Goal: Task Accomplishment & Management: Use online tool/utility

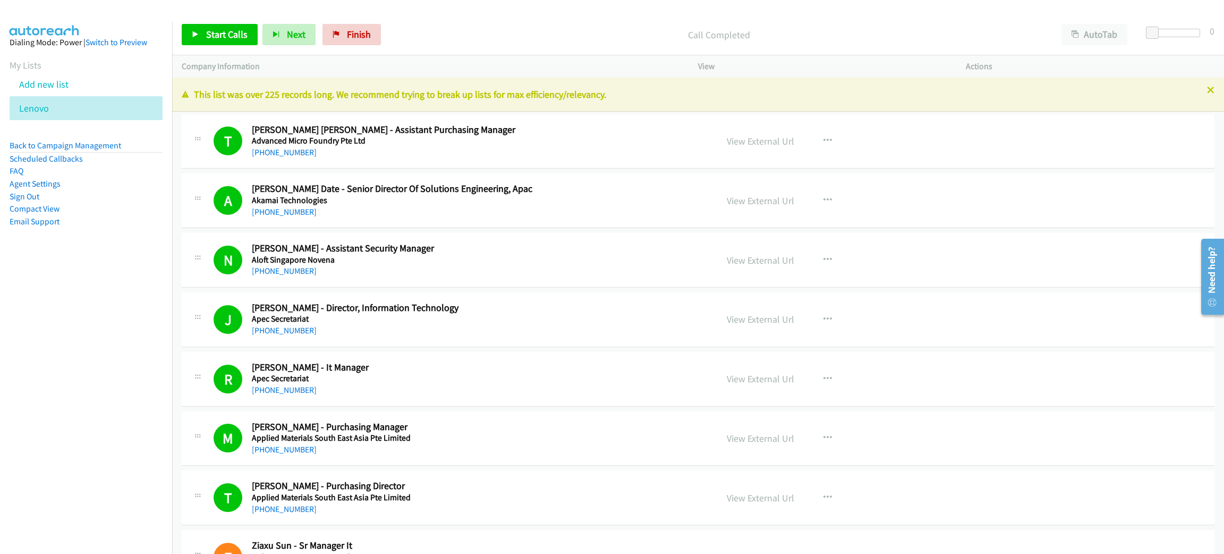
scroll to position [8875, 0]
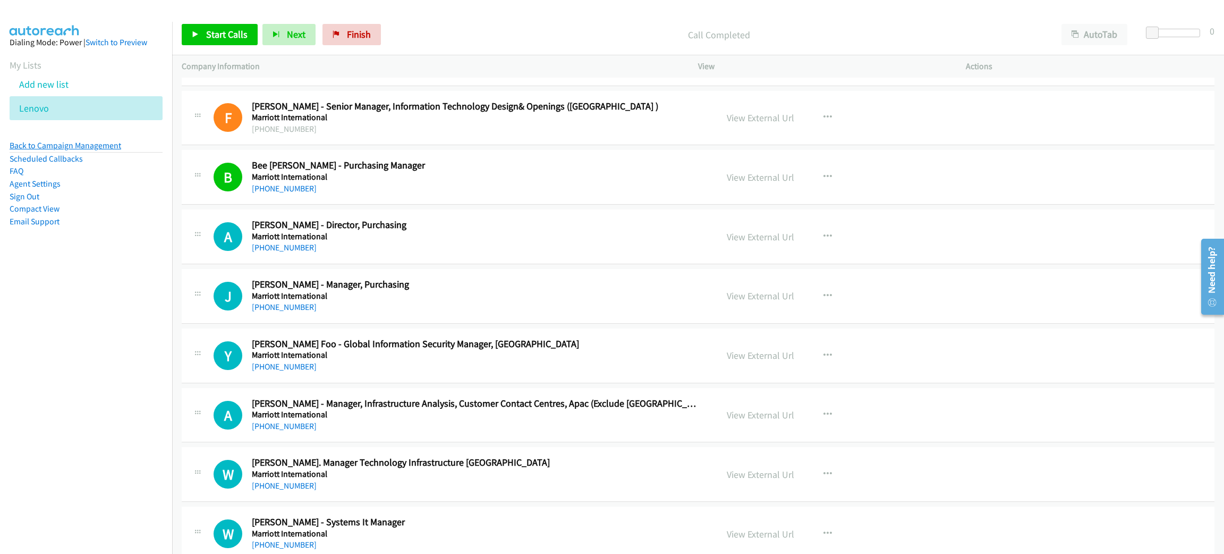
click at [103, 145] on link "Back to Campaign Management" at bounding box center [66, 145] width 112 height 10
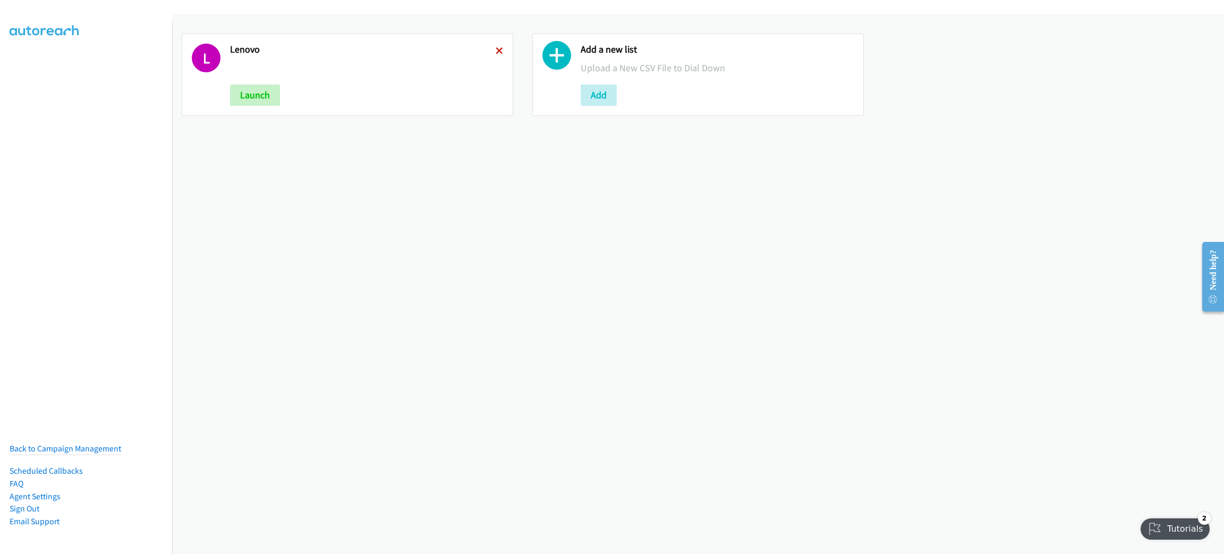
click at [496, 49] on icon at bounding box center [499, 51] width 7 height 7
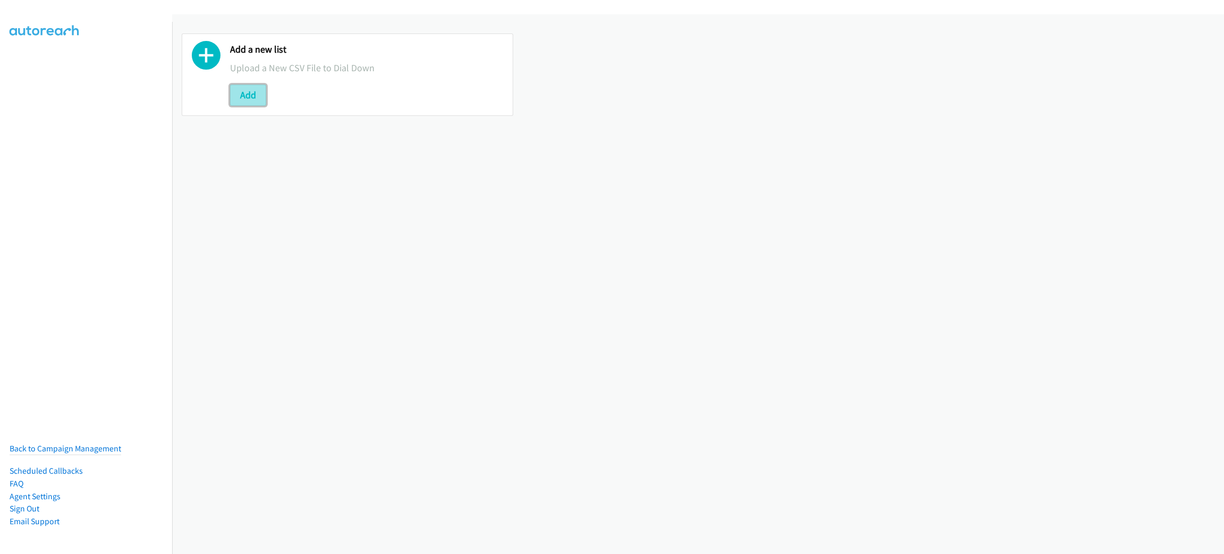
click at [262, 95] on button "Add" at bounding box center [248, 94] width 36 height 21
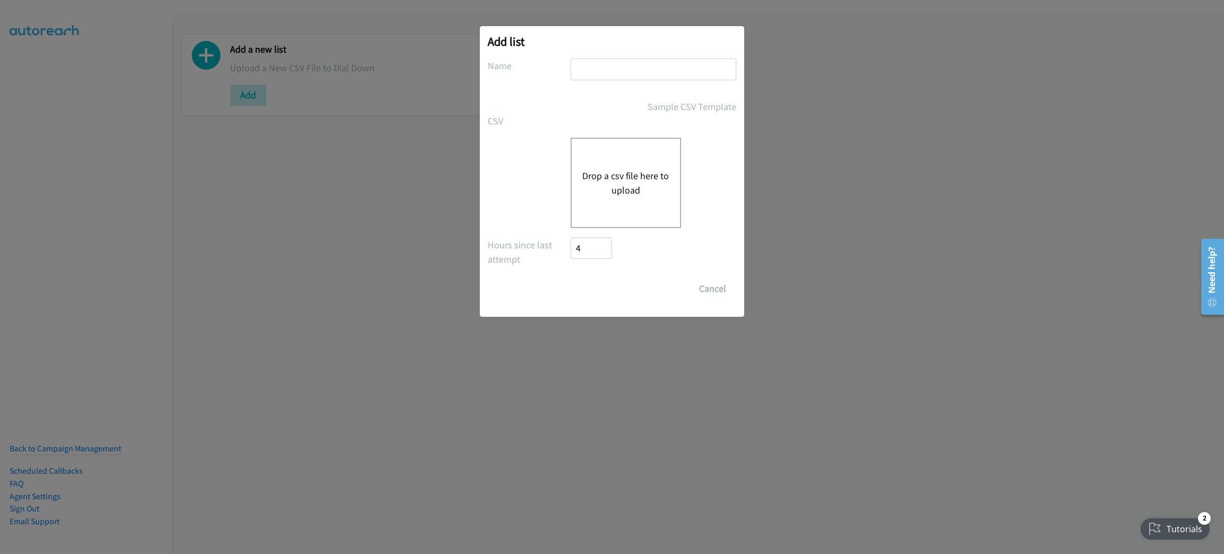
click at [633, 176] on button "Drop a csv file here to upload" at bounding box center [625, 182] width 87 height 29
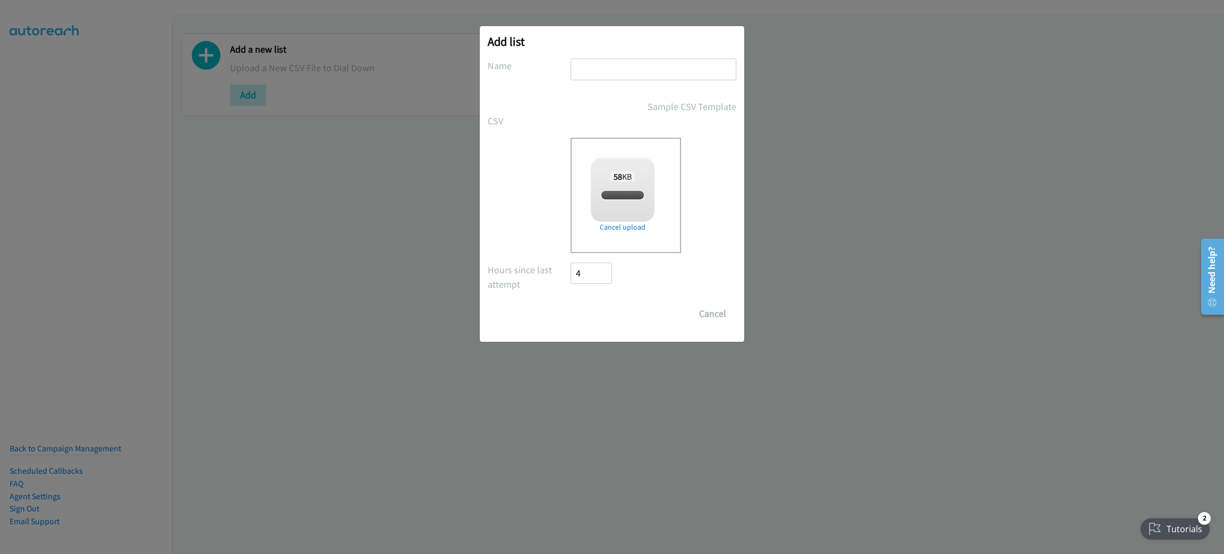
click at [639, 65] on input "text" at bounding box center [654, 69] width 166 height 22
checkbox input "true"
type input "LENOVO"
click at [571, 303] on input "Save List" at bounding box center [599, 313] width 56 height 21
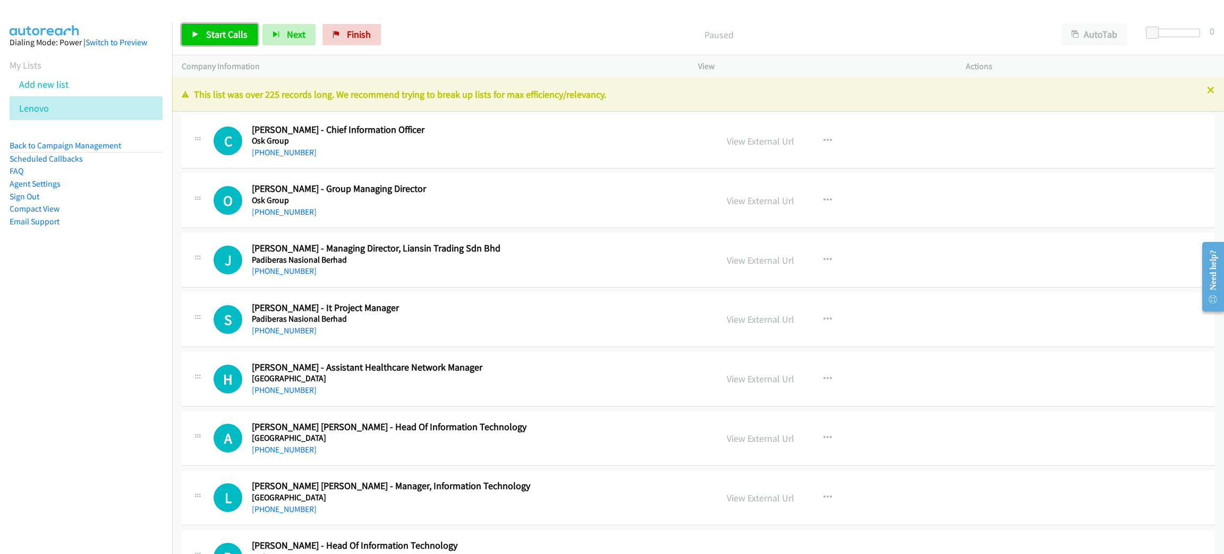
click at [240, 38] on span "Start Calls" at bounding box center [226, 34] width 41 height 12
click at [218, 30] on span "Pause" at bounding box center [218, 34] width 24 height 12
click at [231, 36] on span "Start Calls" at bounding box center [226, 34] width 41 height 12
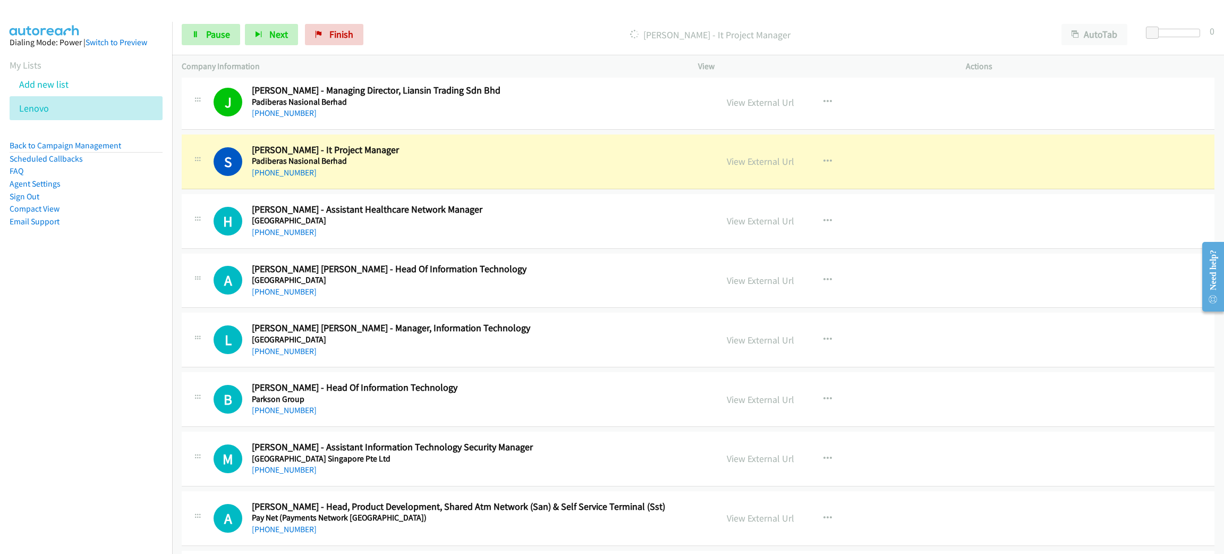
scroll to position [159, 0]
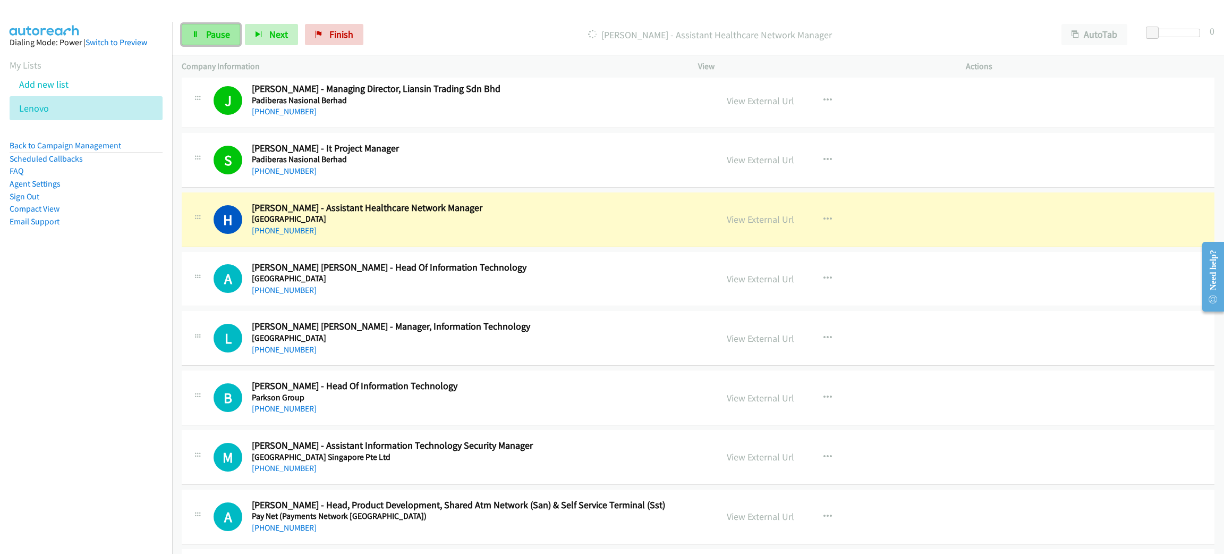
click at [205, 38] on link "Pause" at bounding box center [211, 34] width 58 height 21
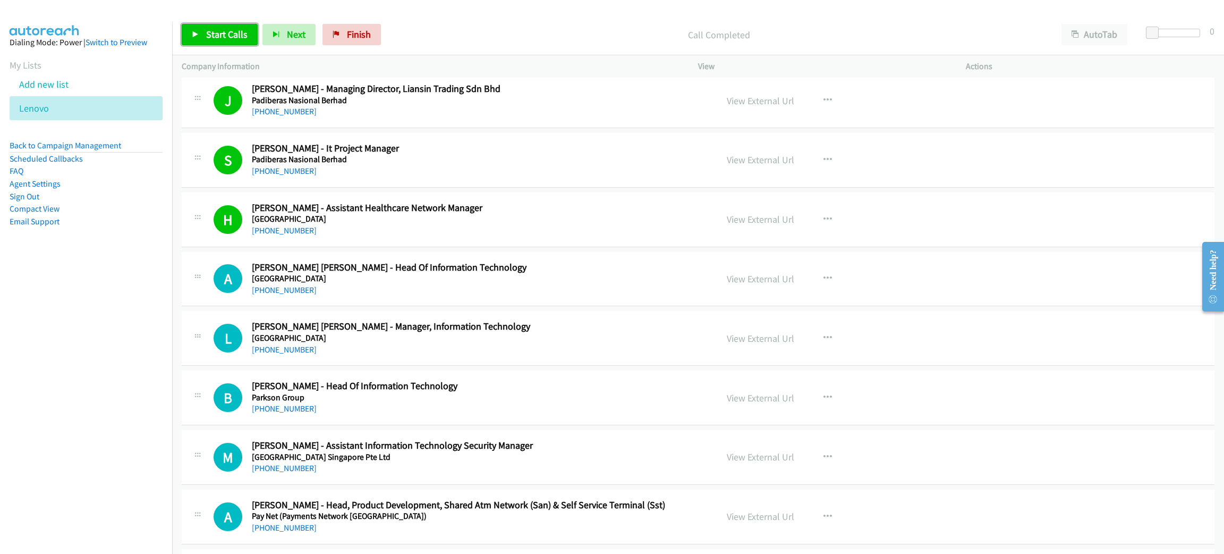
click at [249, 31] on link "Start Calls" at bounding box center [220, 34] width 76 height 21
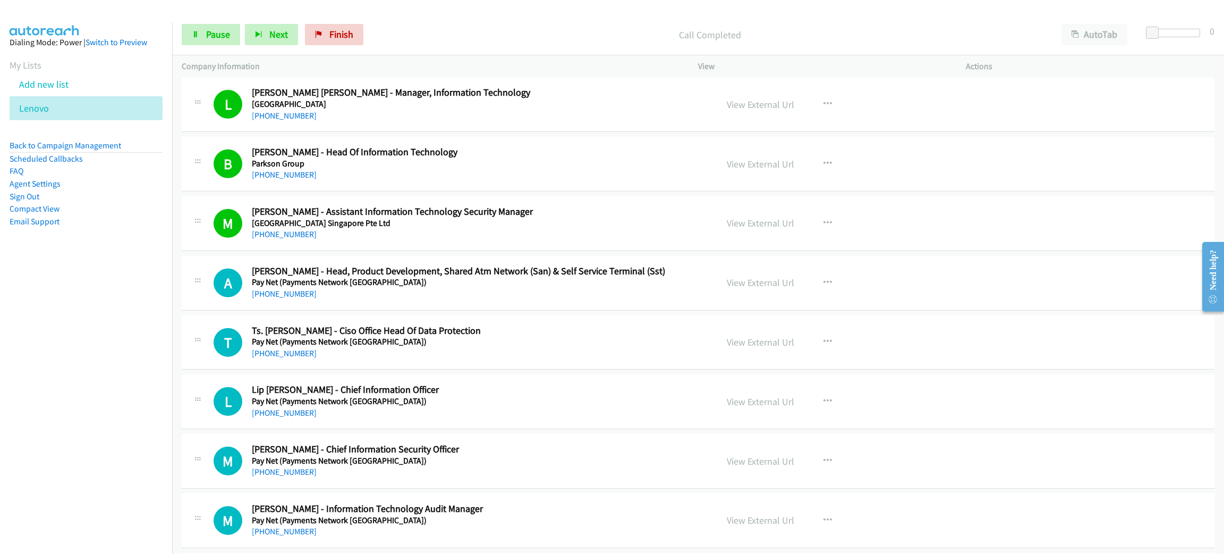
scroll to position [398, 0]
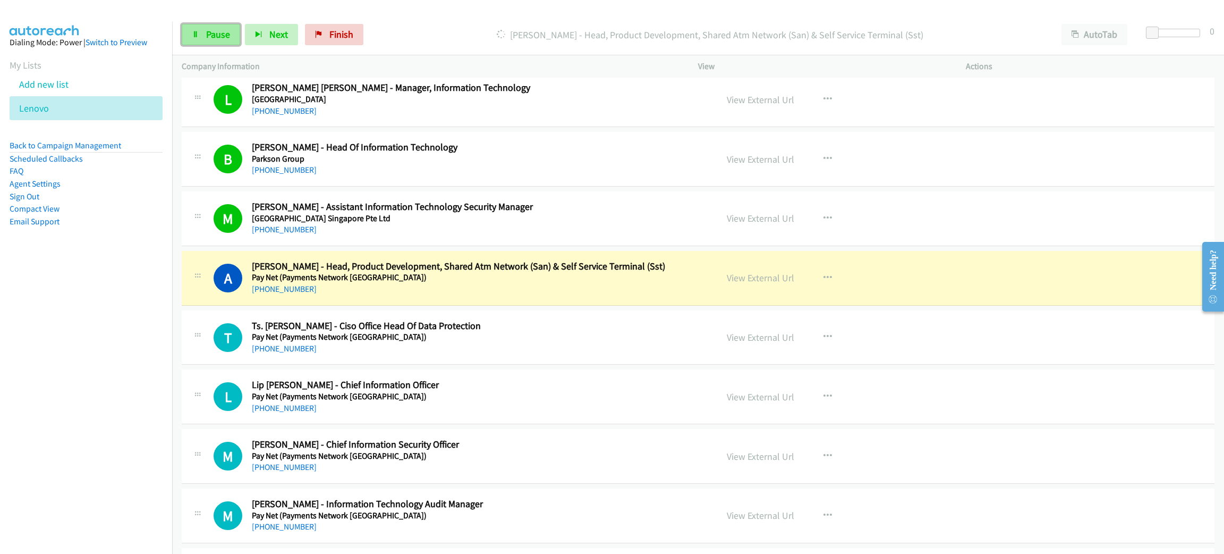
click at [189, 27] on link "Pause" at bounding box center [211, 34] width 58 height 21
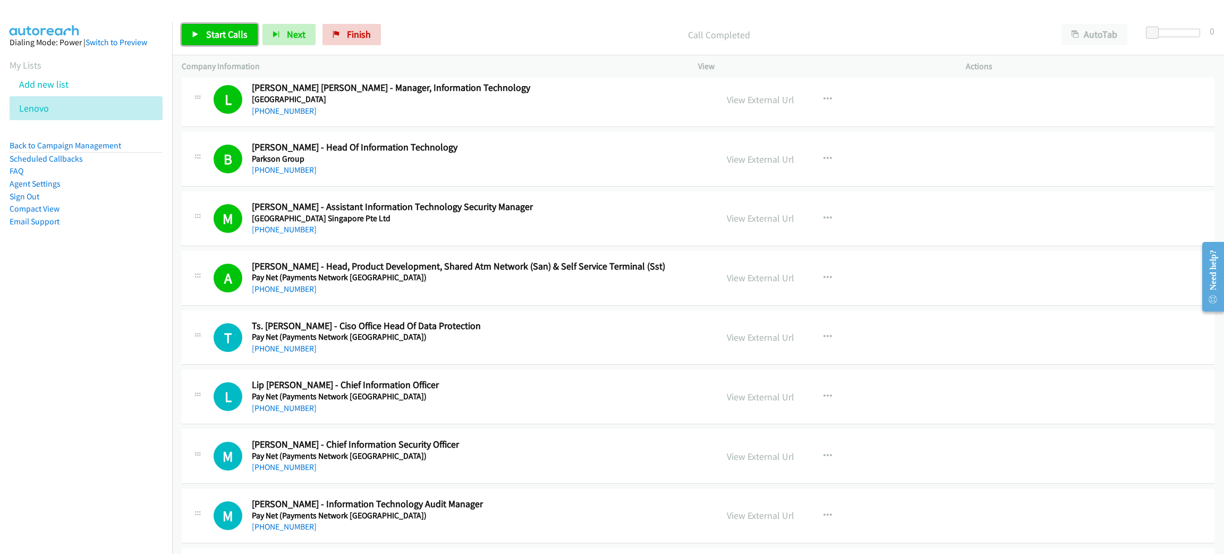
click at [206, 31] on span "Start Calls" at bounding box center [226, 34] width 41 height 12
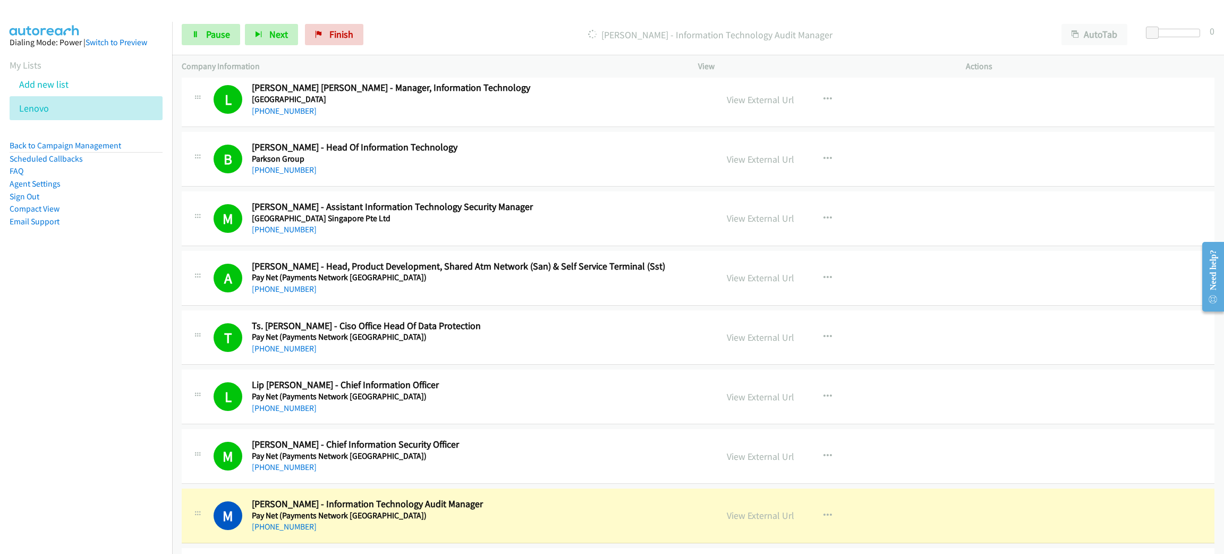
click at [513, 508] on h2 "Manjit Singh - Information Technology Audit Manager" at bounding box center [477, 504] width 450 height 12
click at [769, 515] on link "View External Url" at bounding box center [760, 515] width 67 height 12
click at [224, 35] on span "Pause" at bounding box center [218, 34] width 24 height 12
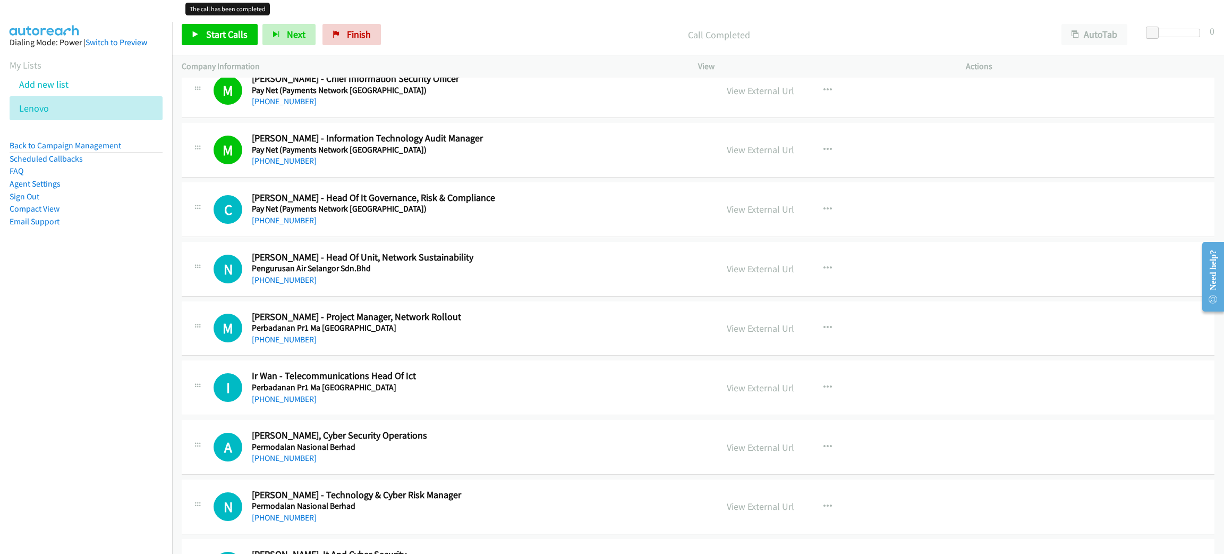
scroll to position [796, 0]
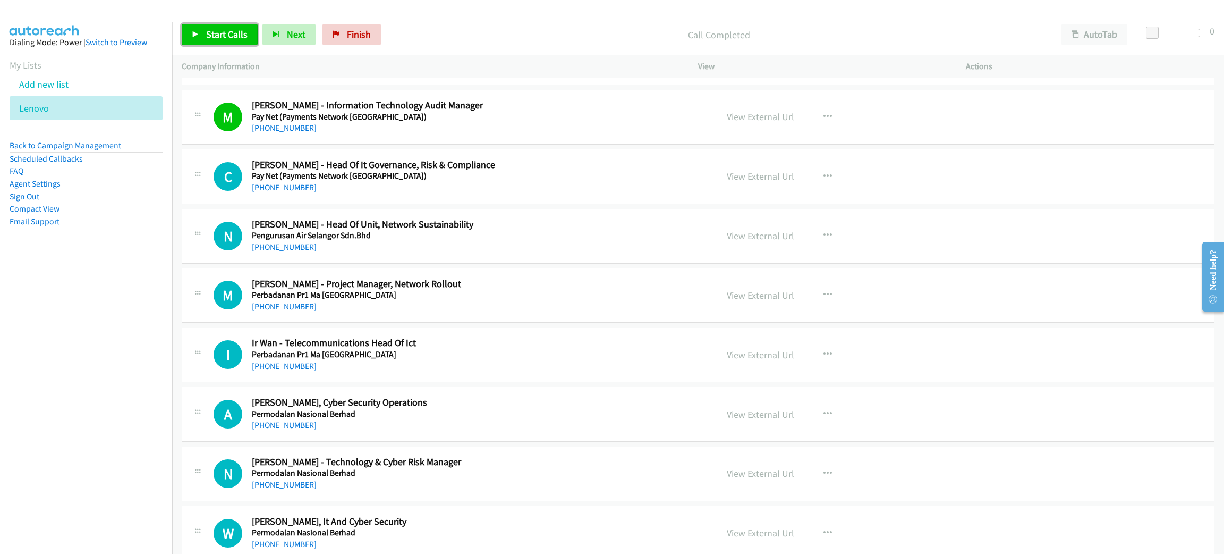
click at [213, 28] on span "Start Calls" at bounding box center [226, 34] width 41 height 12
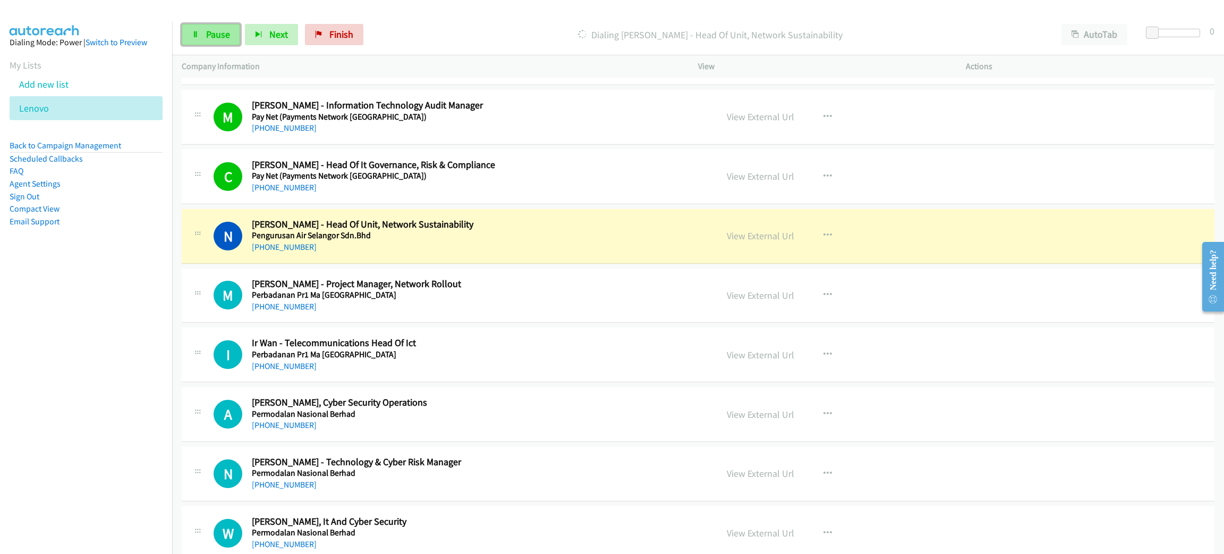
click at [208, 41] on link "Pause" at bounding box center [211, 34] width 58 height 21
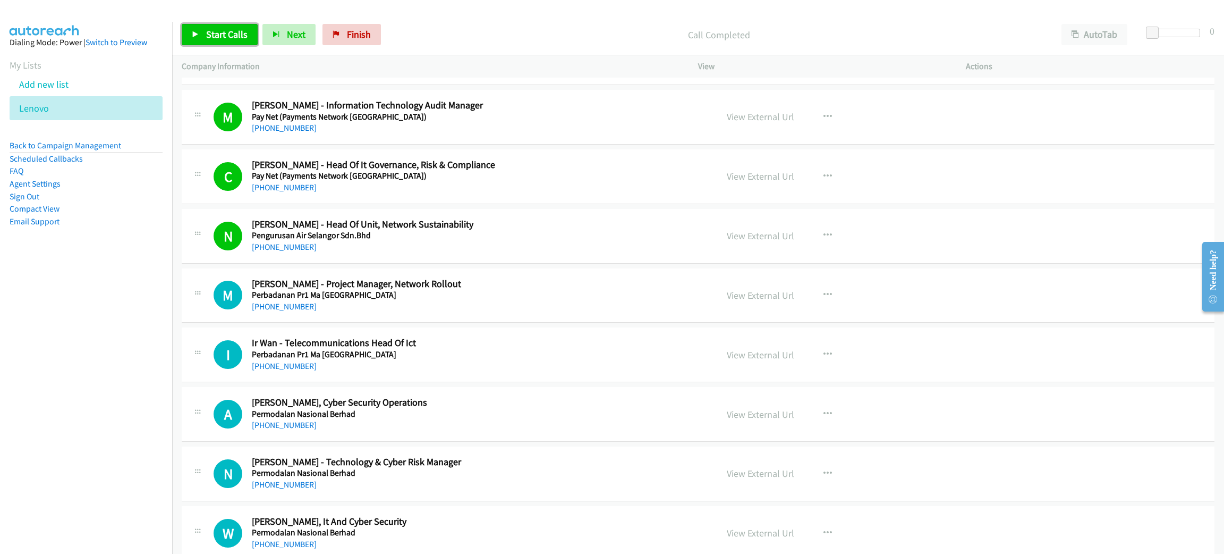
click at [221, 25] on link "Start Calls" at bounding box center [220, 34] width 76 height 21
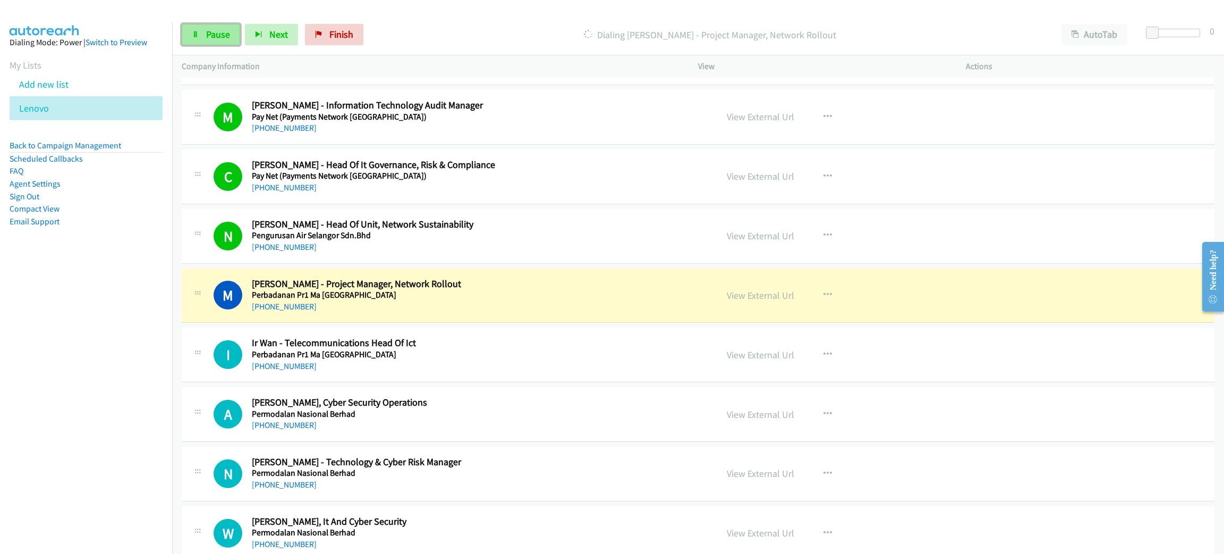
click at [225, 28] on span "Pause" at bounding box center [218, 34] width 24 height 12
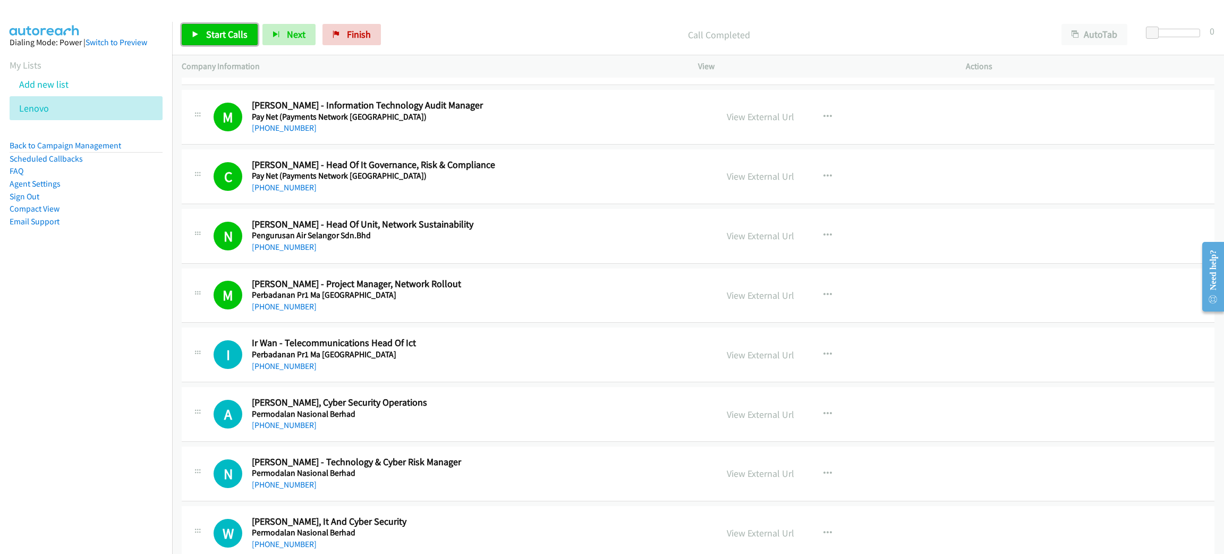
click at [225, 33] on span "Start Calls" at bounding box center [226, 34] width 41 height 12
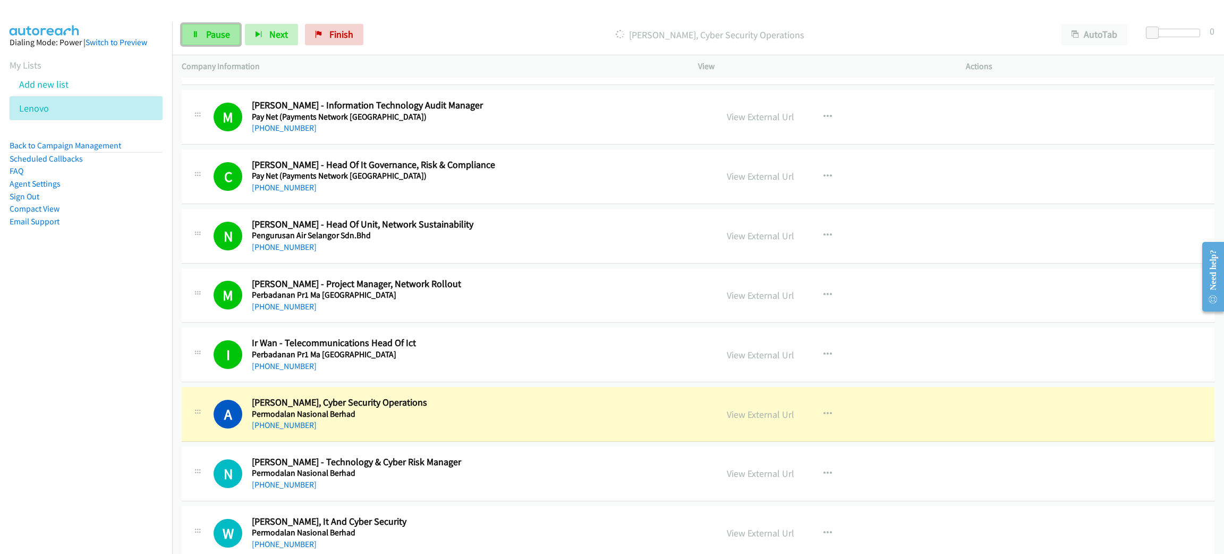
click at [227, 44] on link "Pause" at bounding box center [211, 34] width 58 height 21
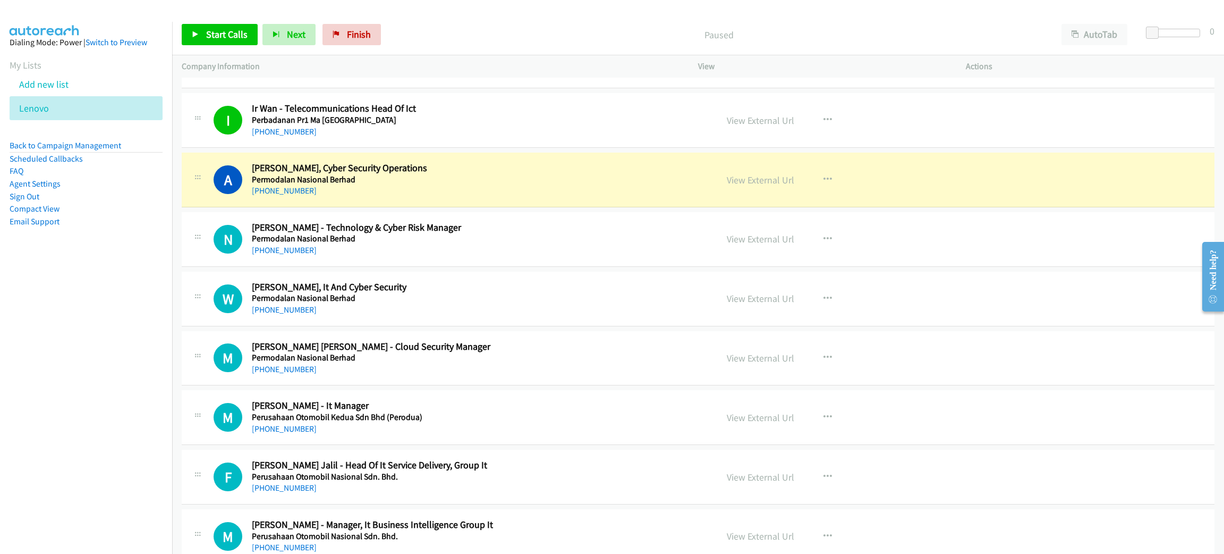
scroll to position [1036, 0]
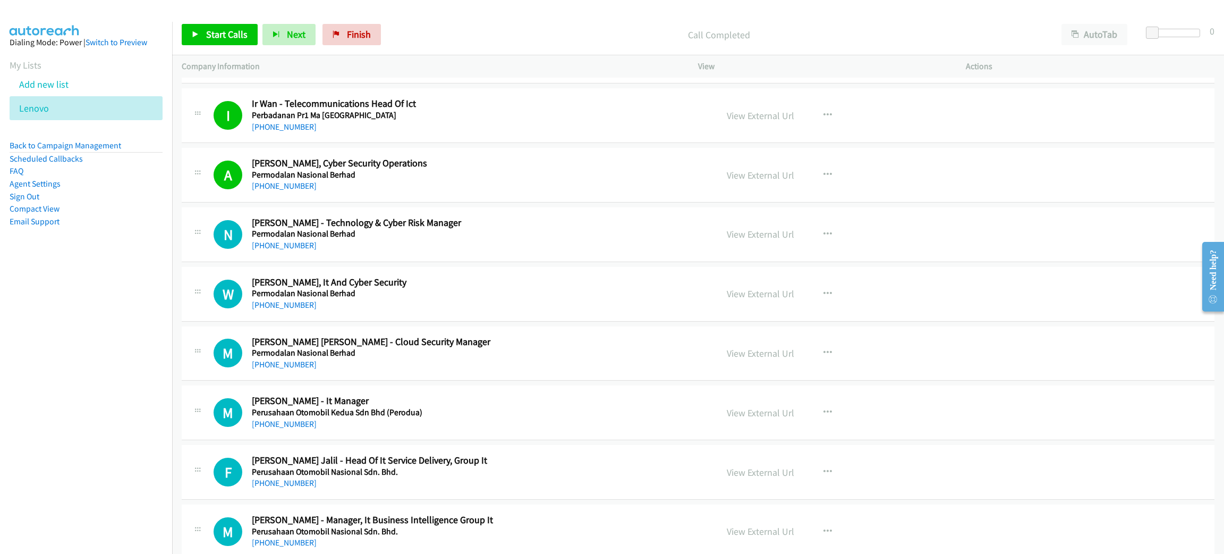
click at [177, 38] on div "Start Calls Pause Next Finish Call Completed AutoTab AutoTab 0" at bounding box center [698, 34] width 1052 height 41
click at [179, 37] on div "Start Calls Pause Next Finish Call Completed AutoTab AutoTab 0" at bounding box center [698, 34] width 1052 height 41
click at [244, 32] on span "Start Calls" at bounding box center [226, 34] width 41 height 12
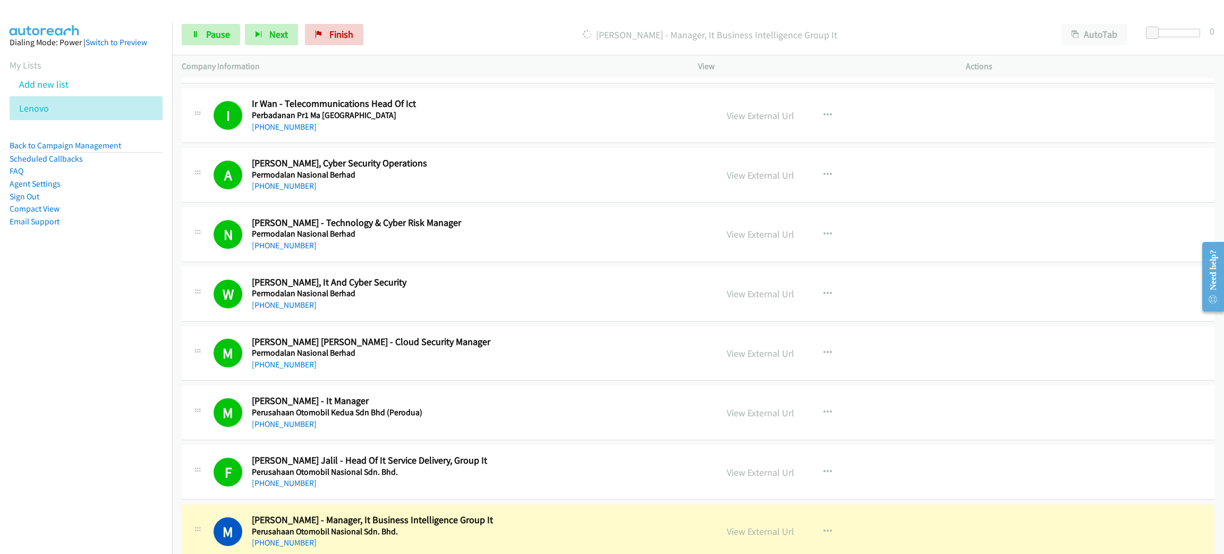
click at [179, 38] on div "Start Calls Pause Next Finish Dialing Mohd Arizal Adam - Manager, It Business I…" at bounding box center [698, 34] width 1052 height 41
click at [195, 37] on link "Pause" at bounding box center [211, 34] width 58 height 21
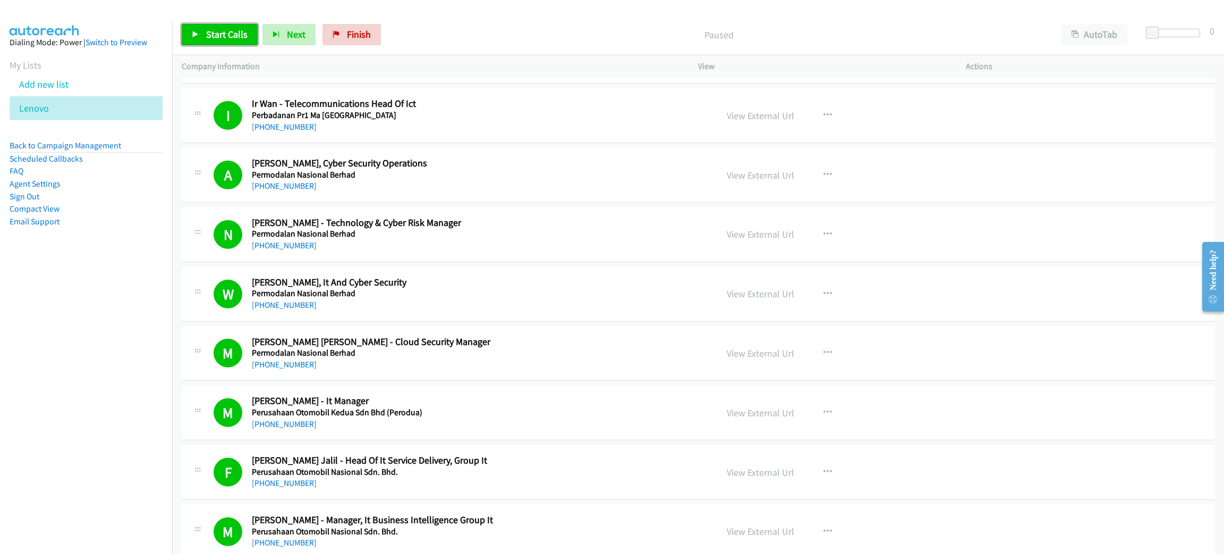
click at [242, 24] on link "Start Calls" at bounding box center [220, 34] width 76 height 21
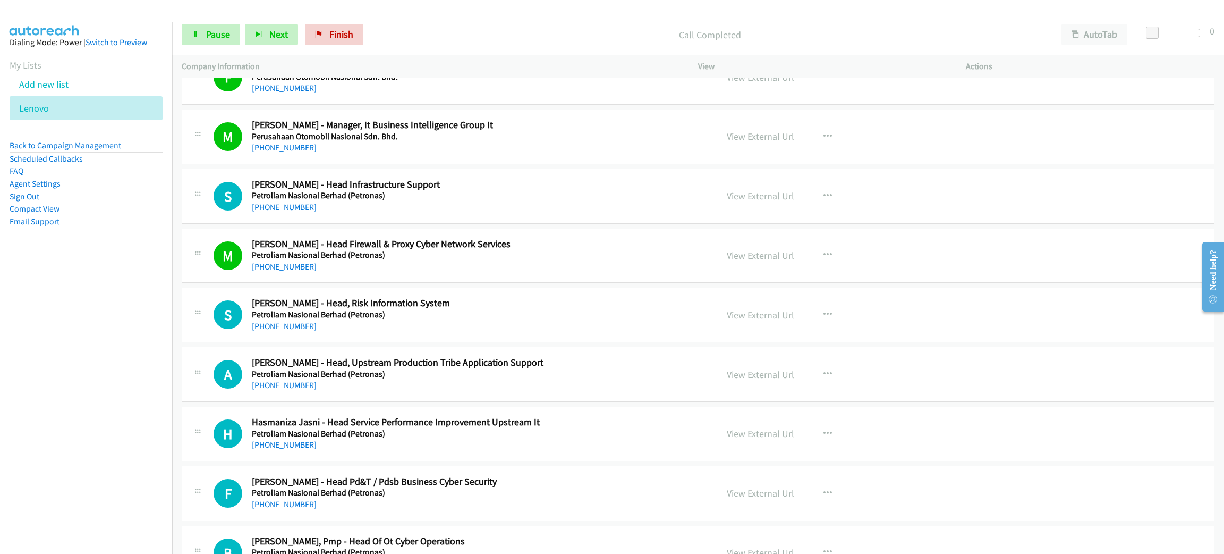
scroll to position [1434, 0]
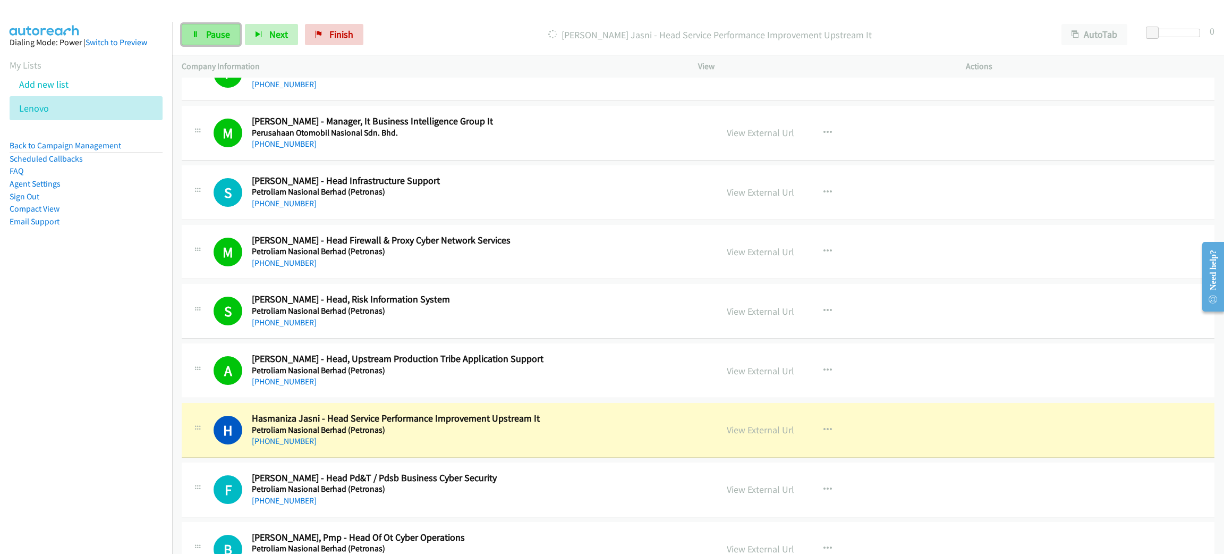
click at [220, 41] on link "Pause" at bounding box center [211, 34] width 58 height 21
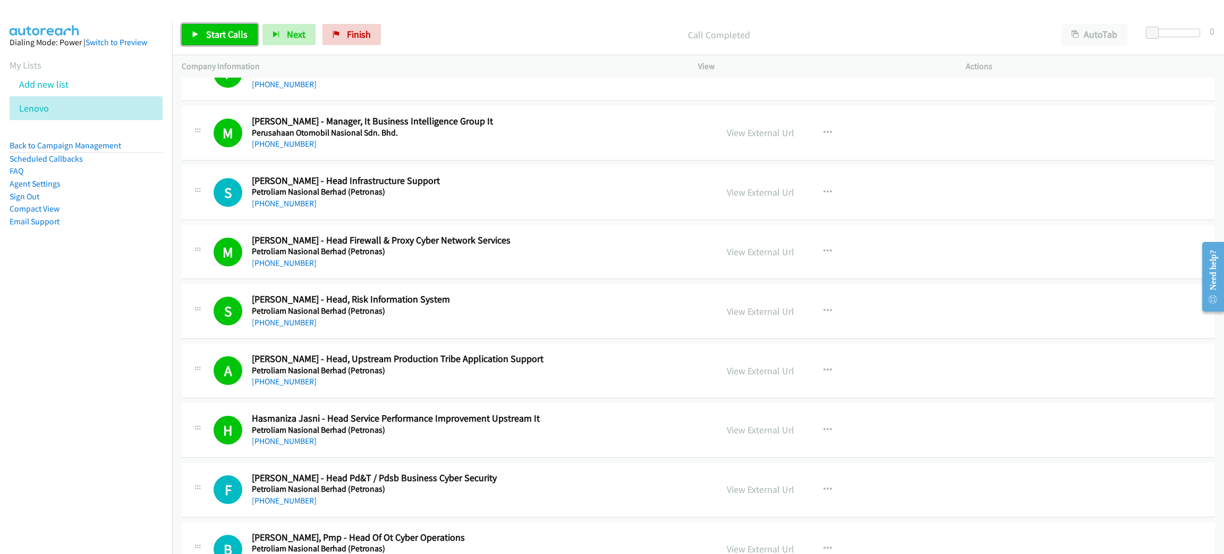
click at [240, 33] on span "Start Calls" at bounding box center [226, 34] width 41 height 12
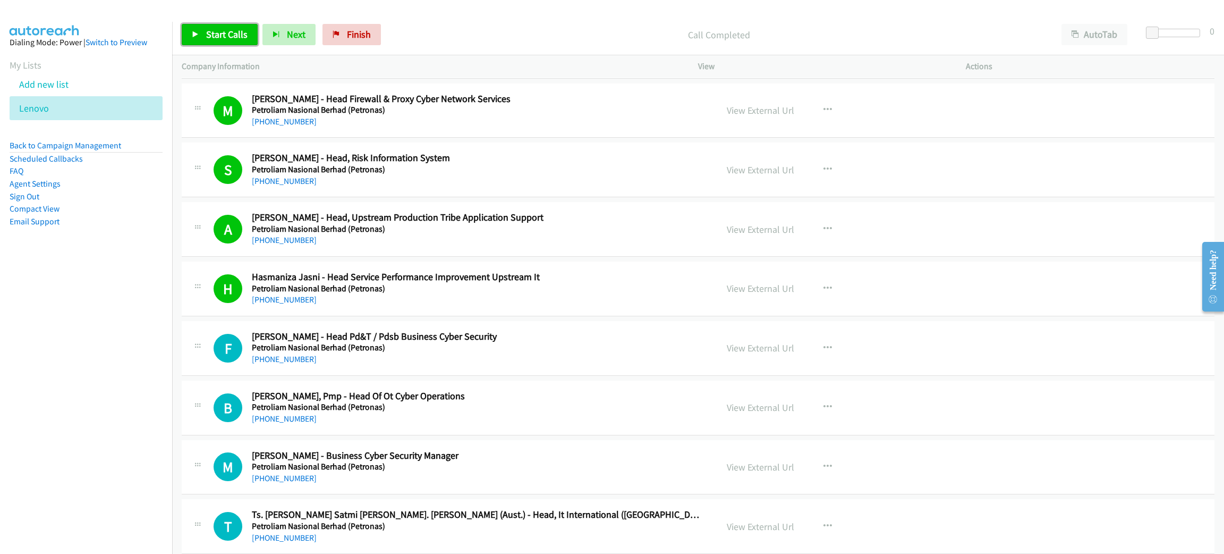
scroll to position [1673, 0]
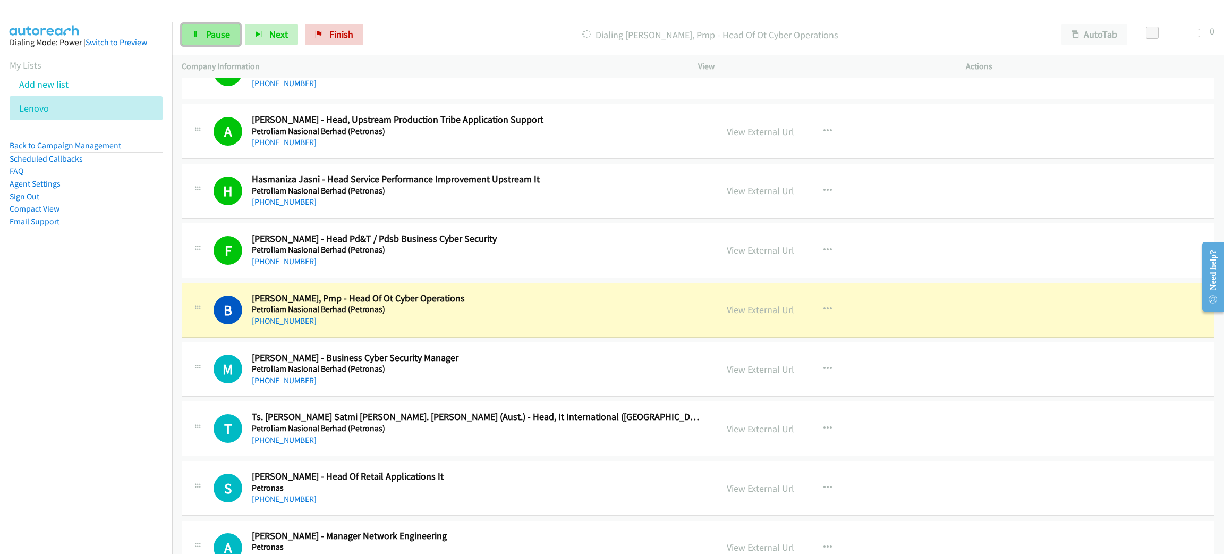
click at [219, 33] on span "Pause" at bounding box center [218, 34] width 24 height 12
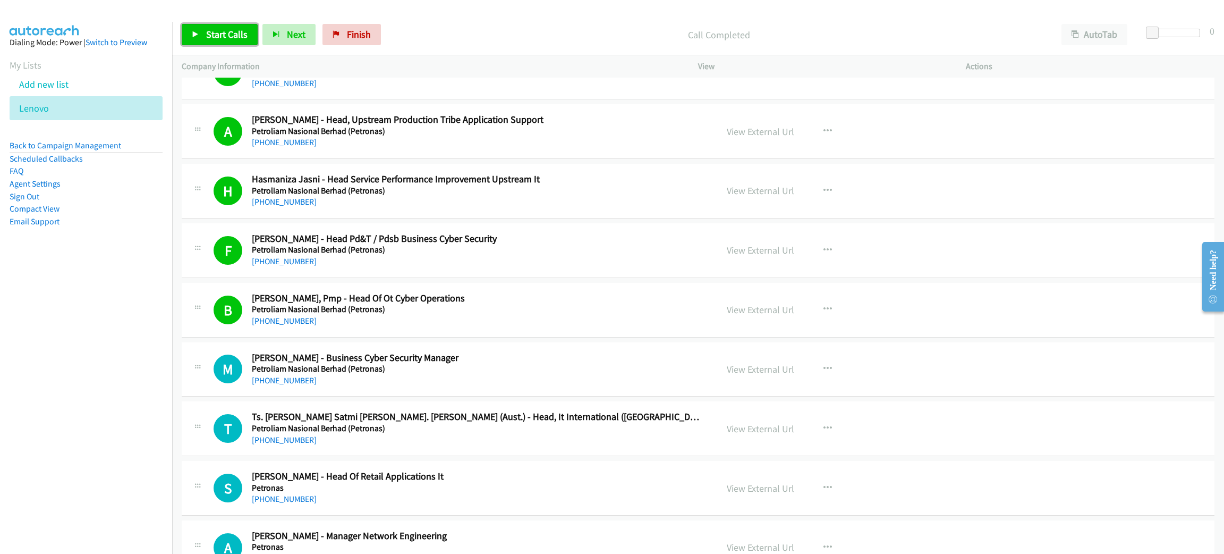
click at [222, 39] on span "Start Calls" at bounding box center [226, 34] width 41 height 12
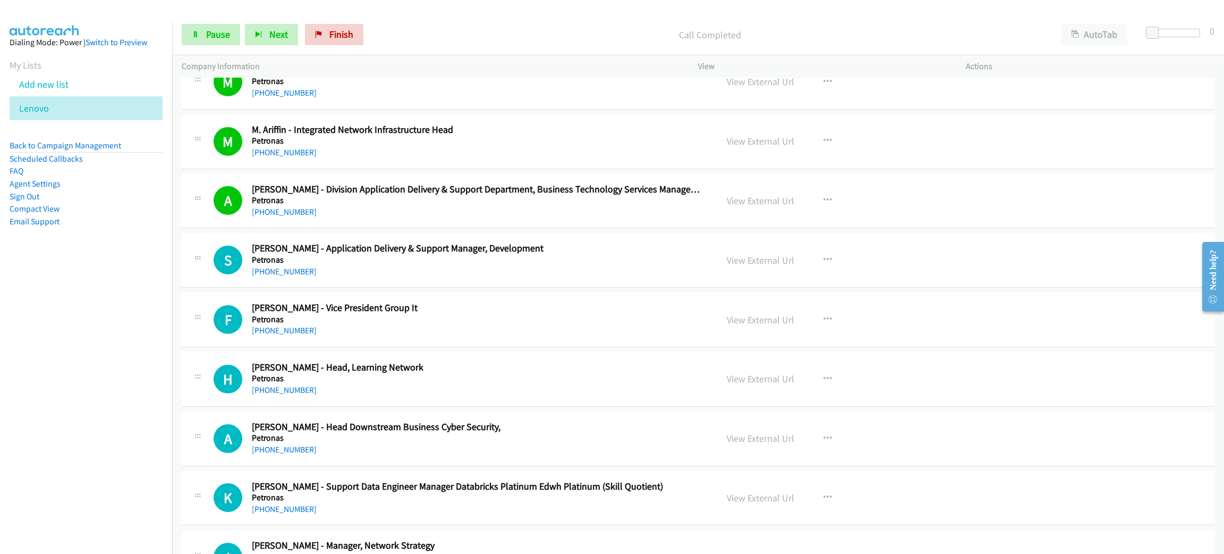
scroll to position [2868, 0]
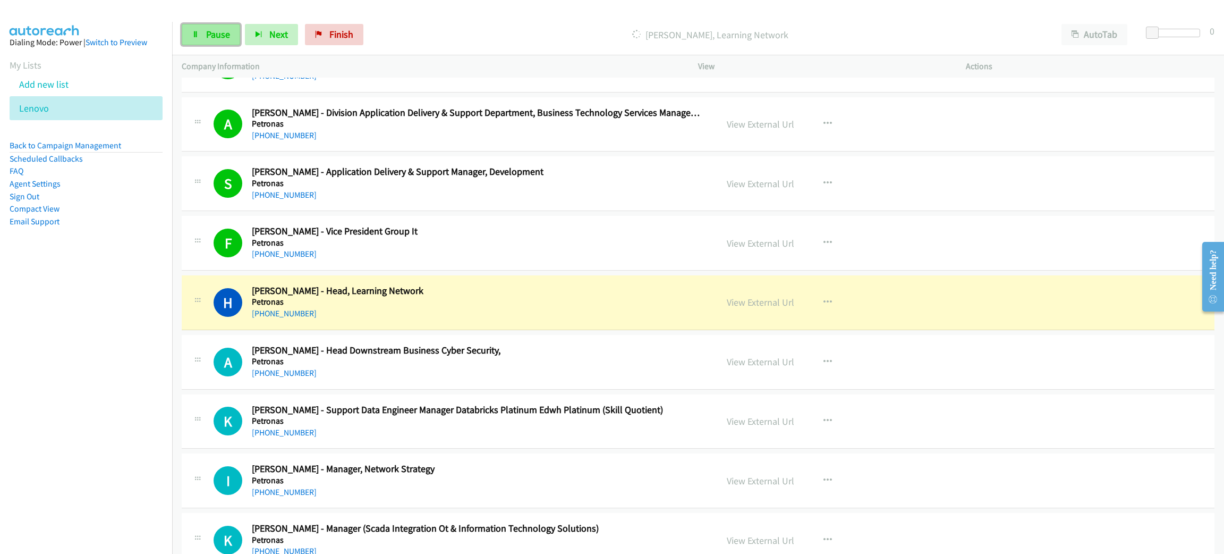
click at [215, 34] on span "Pause" at bounding box center [218, 34] width 24 height 12
click at [769, 308] on link "View External Url" at bounding box center [760, 302] width 67 height 12
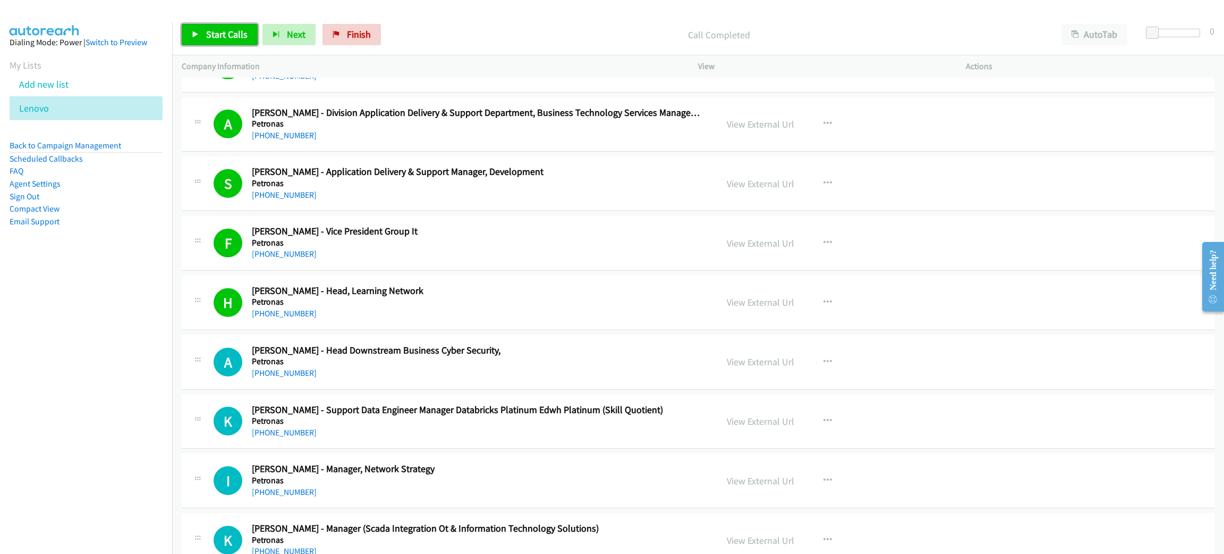
click at [244, 41] on link "Start Calls" at bounding box center [220, 34] width 76 height 21
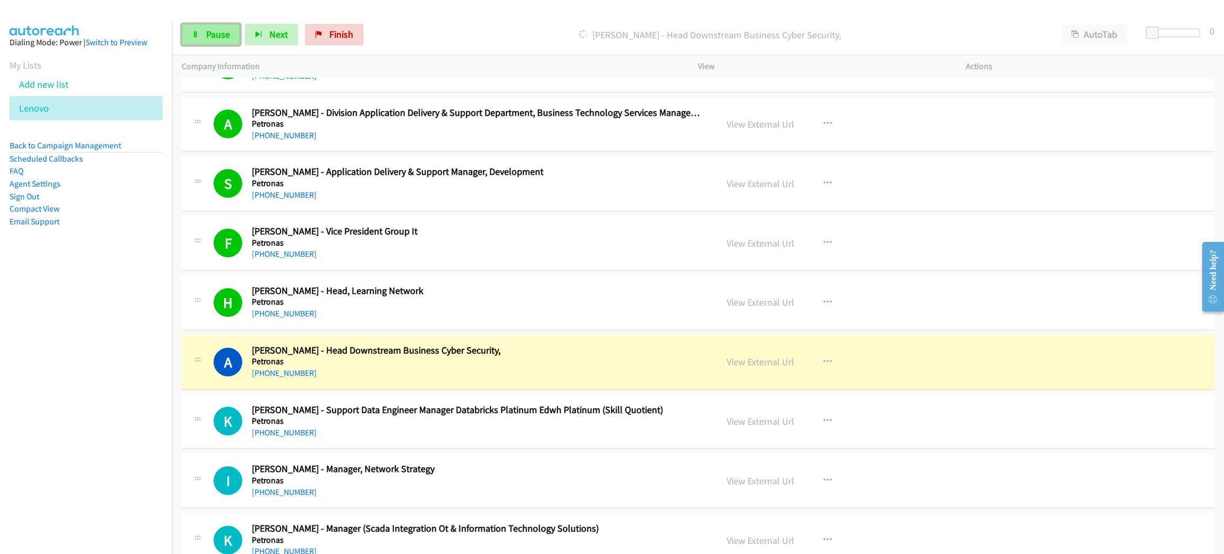
click at [228, 31] on span "Pause" at bounding box center [218, 34] width 24 height 12
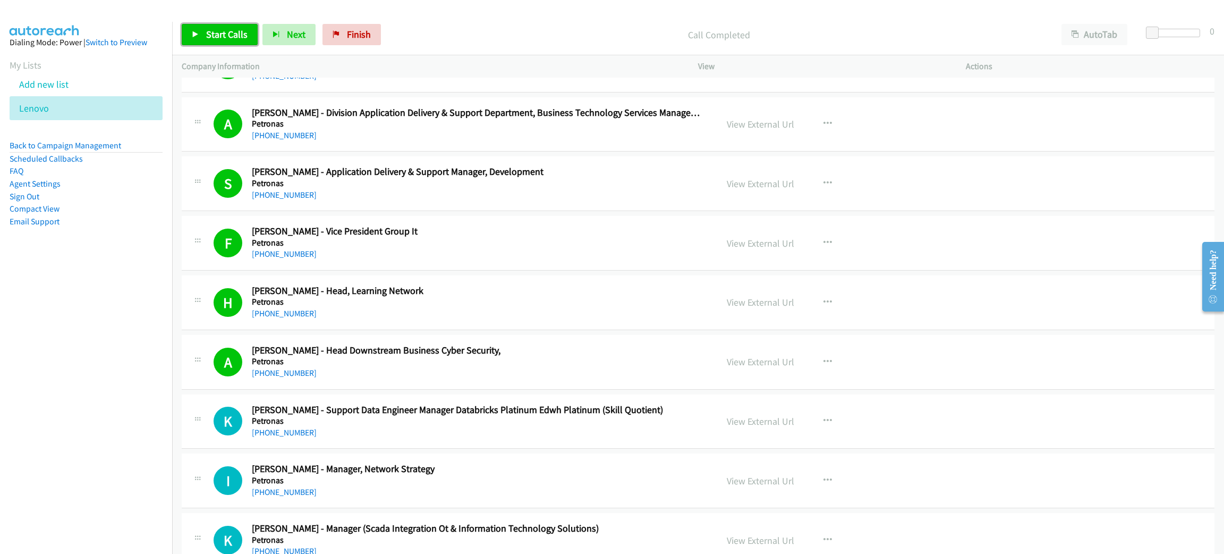
click at [245, 38] on span "Start Calls" at bounding box center [226, 34] width 41 height 12
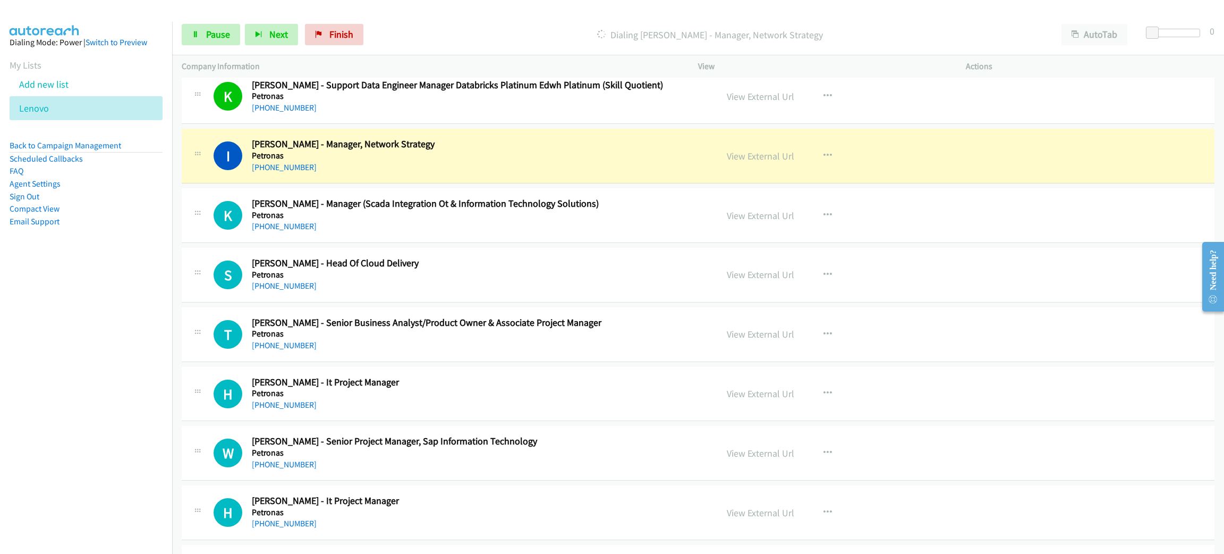
scroll to position [3187, 0]
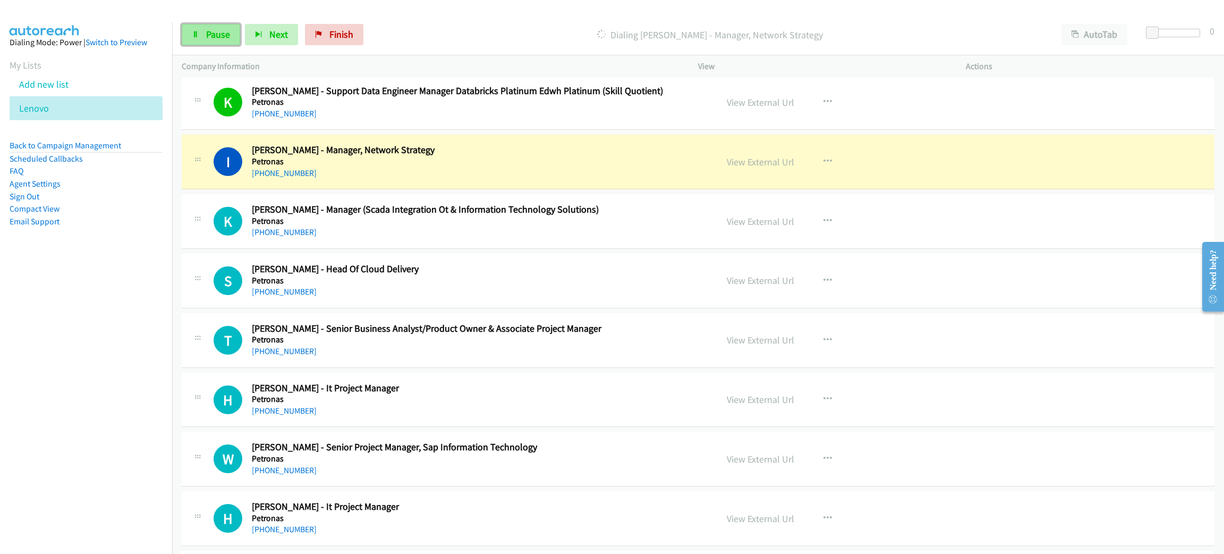
click at [192, 30] on link "Pause" at bounding box center [211, 34] width 58 height 21
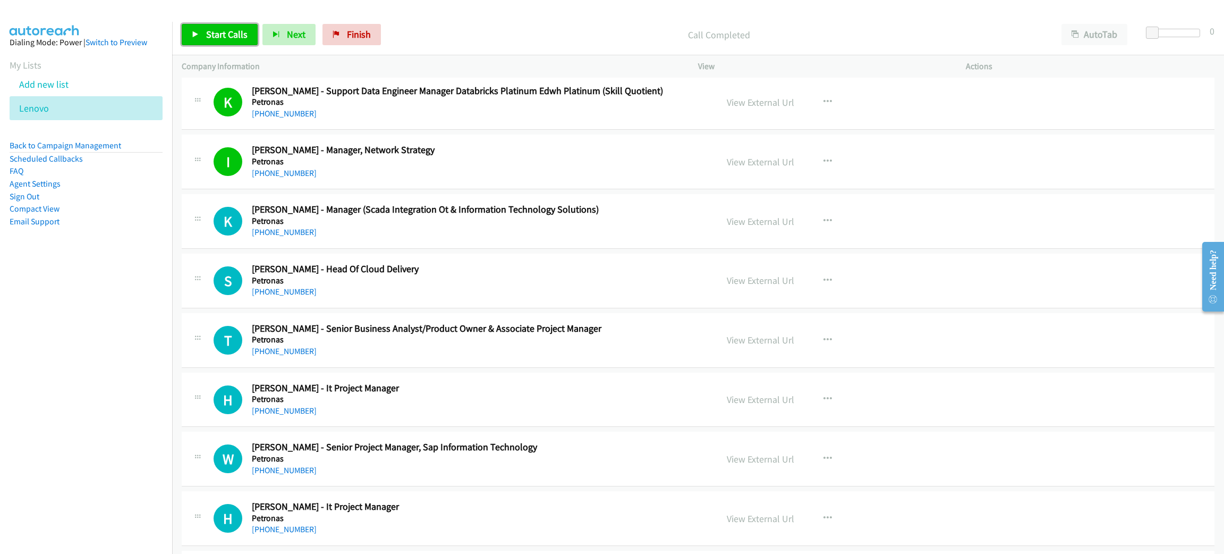
click at [241, 31] on span "Start Calls" at bounding box center [226, 34] width 41 height 12
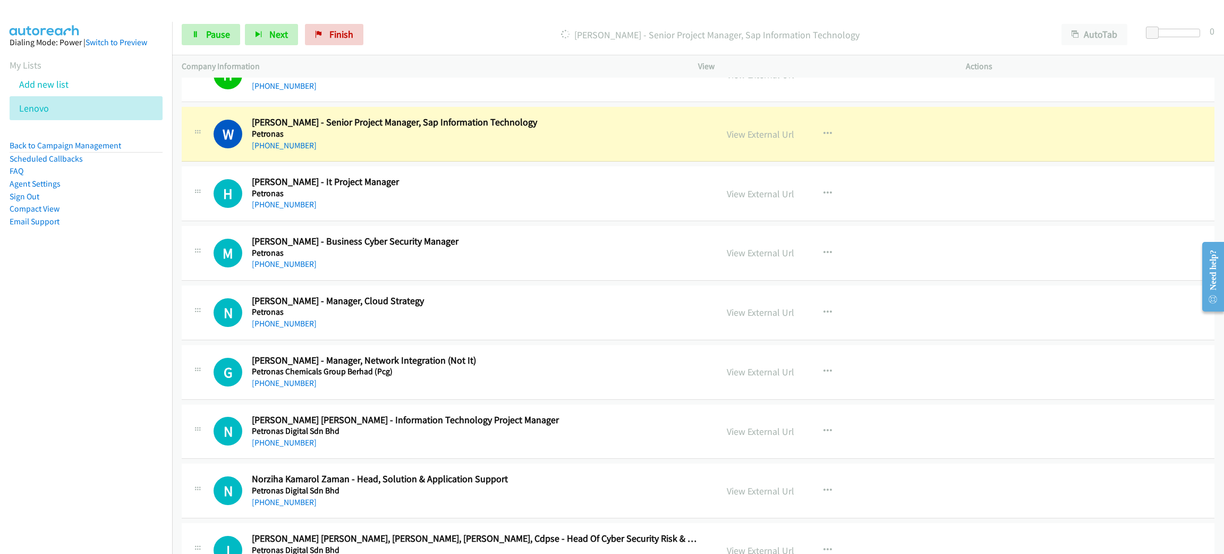
scroll to position [3506, 0]
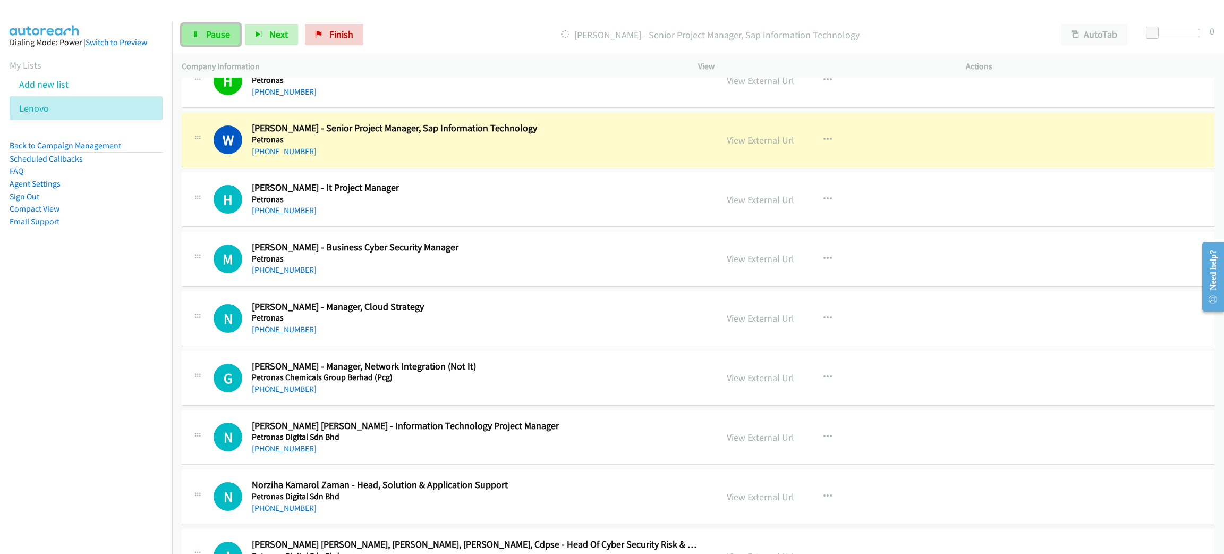
click at [202, 35] on link "Pause" at bounding box center [211, 34] width 58 height 21
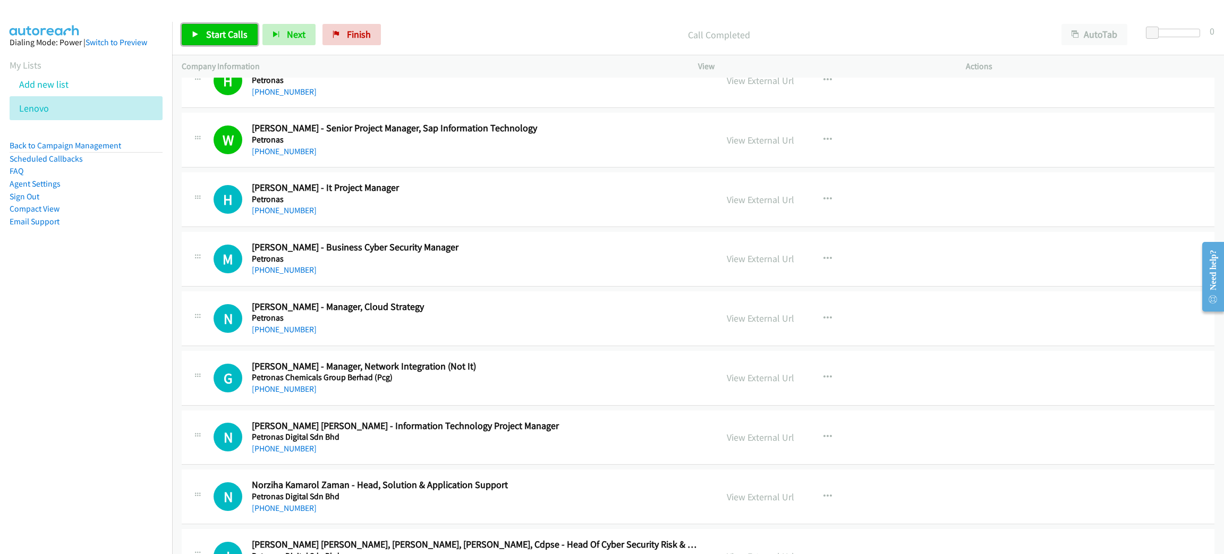
click at [201, 33] on link "Start Calls" at bounding box center [220, 34] width 76 height 21
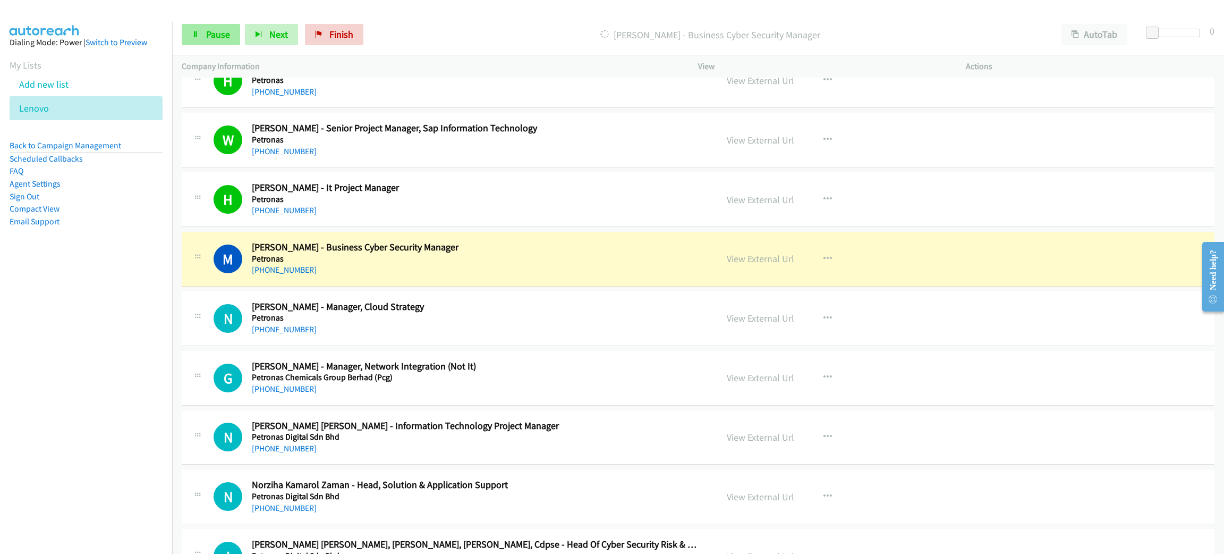
drag, startPoint x: 201, startPoint y: 33, endPoint x: 197, endPoint y: 24, distance: 10.2
click at [197, 24] on div "Start Calls Pause Next Finish" at bounding box center [275, 34] width 186 height 21
click at [209, 41] on link "Pause" at bounding box center [211, 34] width 58 height 21
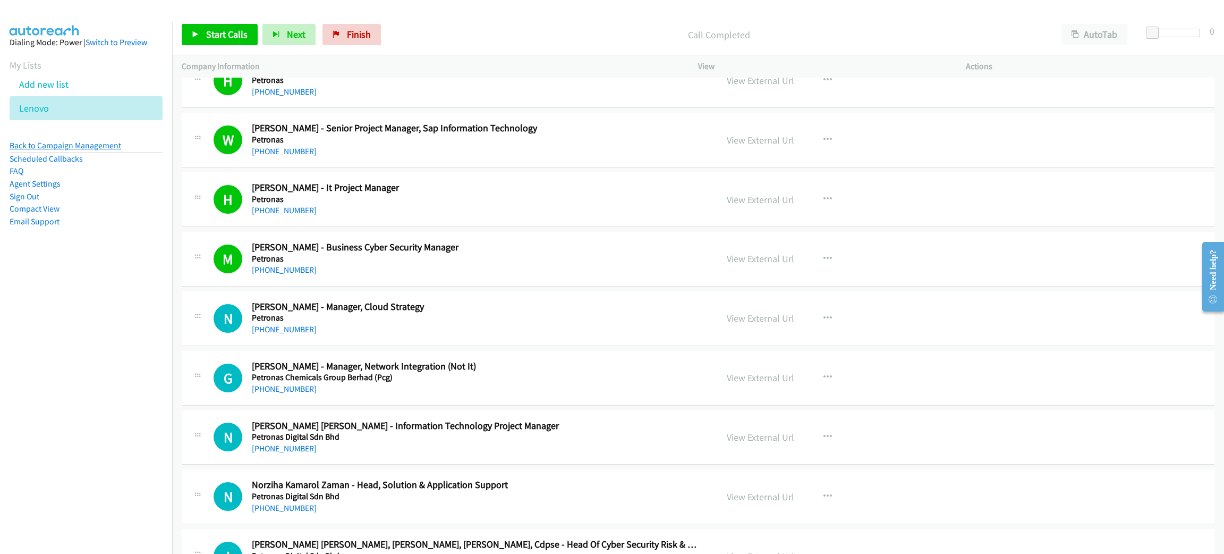
click at [103, 145] on link "Back to Campaign Management" at bounding box center [66, 145] width 112 height 10
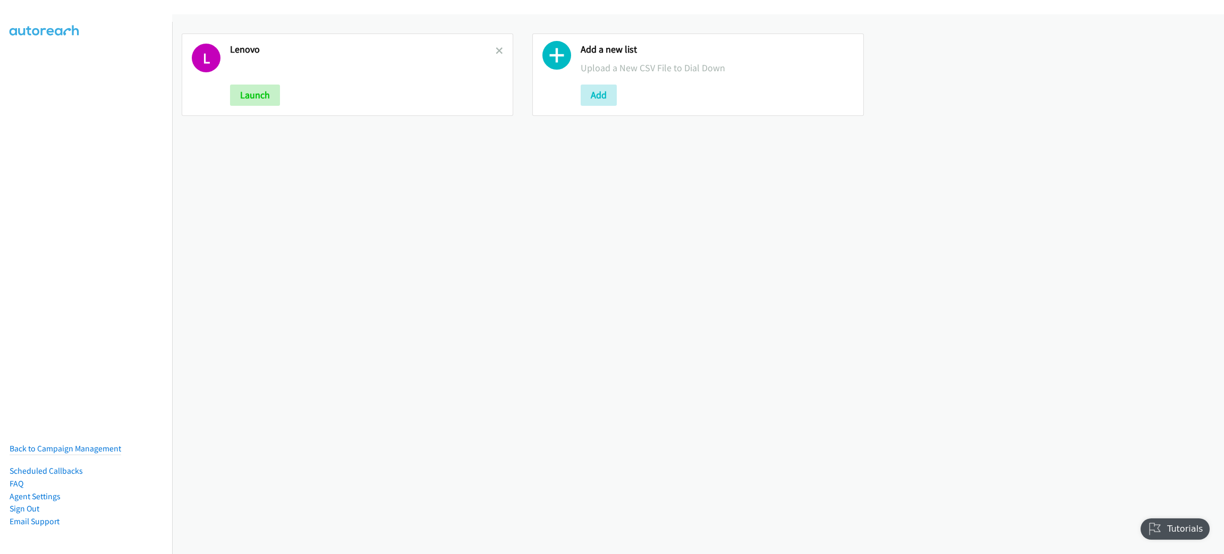
click at [489, 45] on h2 "Lenovo" at bounding box center [363, 50] width 266 height 12
click at [497, 44] on div at bounding box center [499, 75] width 7 height 62
click at [496, 48] on icon at bounding box center [499, 51] width 7 height 7
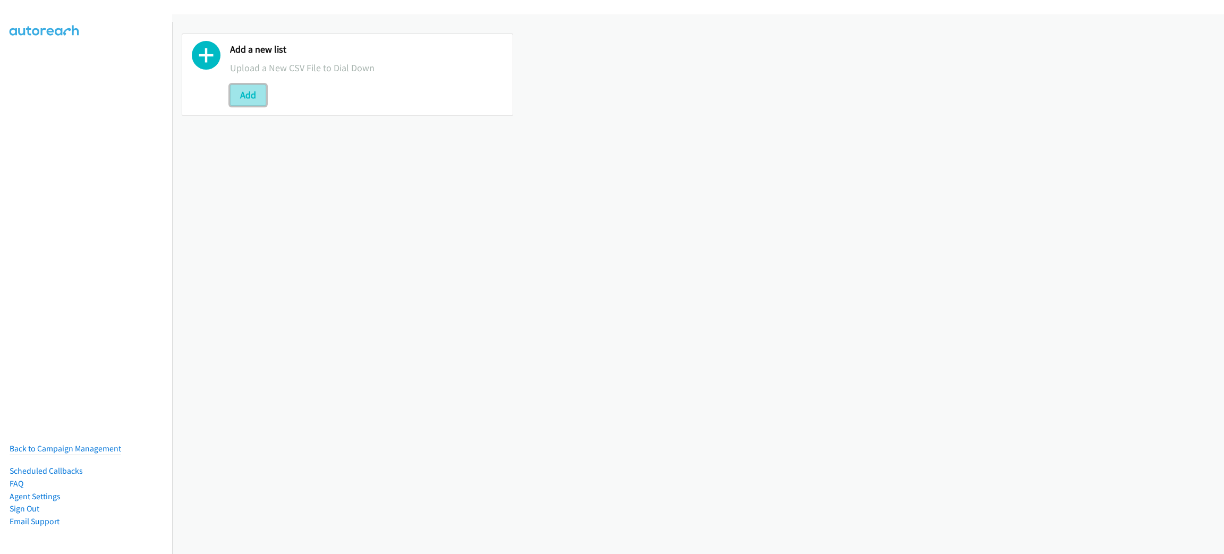
click at [251, 103] on button "Add" at bounding box center [248, 94] width 36 height 21
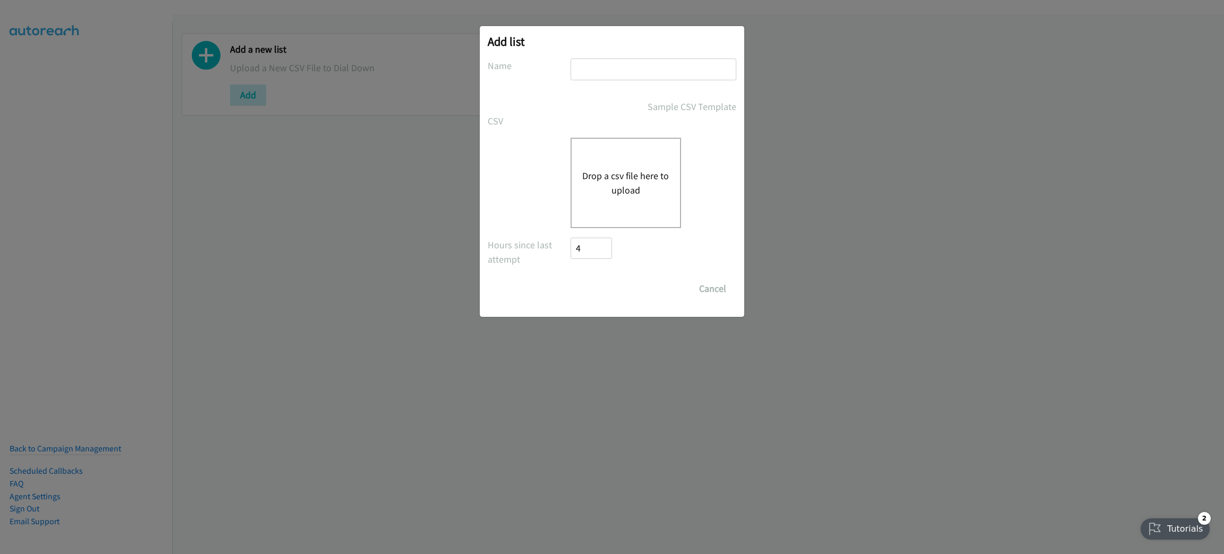
click at [605, 160] on div "Drop a csv file here to upload" at bounding box center [626, 183] width 111 height 90
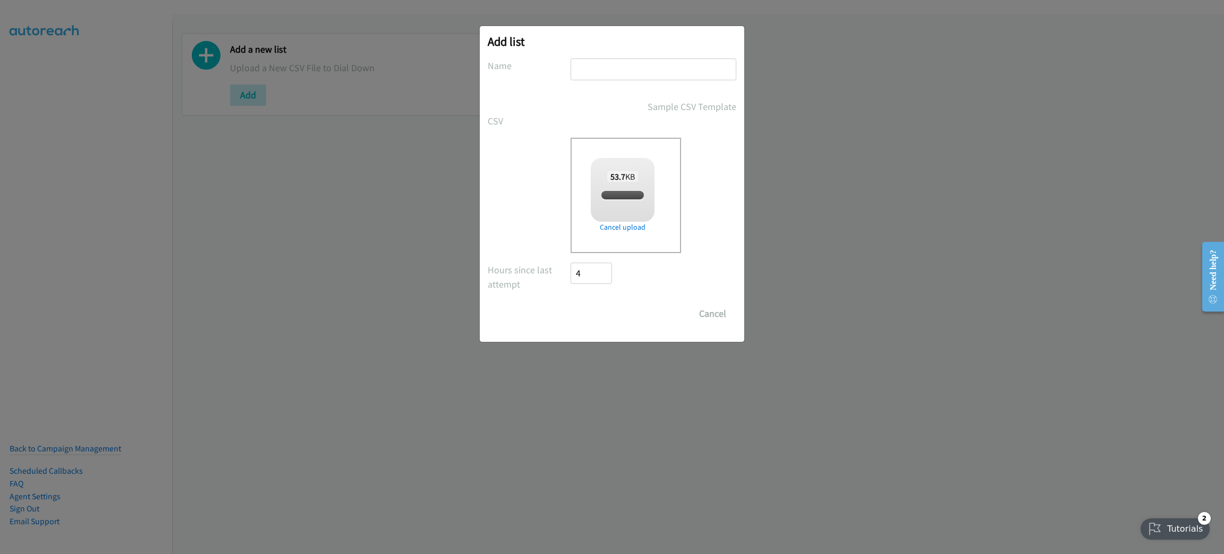
checkbox input "true"
click at [625, 75] on input "text" at bounding box center [654, 69] width 166 height 22
type input "LENOVO"
click at [571, 303] on input "Save List" at bounding box center [599, 313] width 56 height 21
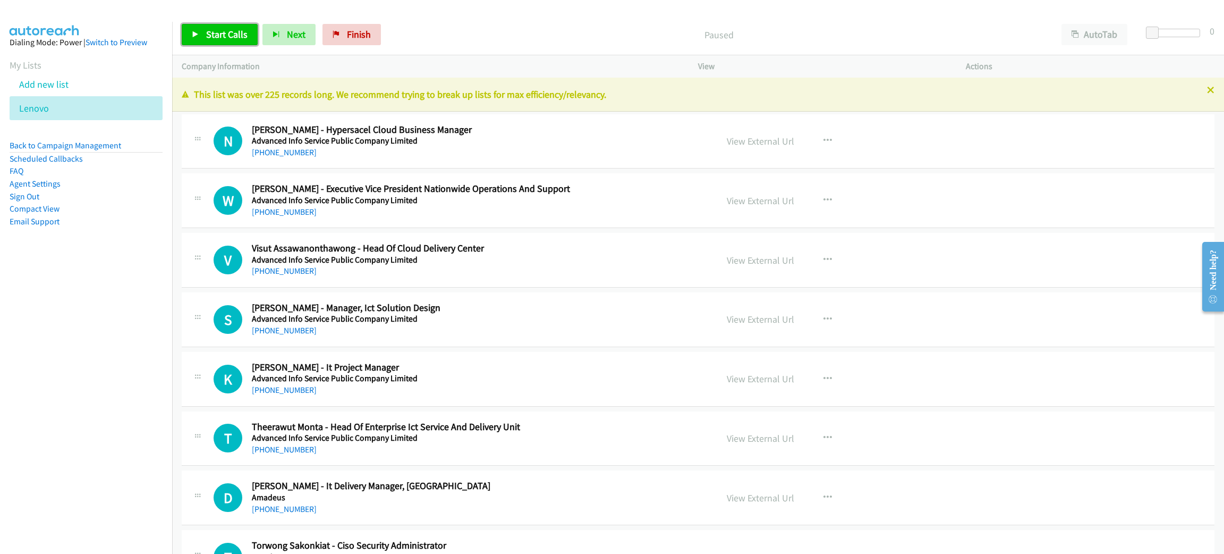
click at [230, 29] on span "Start Calls" at bounding box center [226, 34] width 41 height 12
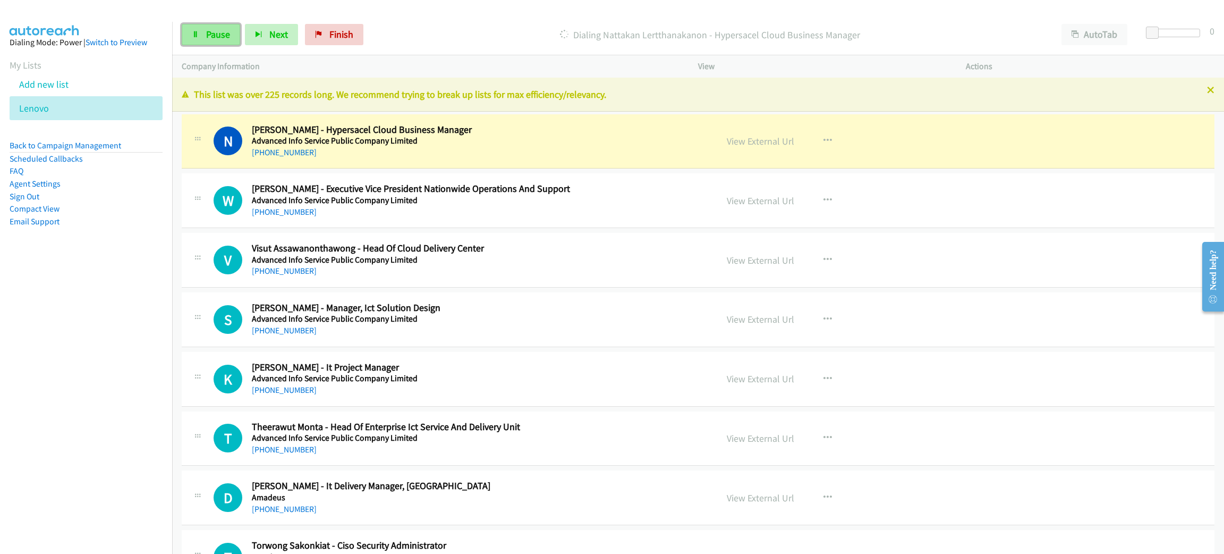
click at [224, 37] on span "Pause" at bounding box center [218, 34] width 24 height 12
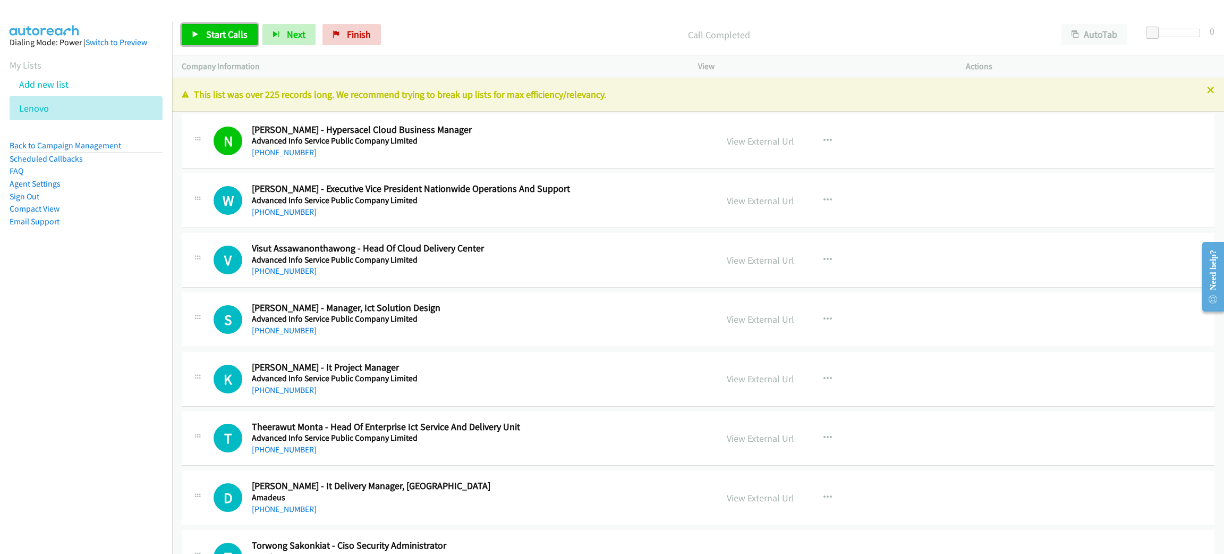
click at [237, 38] on span "Start Calls" at bounding box center [226, 34] width 41 height 12
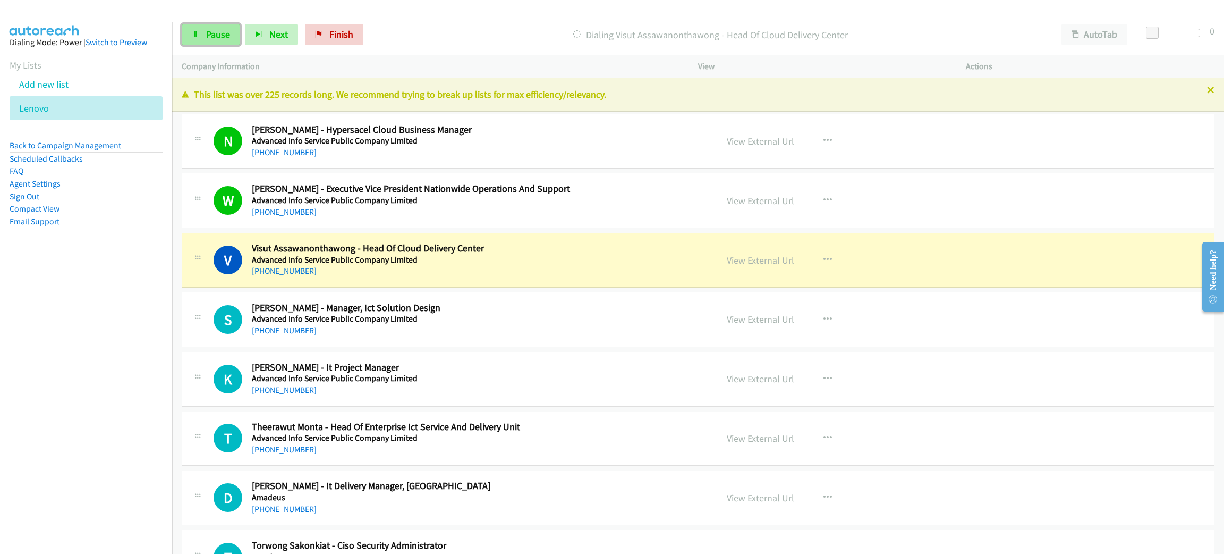
click at [222, 35] on span "Pause" at bounding box center [218, 34] width 24 height 12
click at [746, 259] on link "View External Url" at bounding box center [760, 260] width 67 height 12
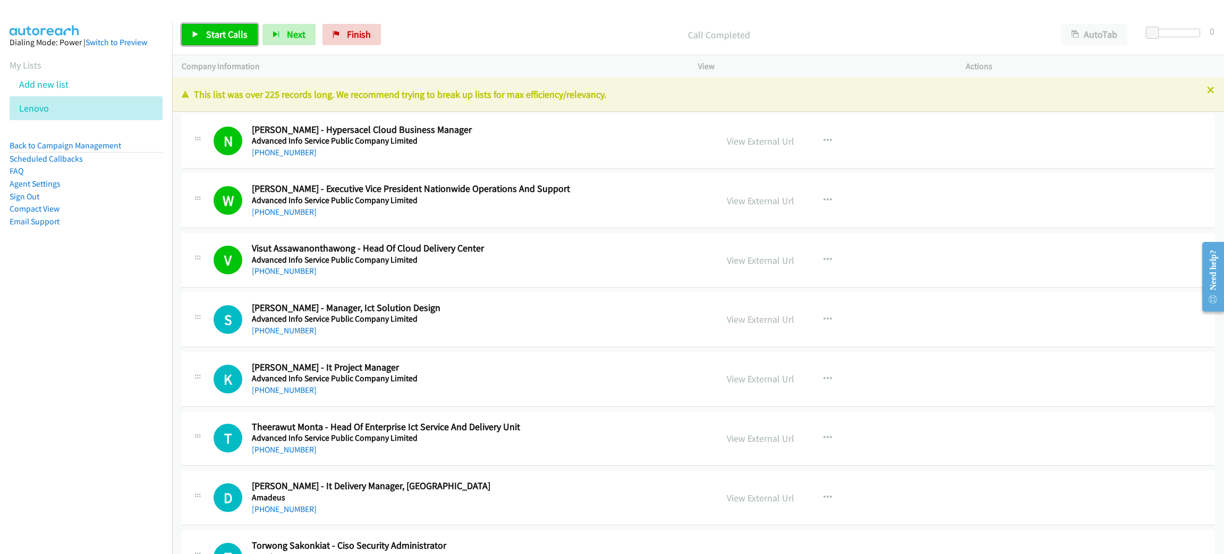
click at [216, 39] on span "Start Calls" at bounding box center [226, 34] width 41 height 12
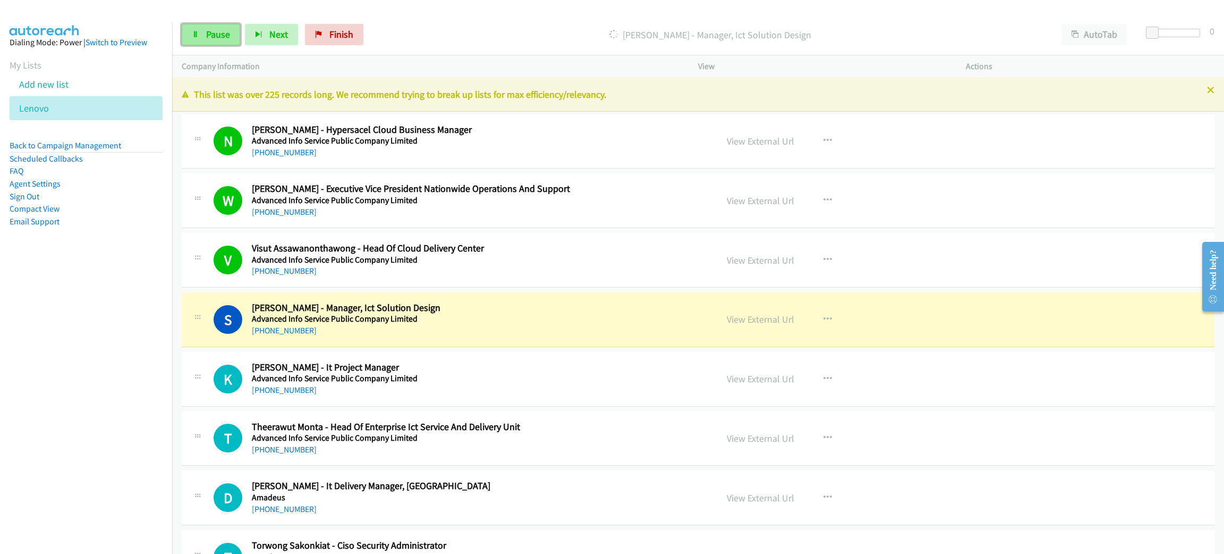
click at [199, 40] on link "Pause" at bounding box center [211, 34] width 58 height 21
click at [774, 318] on link "View External Url" at bounding box center [760, 319] width 67 height 12
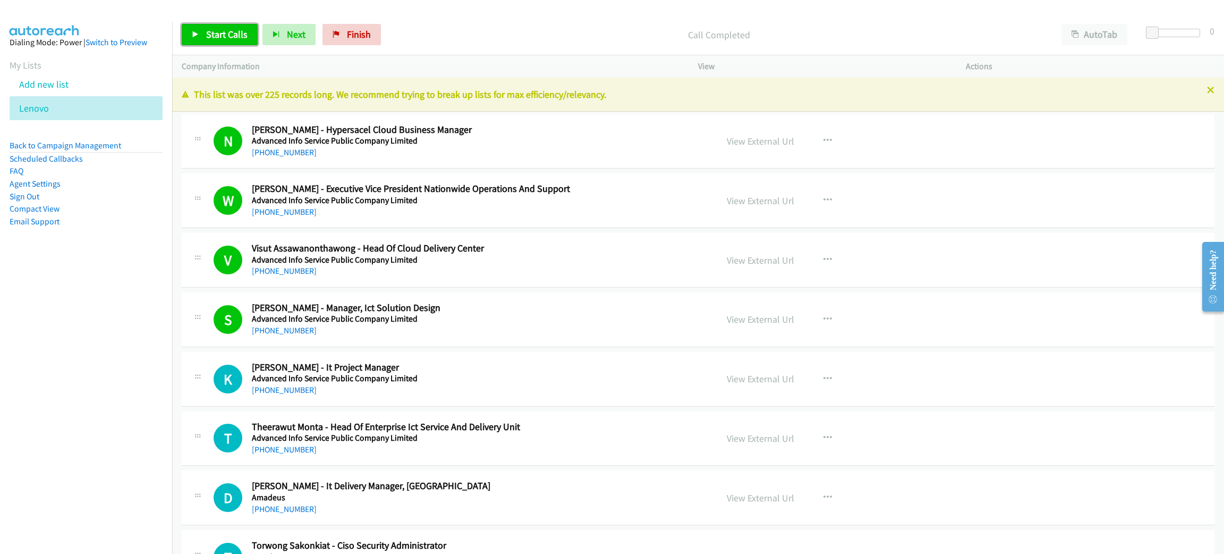
click at [227, 34] on span "Start Calls" at bounding box center [226, 34] width 41 height 12
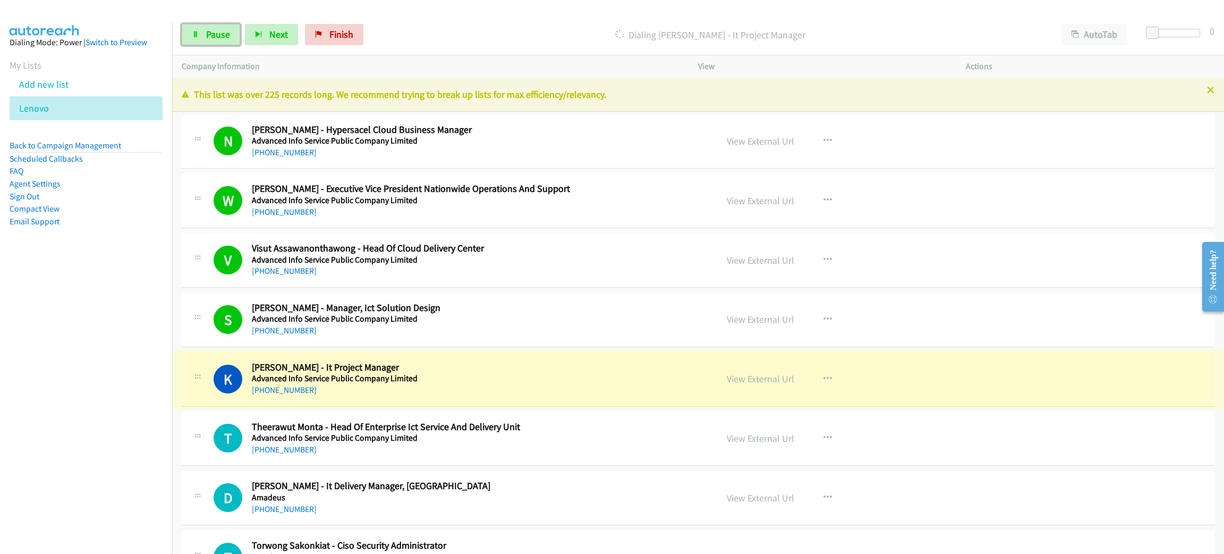
click at [743, 376] on link "View External Url" at bounding box center [760, 378] width 67 height 12
click at [208, 27] on link "Pause" at bounding box center [211, 34] width 58 height 21
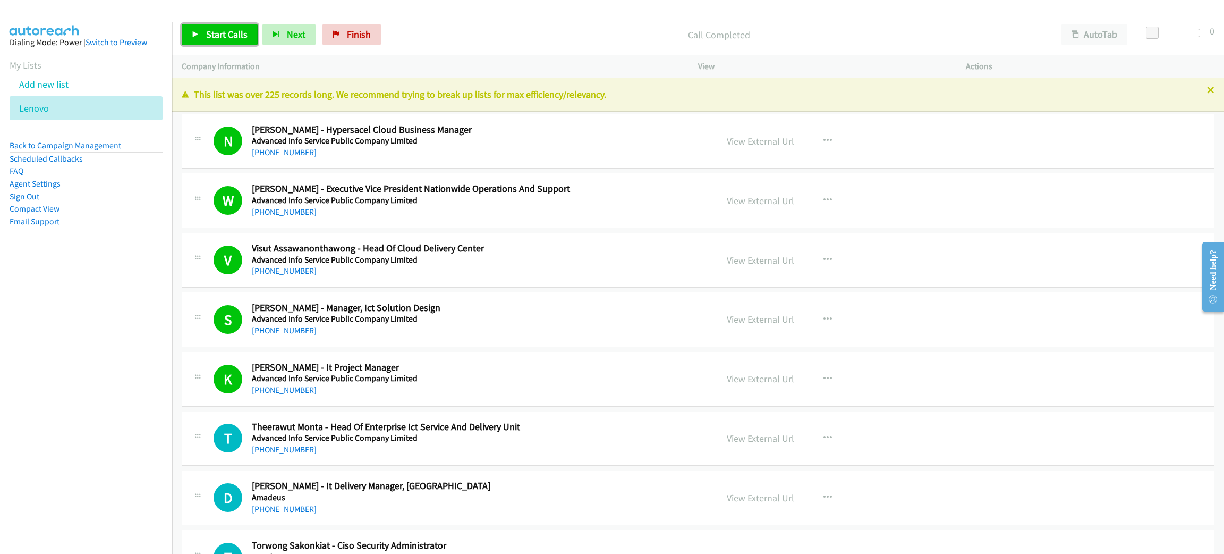
click at [243, 33] on span "Start Calls" at bounding box center [226, 34] width 41 height 12
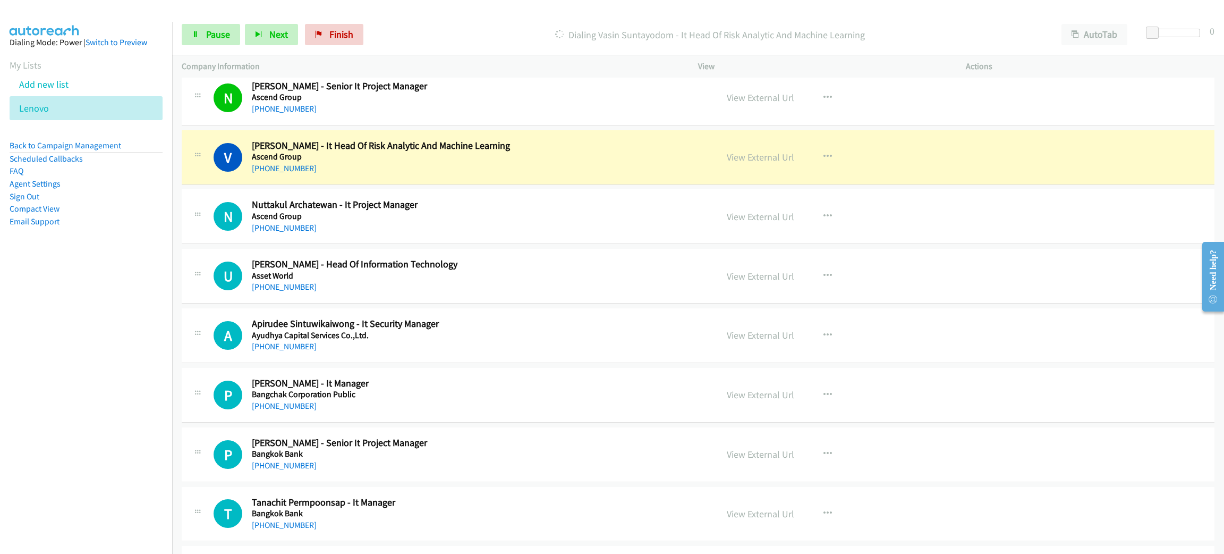
scroll to position [558, 0]
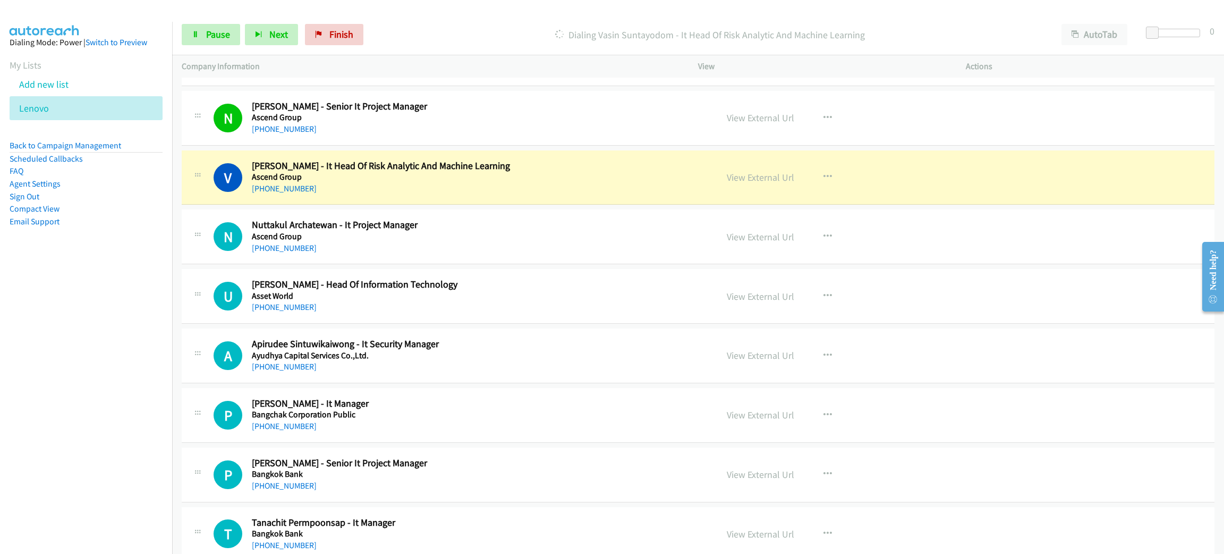
click at [885, 492] on div "View External Url View External Url Schedule/Manage Callback Start Calls Here R…" at bounding box center [855, 474] width 277 height 35
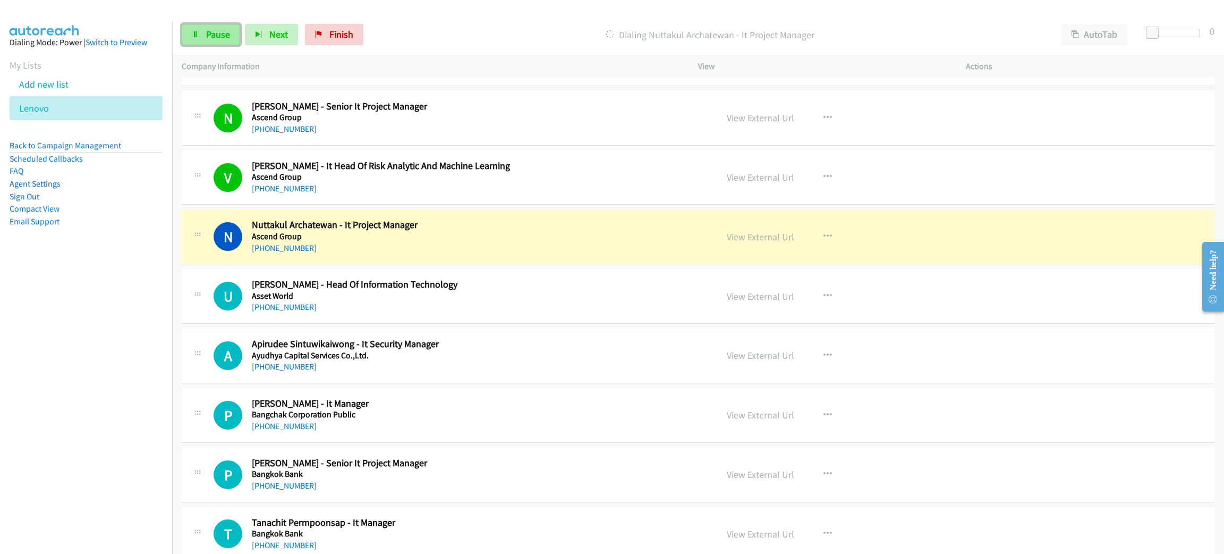
click at [214, 37] on span "Pause" at bounding box center [218, 34] width 24 height 12
click at [750, 237] on link "View External Url" at bounding box center [760, 237] width 67 height 12
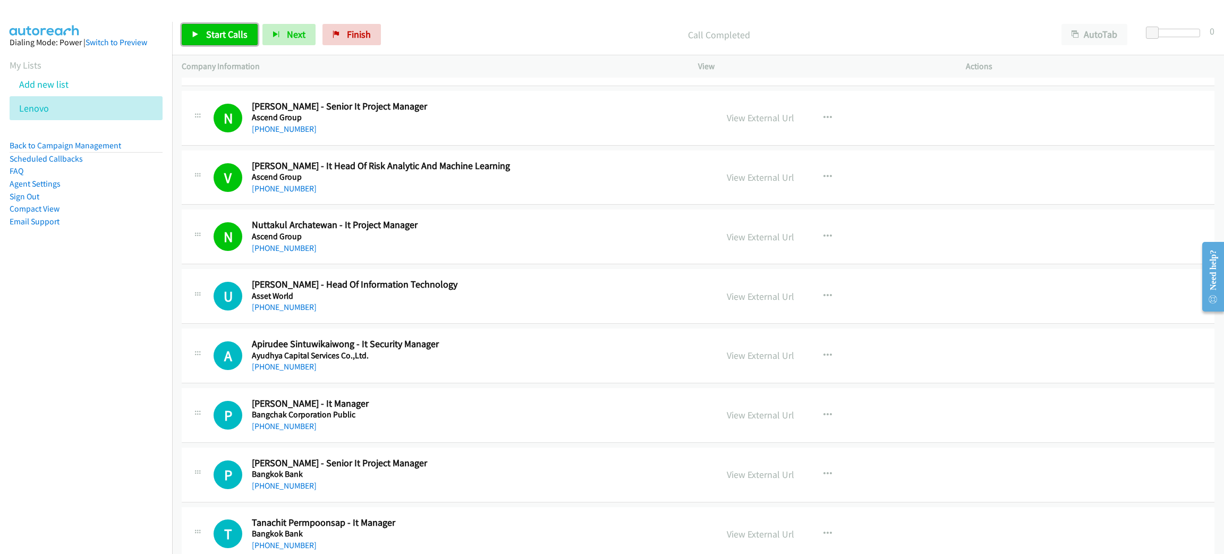
click at [219, 35] on span "Start Calls" at bounding box center [226, 34] width 41 height 12
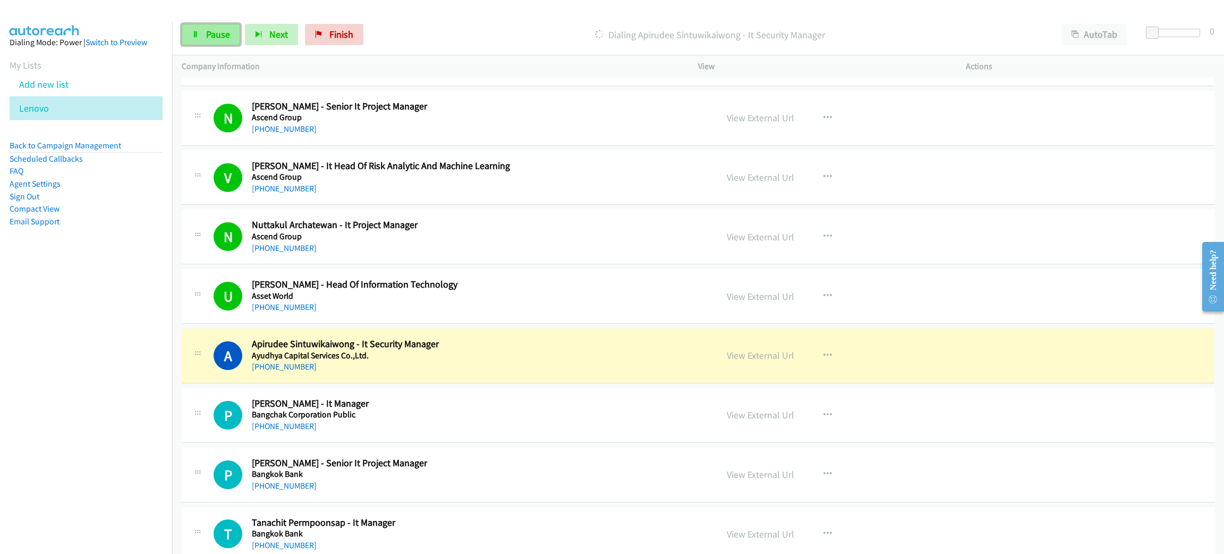
click at [213, 36] on span "Pause" at bounding box center [218, 34] width 24 height 12
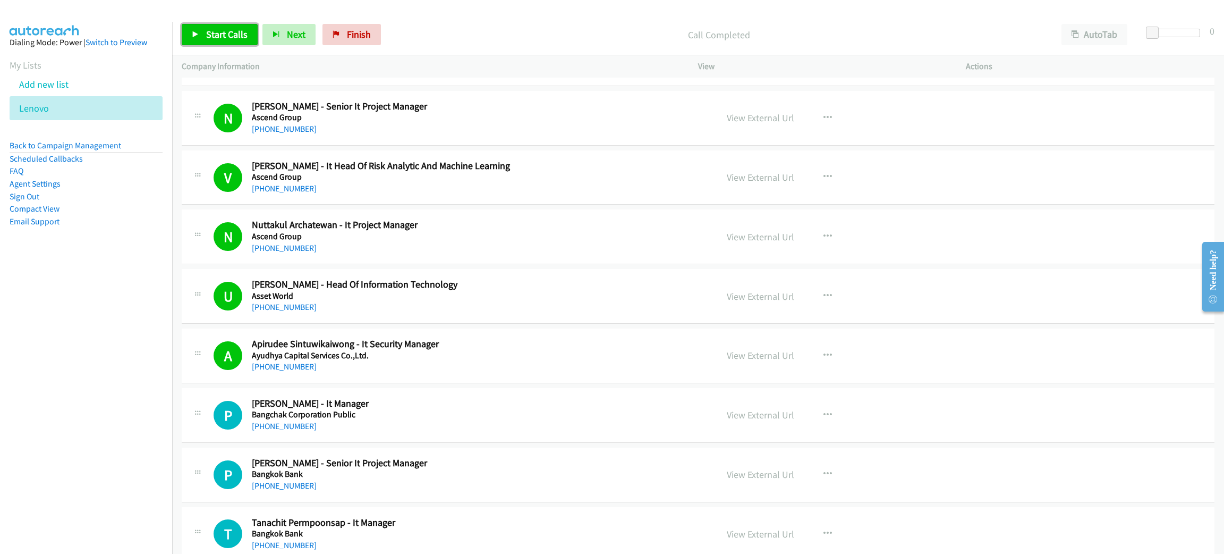
click at [223, 40] on span "Start Calls" at bounding box center [226, 34] width 41 height 12
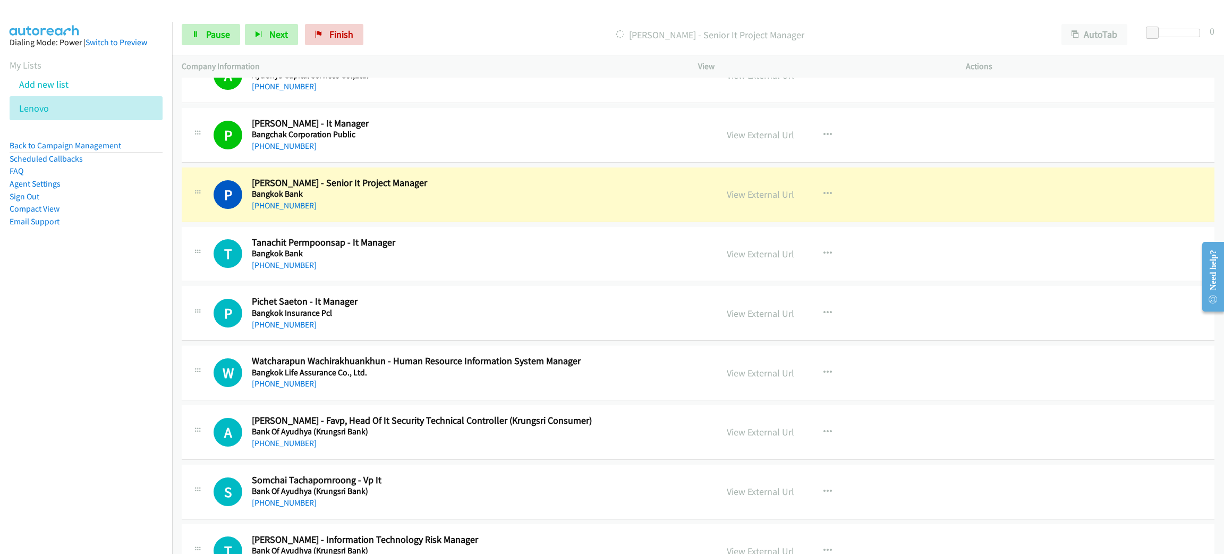
scroll to position [796, 0]
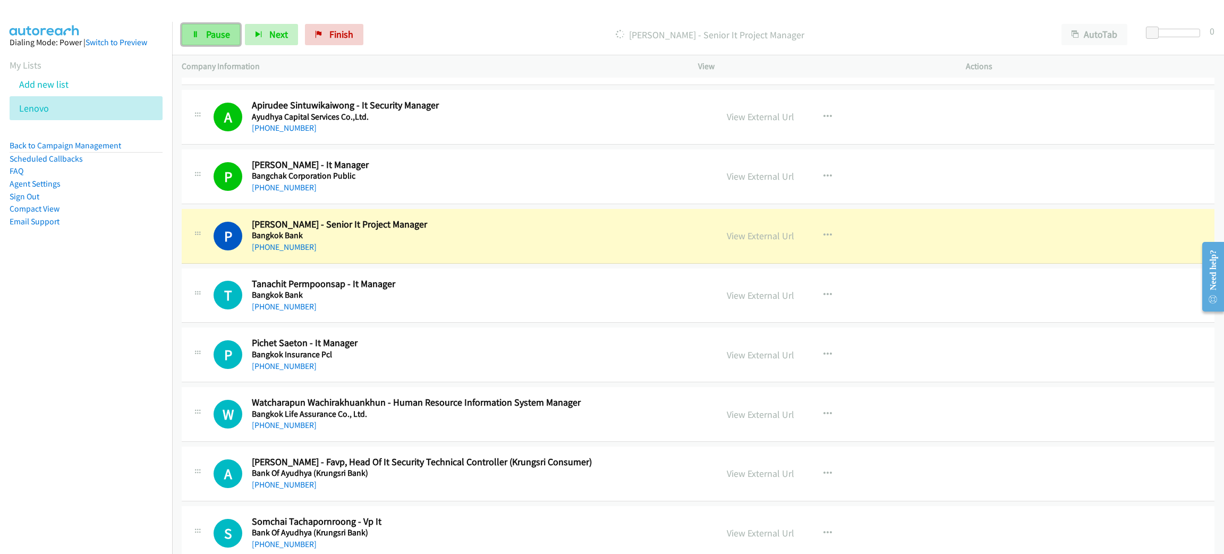
click at [199, 41] on link "Pause" at bounding box center [211, 34] width 58 height 21
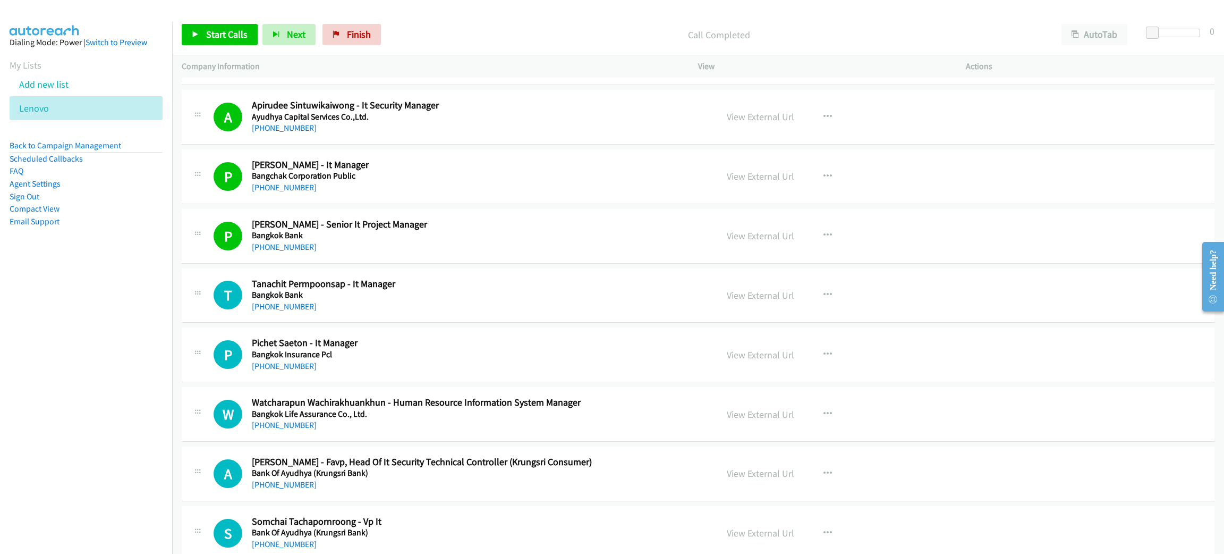
drag, startPoint x: 1195, startPoint y: 400, endPoint x: 1223, endPoint y: 591, distance: 193.3
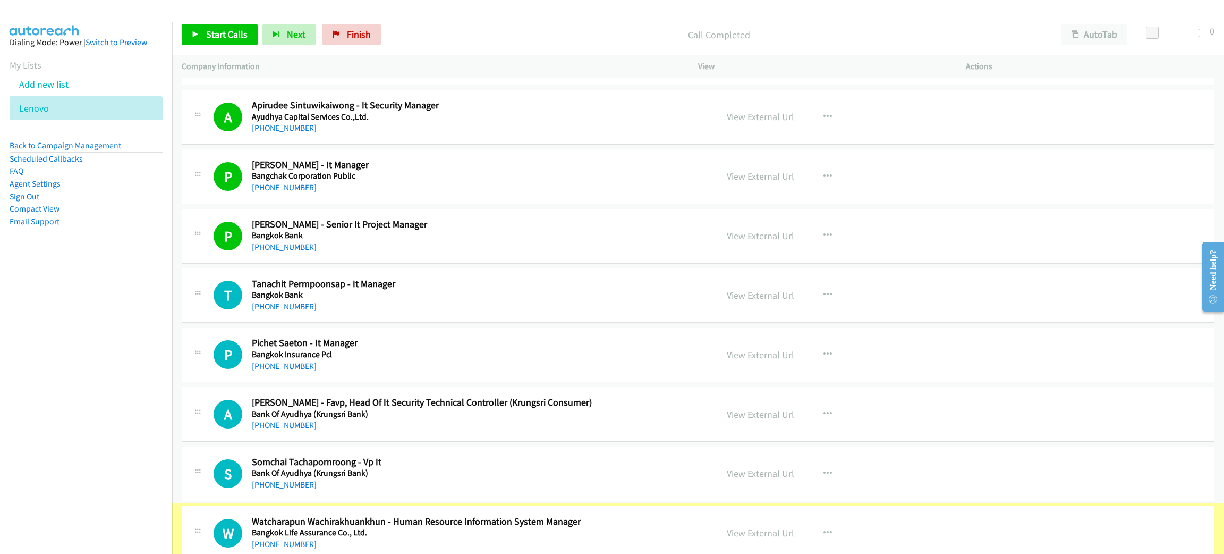
scroll to position [808, 0]
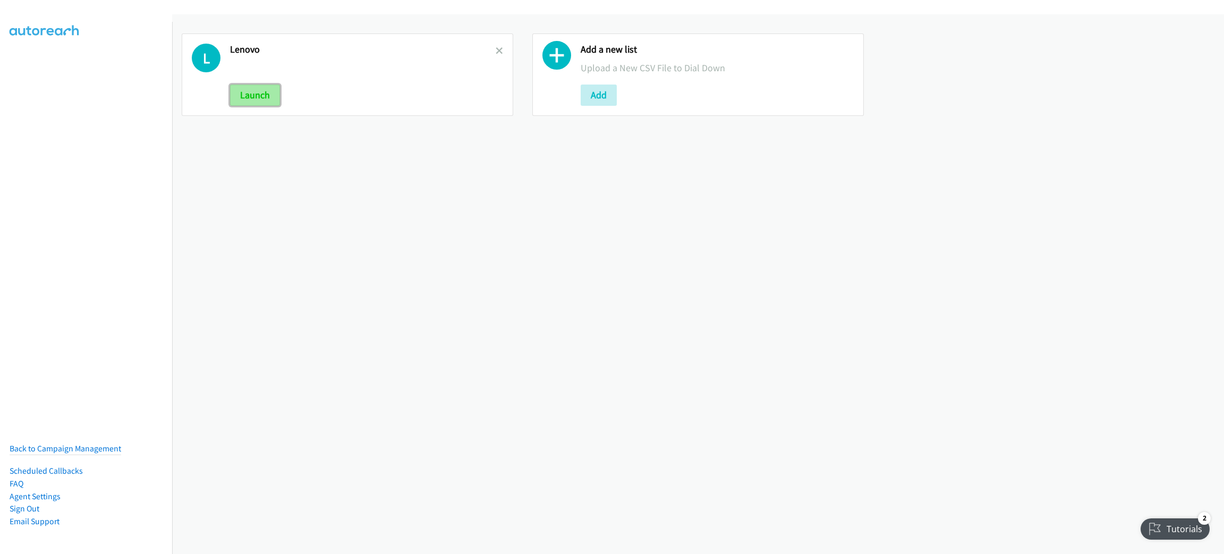
click at [264, 88] on button "Launch" at bounding box center [255, 94] width 50 height 21
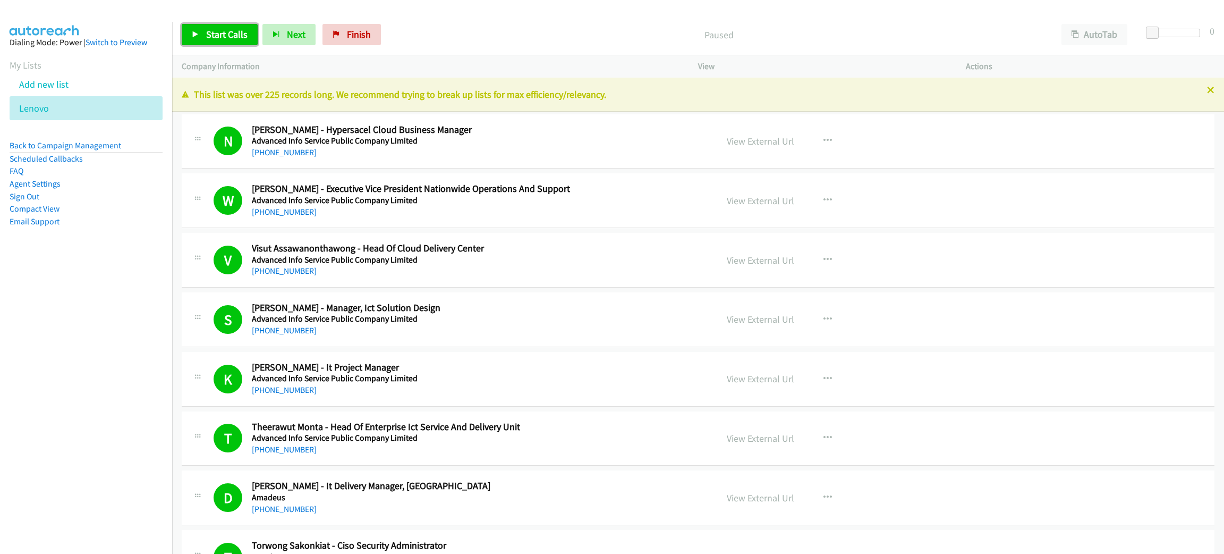
click at [239, 25] on link "Start Calls" at bounding box center [220, 34] width 76 height 21
click at [209, 35] on span "Pause" at bounding box center [218, 34] width 24 height 12
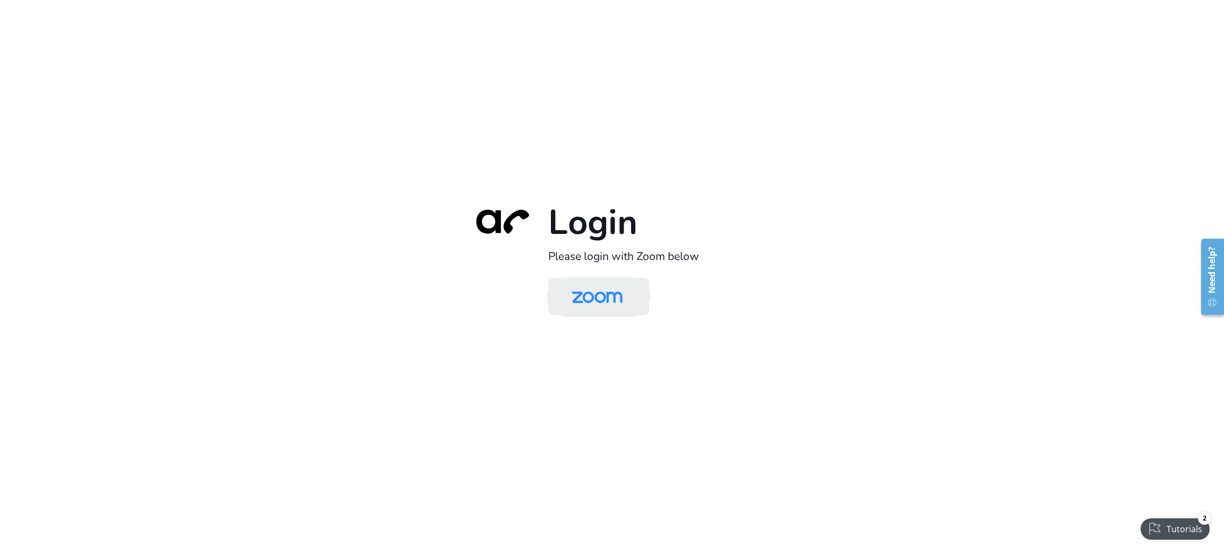
click at [605, 293] on img at bounding box center [597, 297] width 73 height 35
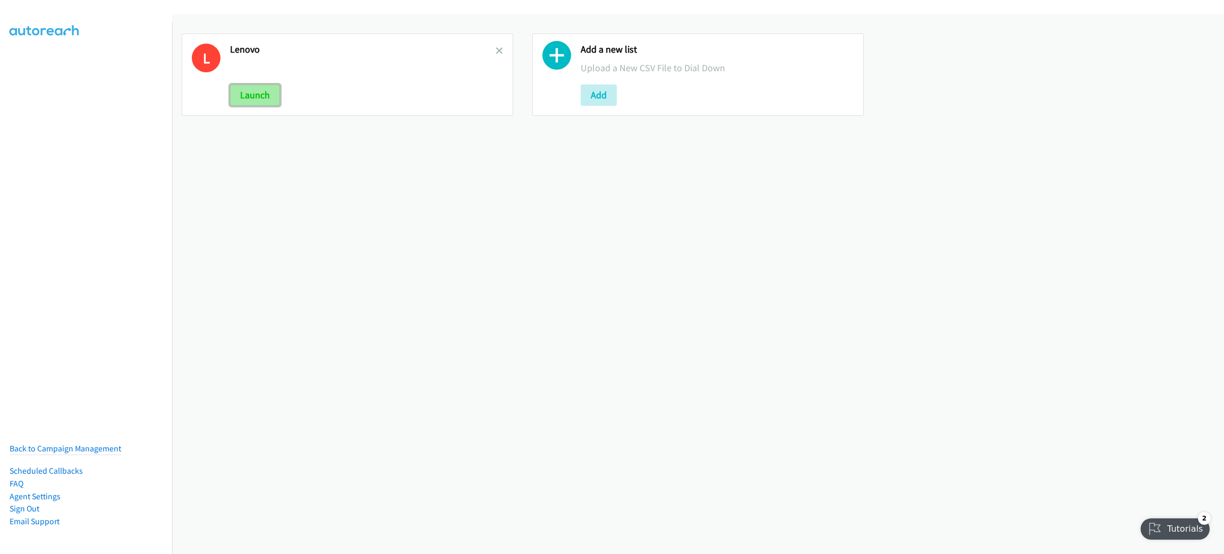
click at [260, 94] on button "Launch" at bounding box center [255, 94] width 50 height 21
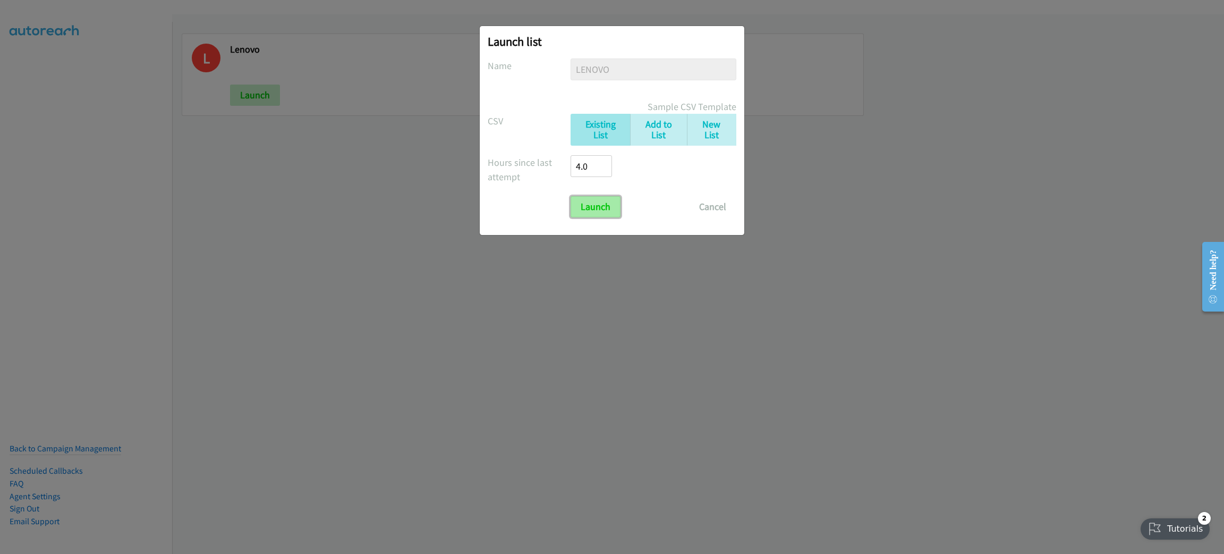
click at [591, 207] on input "Launch" at bounding box center [596, 206] width 50 height 21
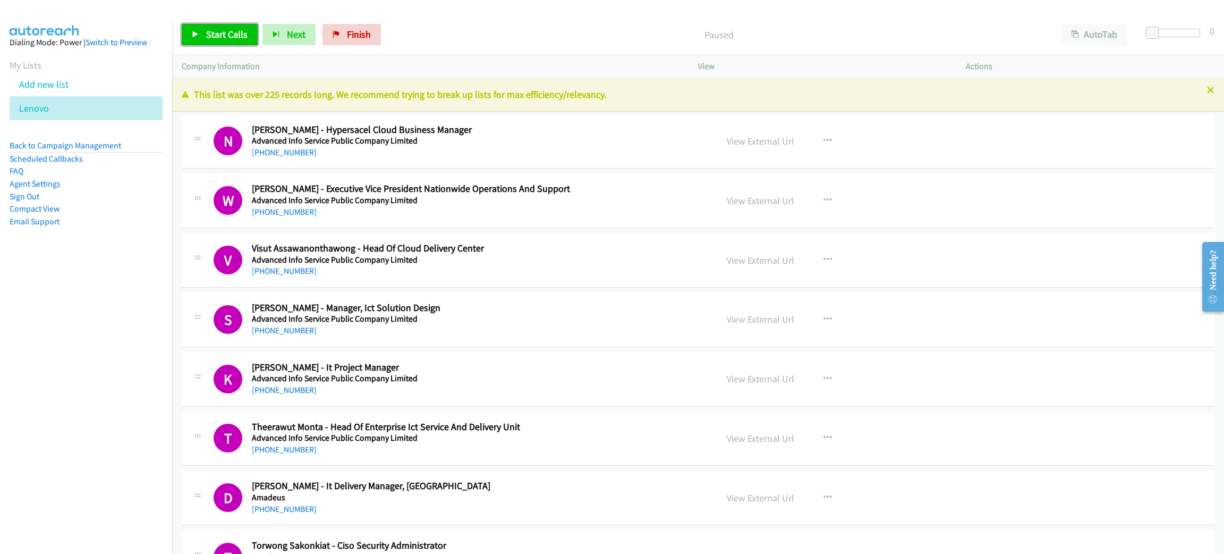
click at [236, 28] on span "Start Calls" at bounding box center [226, 34] width 41 height 12
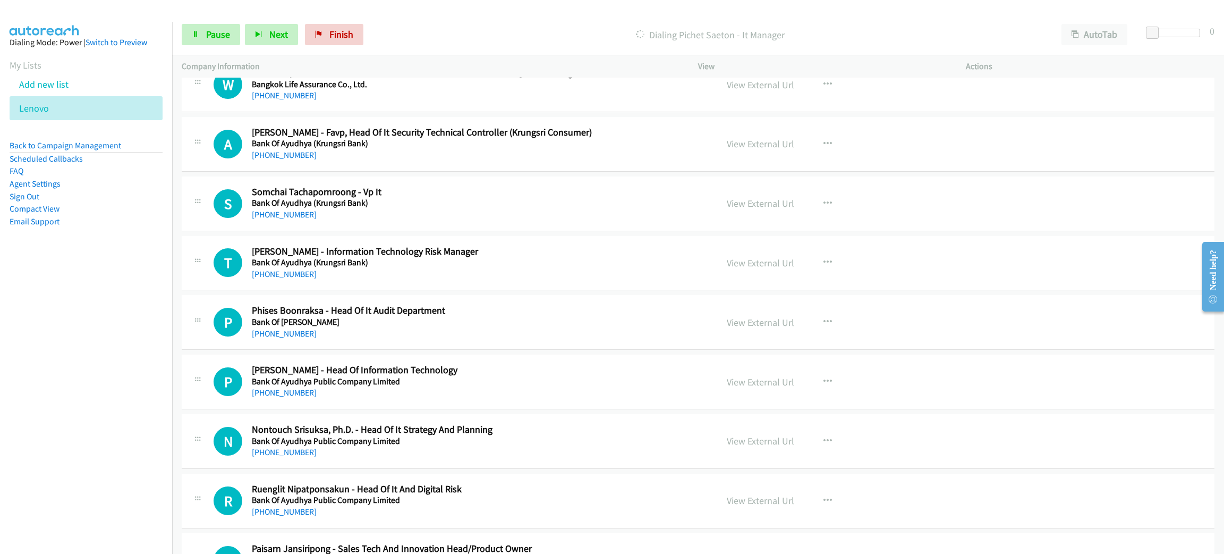
scroll to position [1036, 0]
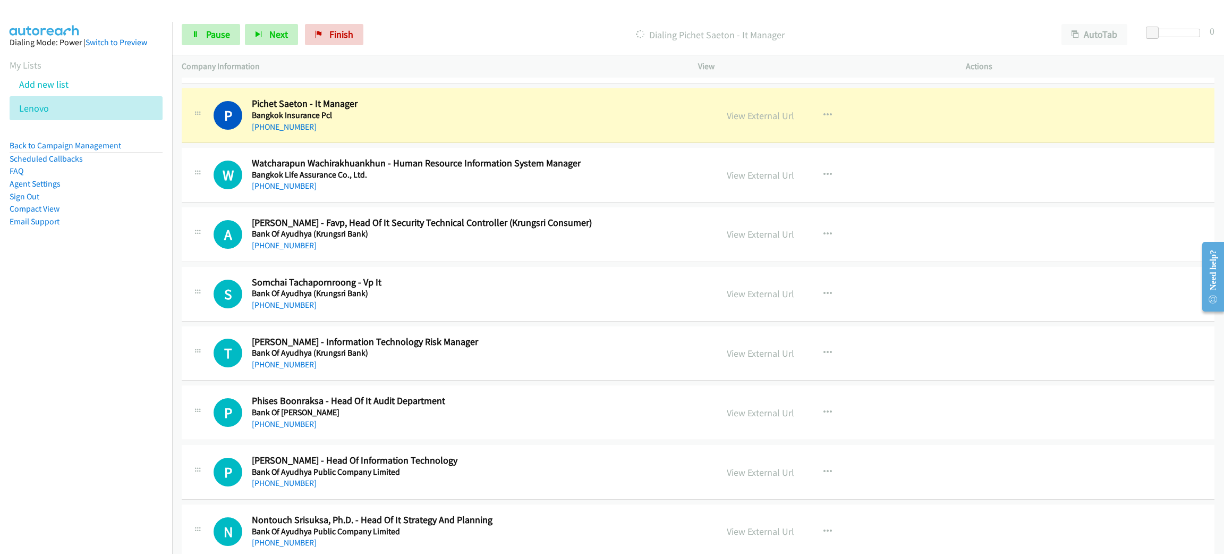
click at [409, 117] on h5 "Bangkok Insurance Pcl" at bounding box center [477, 115] width 450 height 11
click at [228, 33] on span "Pause" at bounding box center [218, 34] width 24 height 12
click at [770, 120] on link "View External Url" at bounding box center [760, 115] width 67 height 12
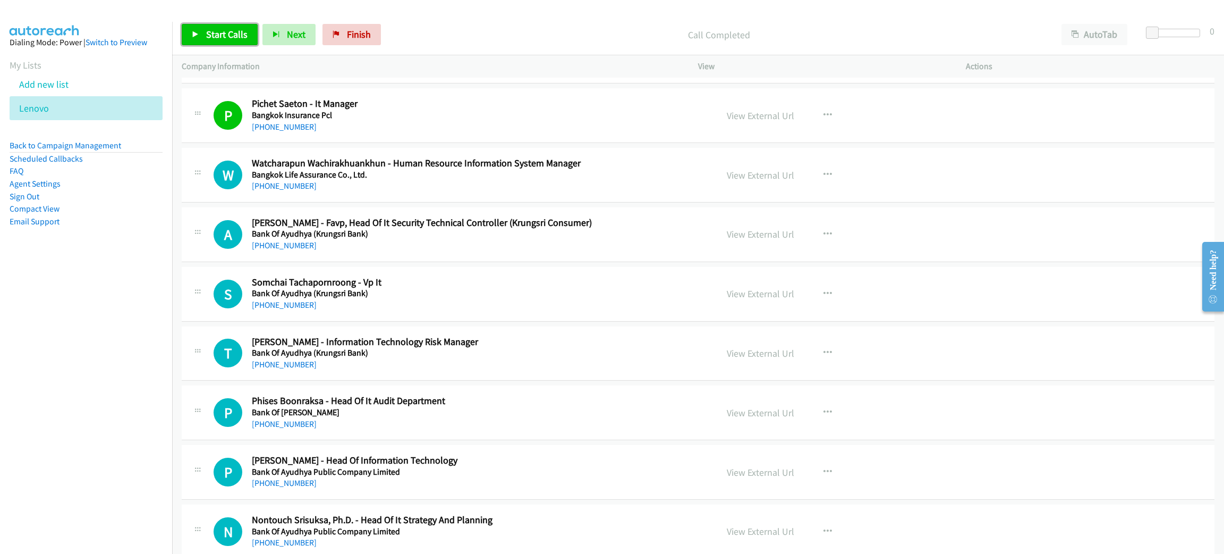
click at [216, 32] on span "Start Calls" at bounding box center [226, 34] width 41 height 12
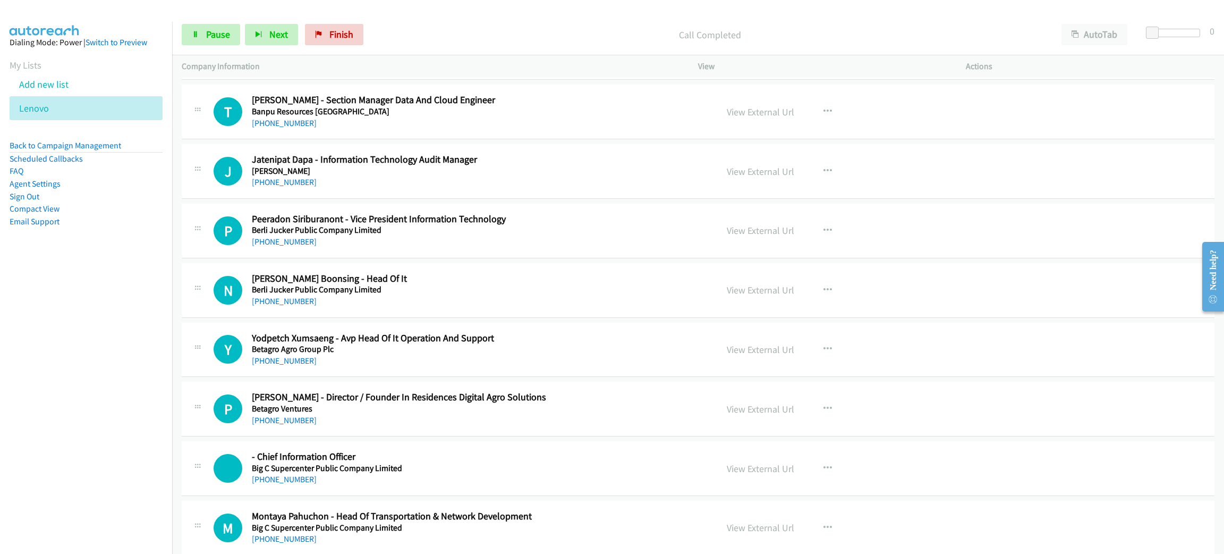
scroll to position [1992, 0]
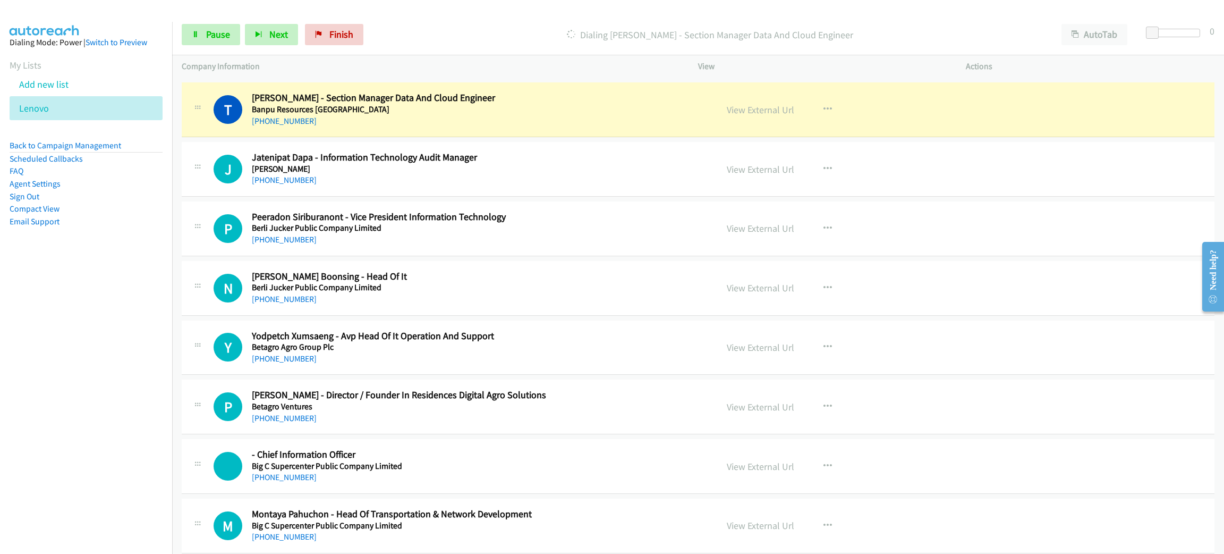
click at [372, 107] on h5 "Banpu Resources [GEOGRAPHIC_DATA]" at bounding box center [477, 109] width 450 height 11
click at [202, 33] on link "Pause" at bounding box center [211, 34] width 58 height 21
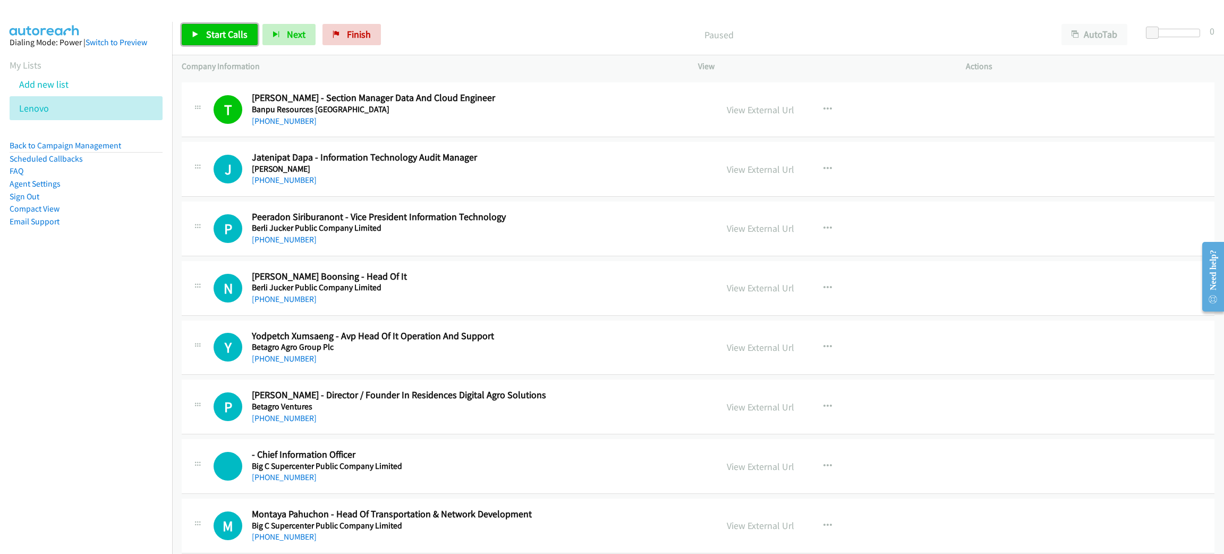
click at [237, 35] on span "Start Calls" at bounding box center [226, 34] width 41 height 12
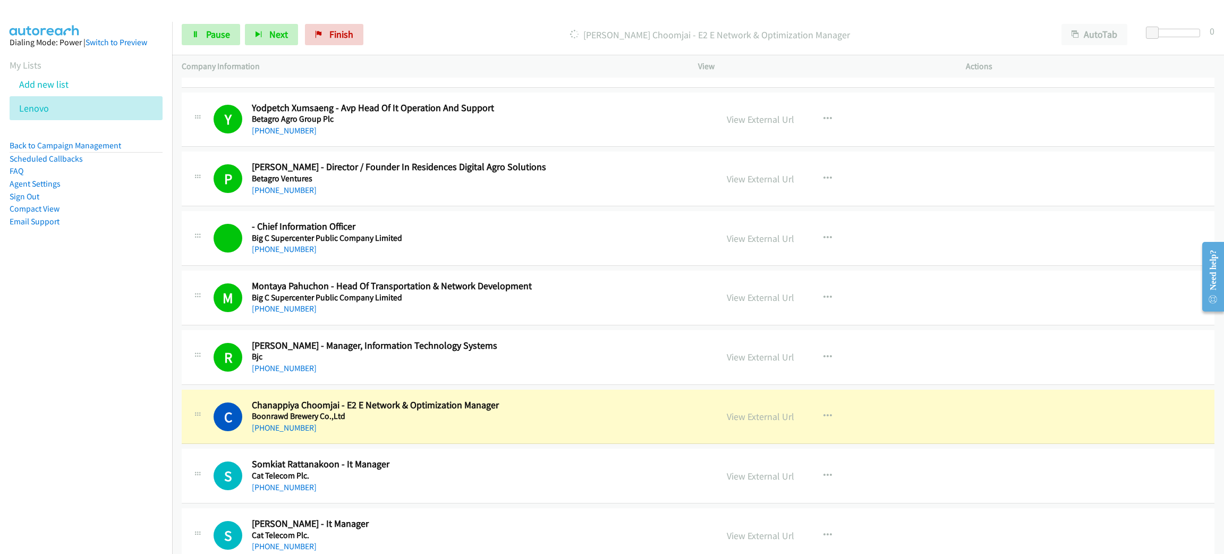
scroll to position [2391, 0]
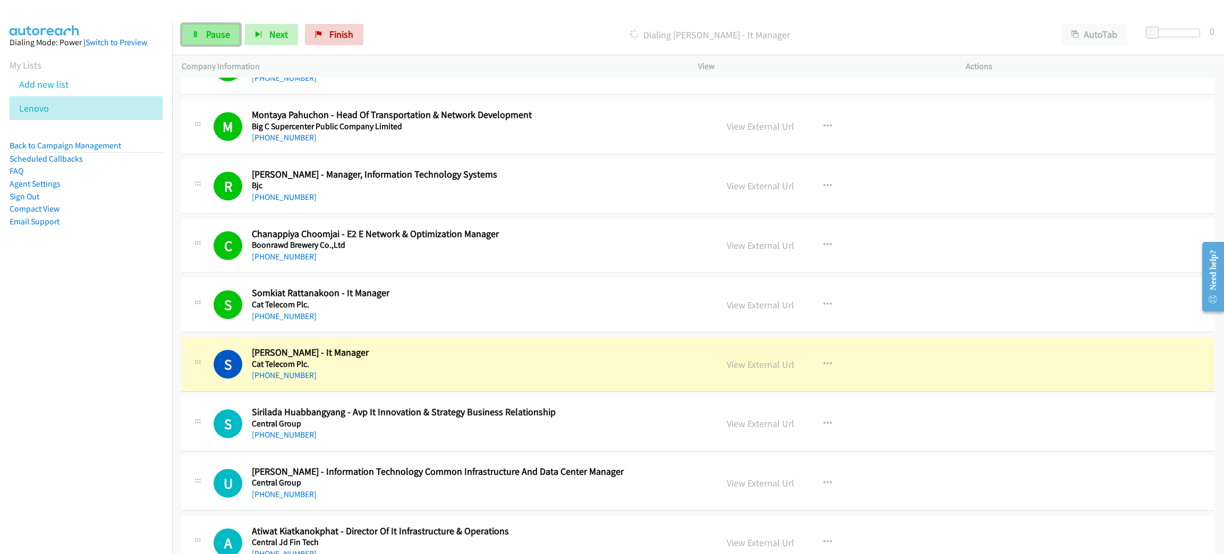
click at [217, 29] on span "Pause" at bounding box center [218, 34] width 24 height 12
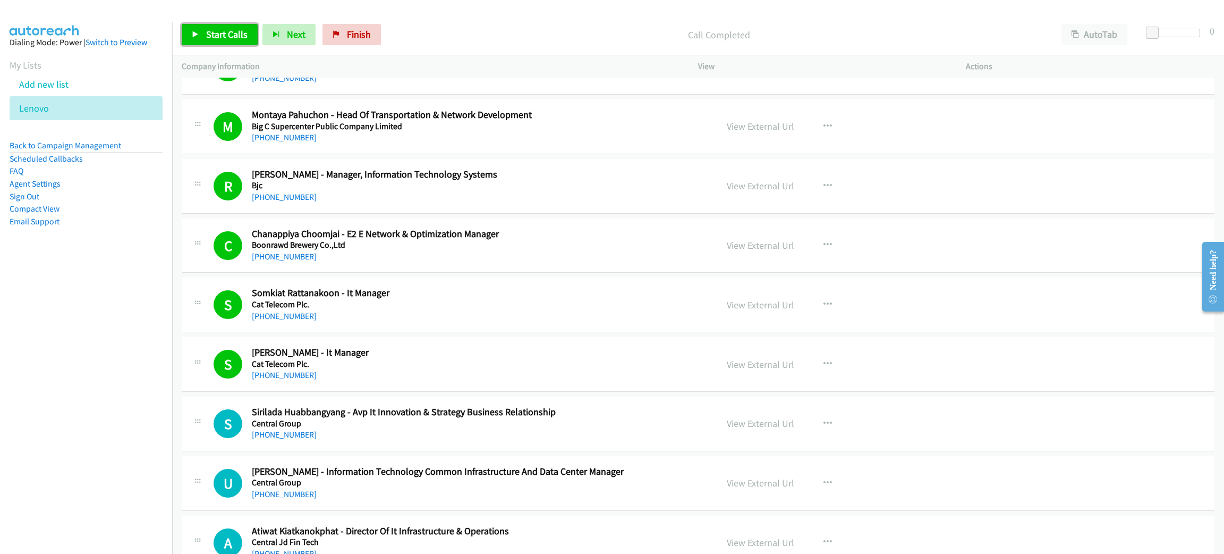
click at [221, 30] on span "Start Calls" at bounding box center [226, 34] width 41 height 12
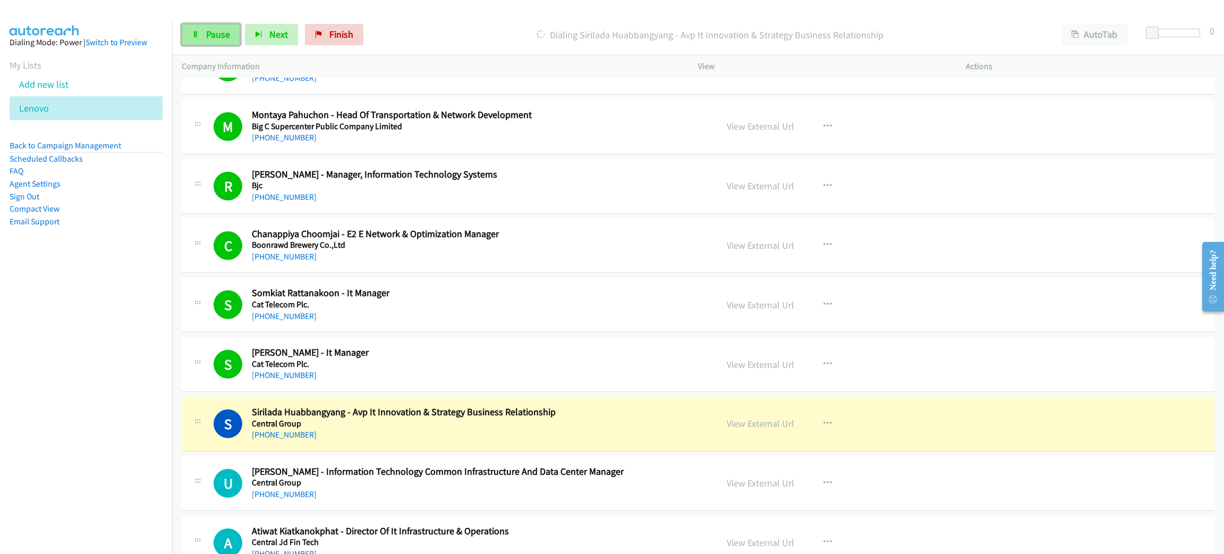
click at [221, 30] on span "Pause" at bounding box center [218, 34] width 24 height 12
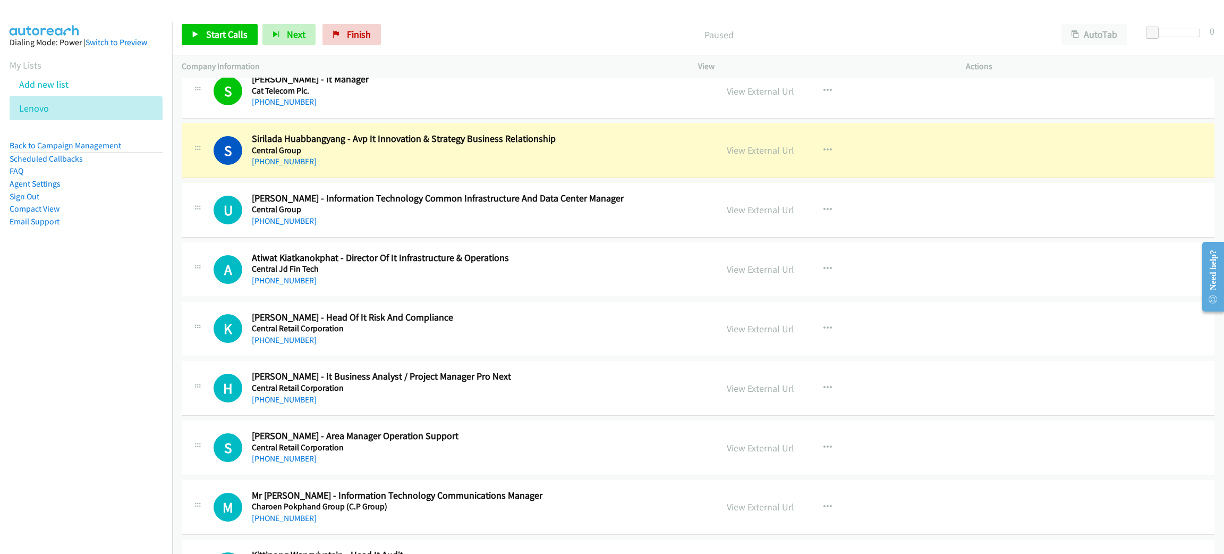
scroll to position [2710, 0]
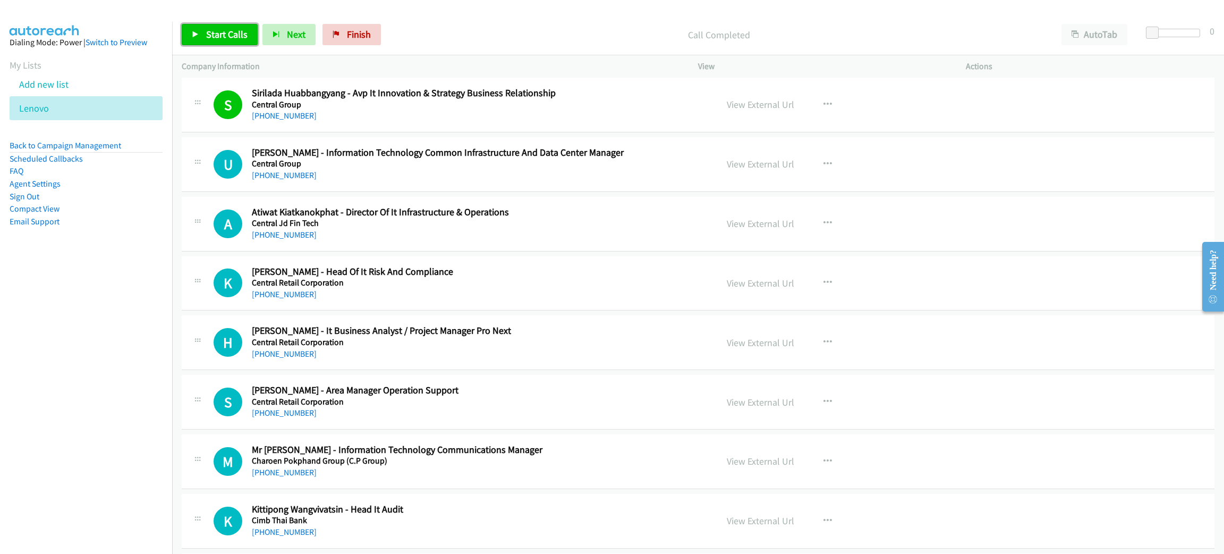
click at [216, 34] on span "Start Calls" at bounding box center [226, 34] width 41 height 12
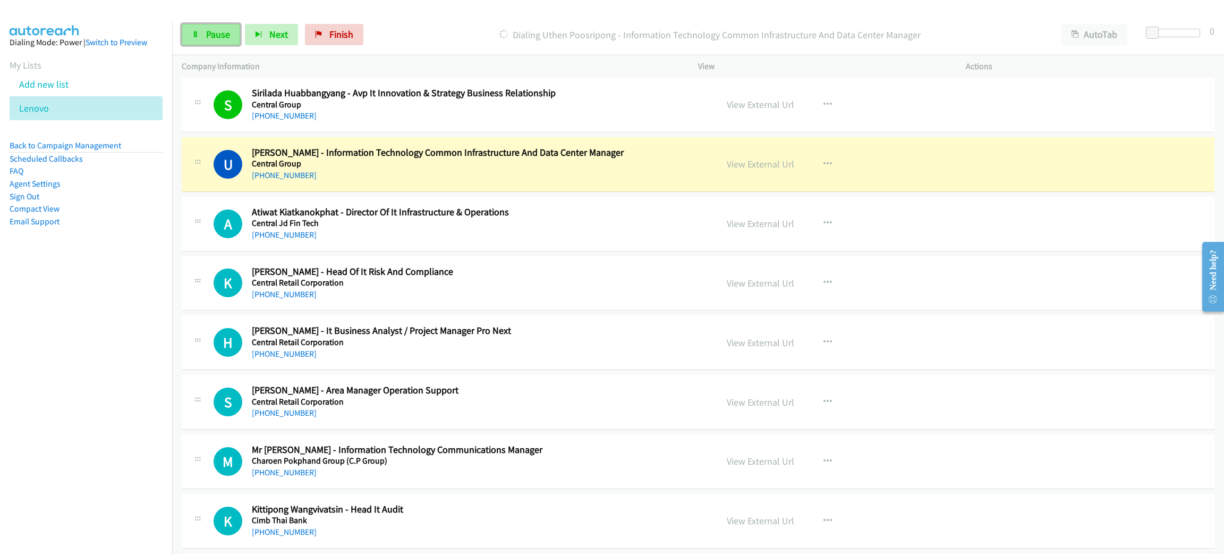
click at [214, 28] on span "Pause" at bounding box center [218, 34] width 24 height 12
click at [759, 170] on link "View External Url" at bounding box center [760, 164] width 67 height 12
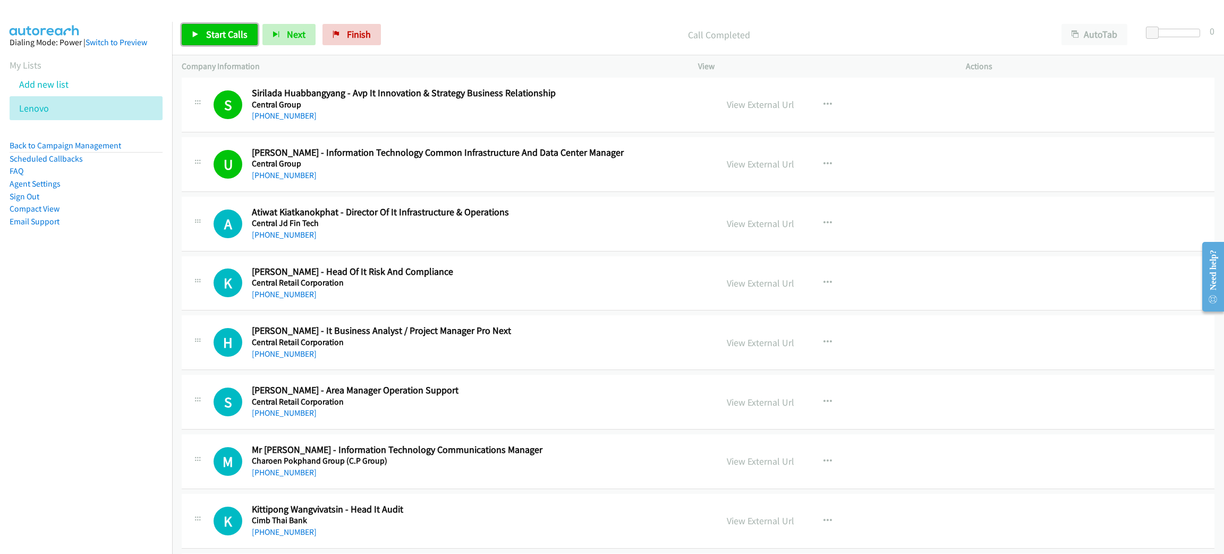
click at [224, 36] on span "Start Calls" at bounding box center [226, 34] width 41 height 12
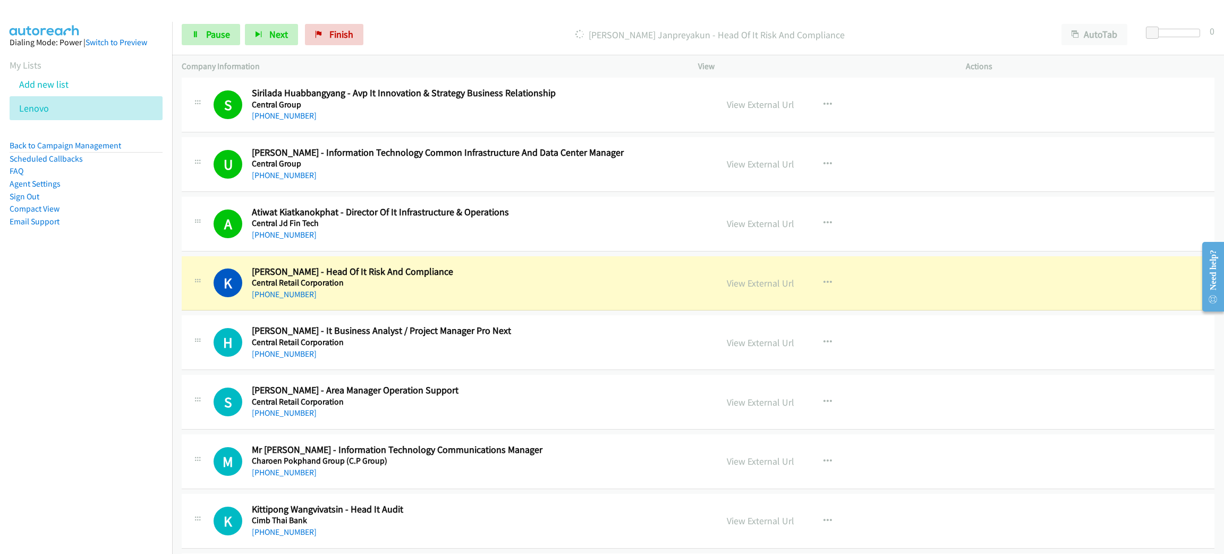
click at [0, 483] on nav "Dialing Mode: Power | Switch to Preview My Lists Add new list Lenovo Back to Ca…" at bounding box center [86, 299] width 173 height 554
drag, startPoint x: 0, startPoint y: 497, endPoint x: 17, endPoint y: 518, distance: 26.8
click at [0, 504] on nav "Dialing Mode: Power | Switch to Preview My Lists Add new list Lenovo Back to Ca…" at bounding box center [86, 299] width 173 height 554
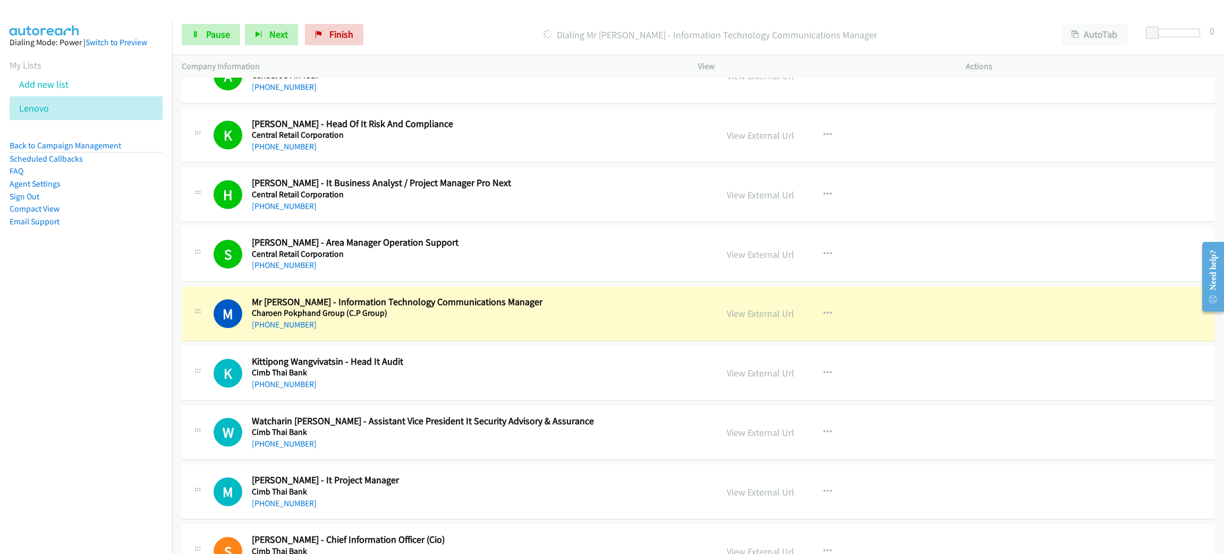
scroll to position [2868, 0]
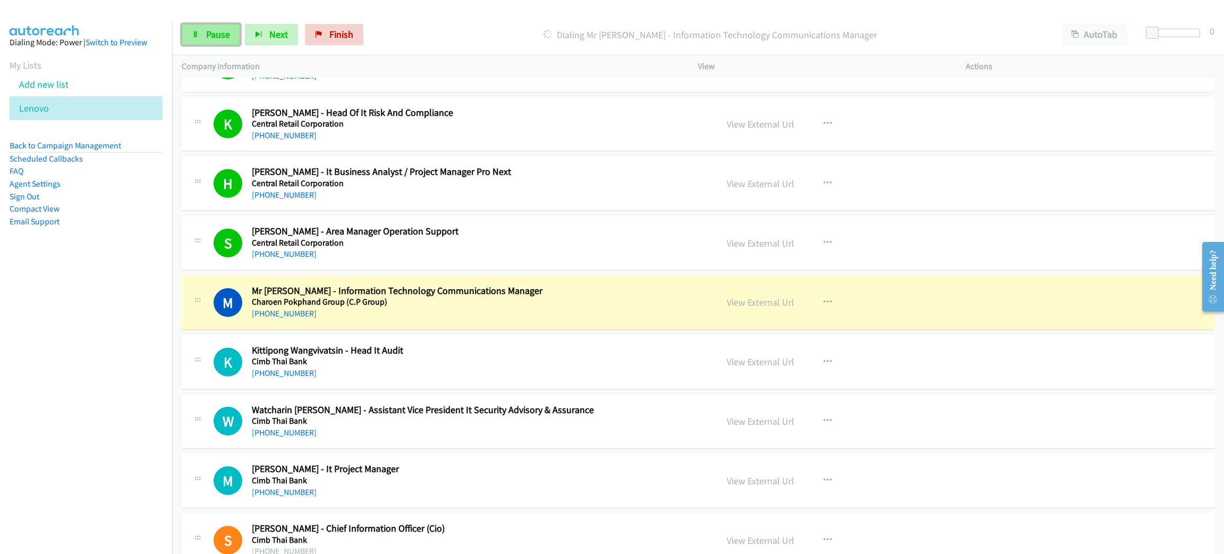
click at [210, 33] on span "Pause" at bounding box center [218, 34] width 24 height 12
click at [762, 308] on link "View External Url" at bounding box center [760, 302] width 67 height 12
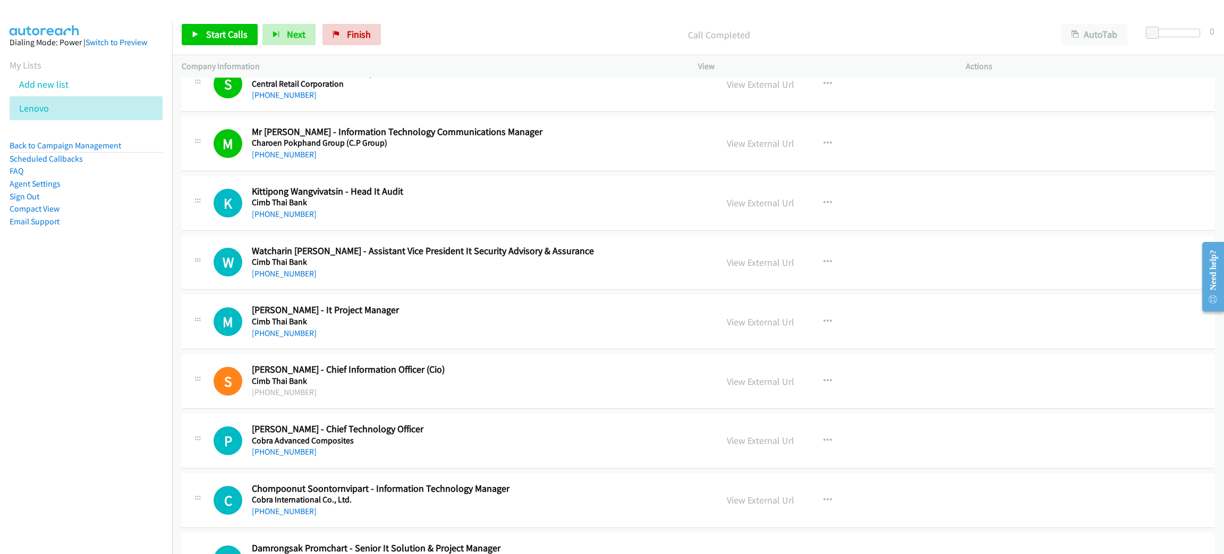
scroll to position [3028, 0]
click at [235, 32] on span "Start Calls" at bounding box center [226, 34] width 41 height 12
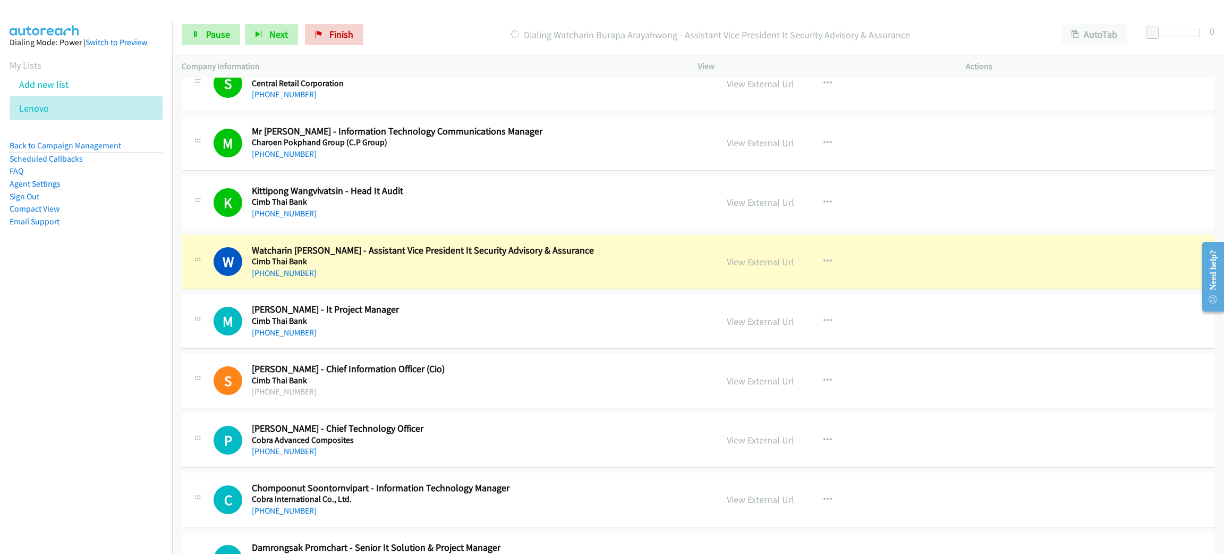
click at [409, 274] on div "+66 87 785 2343" at bounding box center [477, 273] width 450 height 13
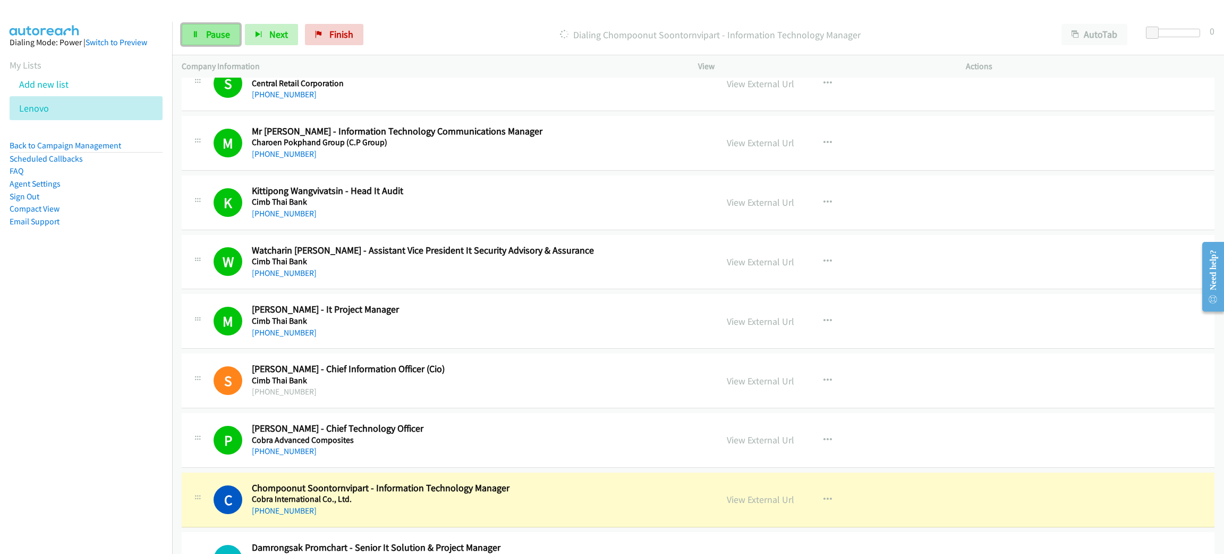
click at [202, 28] on link "Pause" at bounding box center [211, 34] width 58 height 21
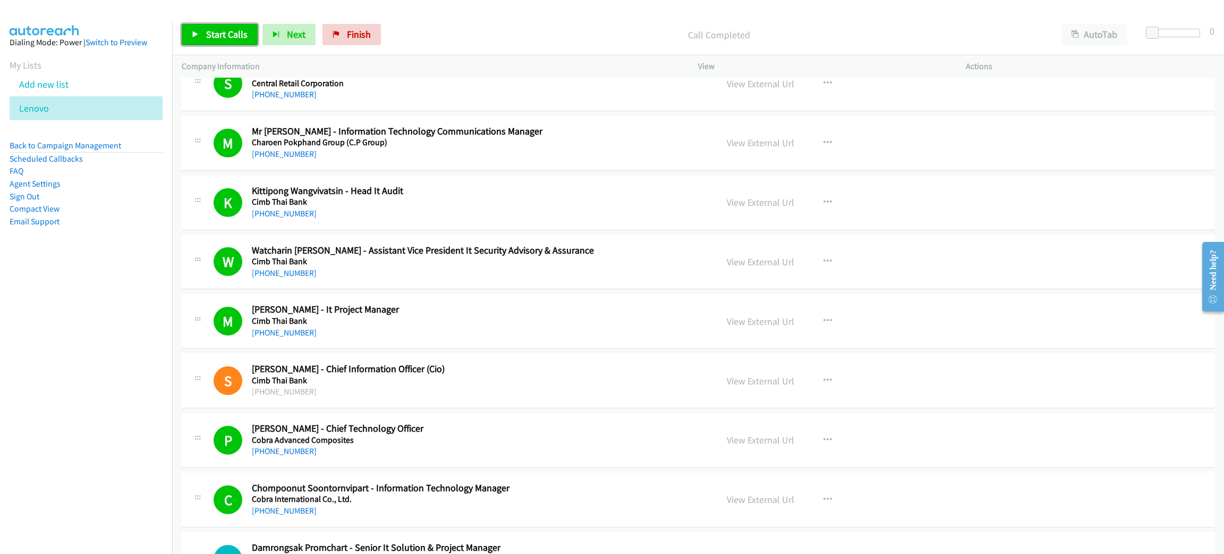
click at [198, 39] on link "Start Calls" at bounding box center [220, 34] width 76 height 21
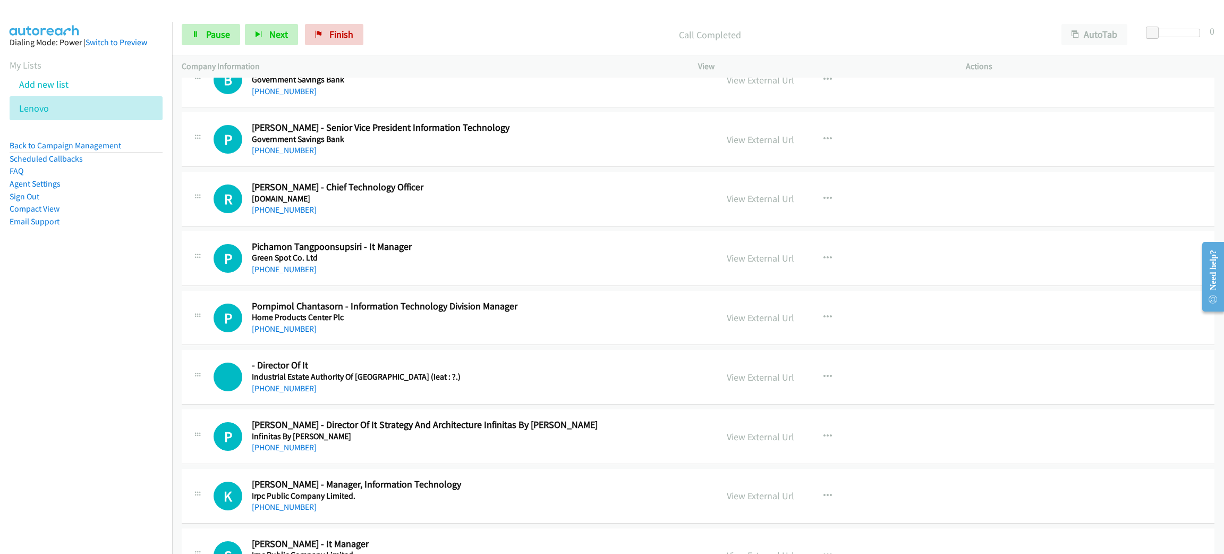
scroll to position [4223, 0]
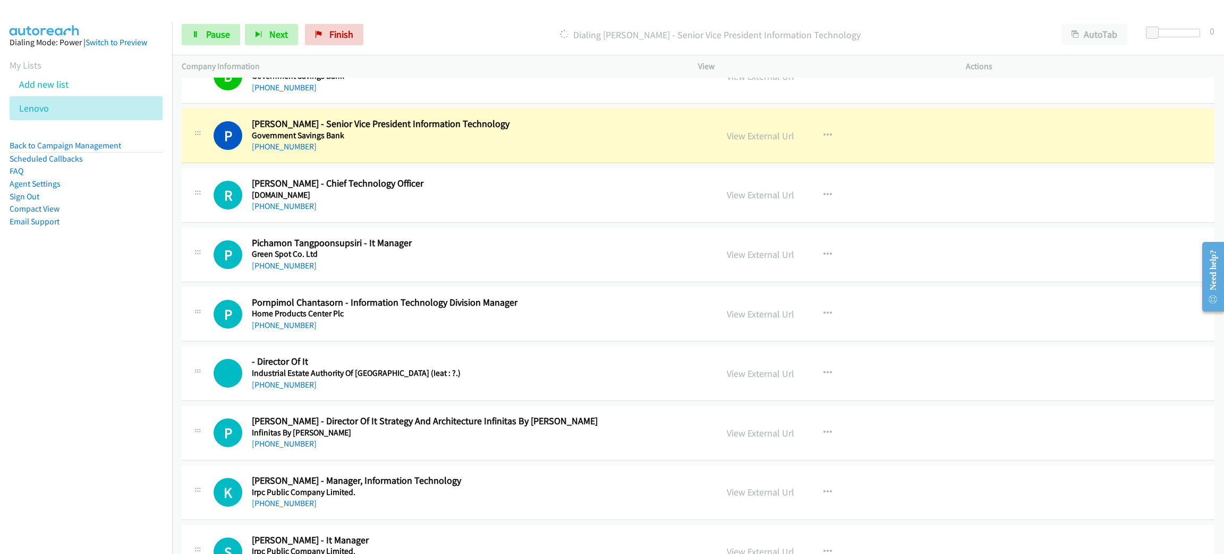
click at [675, 130] on h2 "Patcharee Chapimol - Senior Vice President Information Technology" at bounding box center [477, 124] width 450 height 12
click at [743, 142] on link "View External Url" at bounding box center [760, 136] width 67 height 12
click at [223, 34] on span "Pause" at bounding box center [218, 34] width 24 height 12
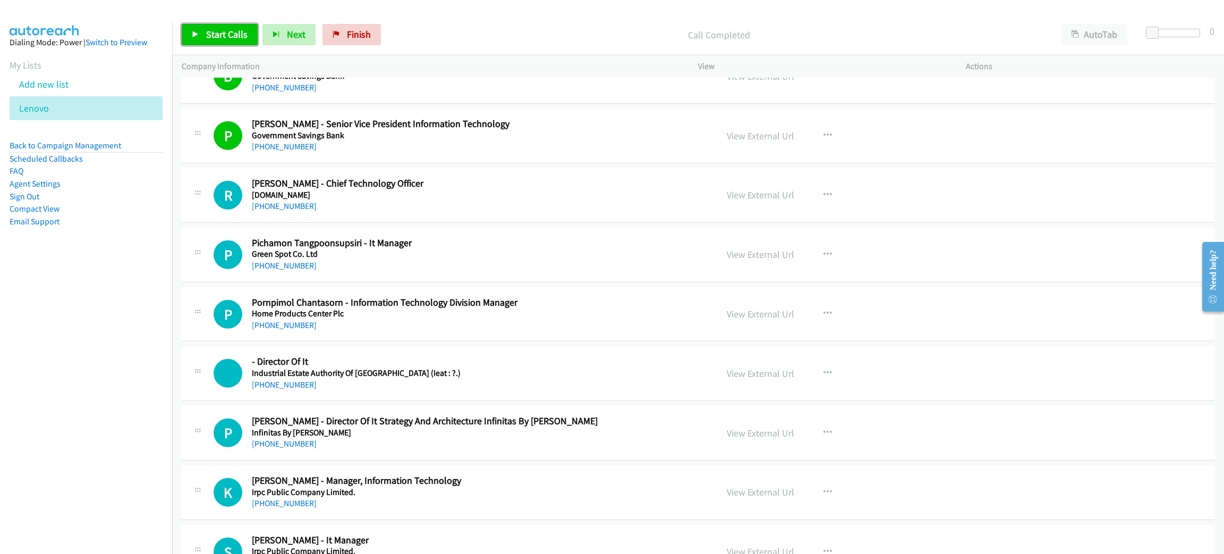
click at [243, 27] on link "Start Calls" at bounding box center [220, 34] width 76 height 21
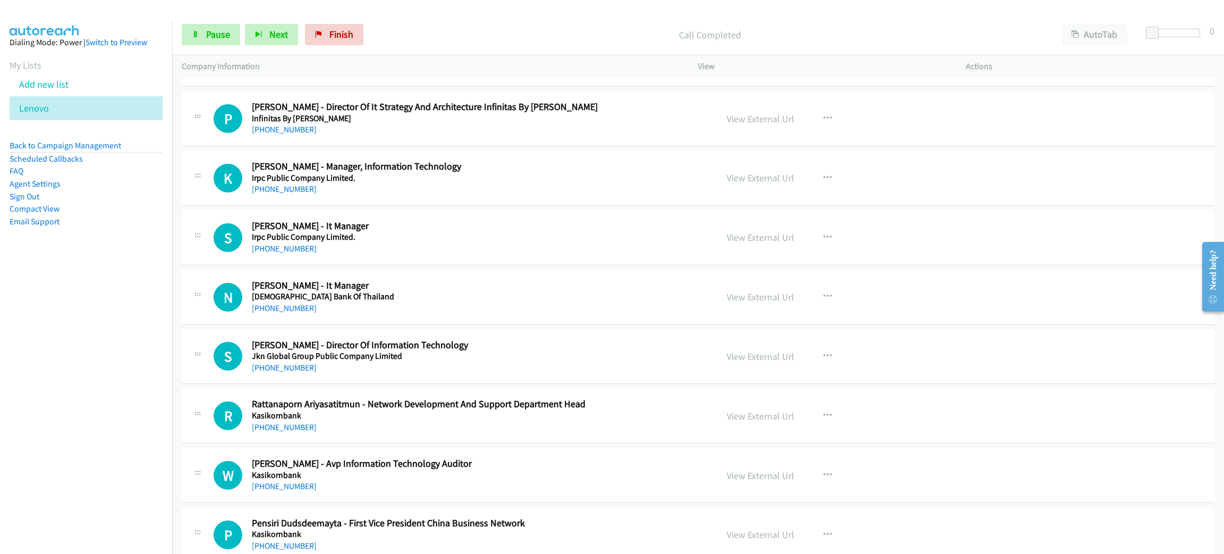
scroll to position [4543, 0]
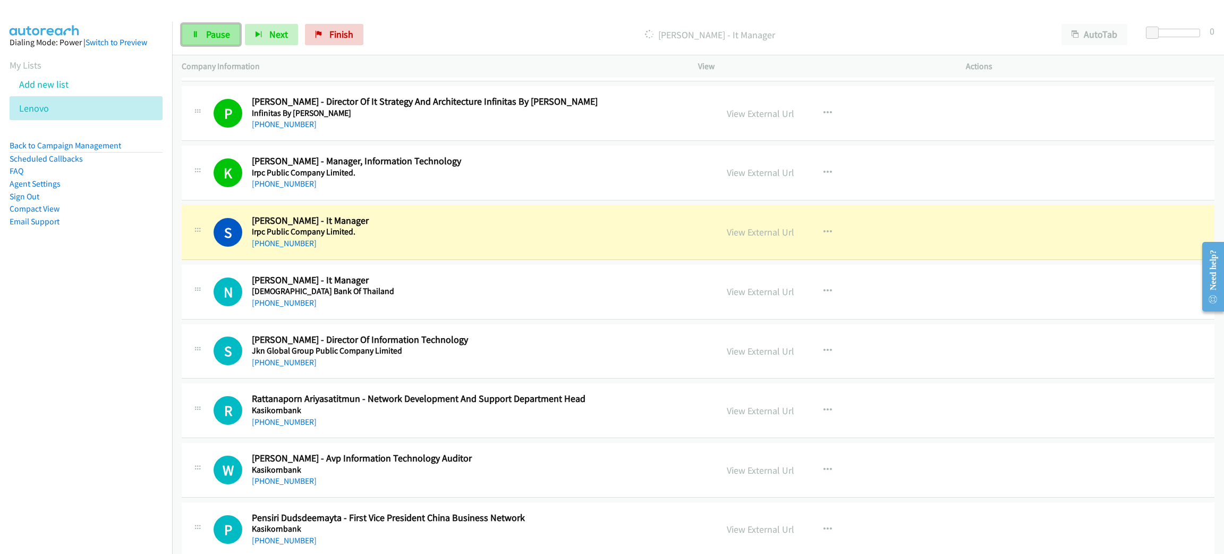
click at [225, 37] on span "Pause" at bounding box center [218, 34] width 24 height 12
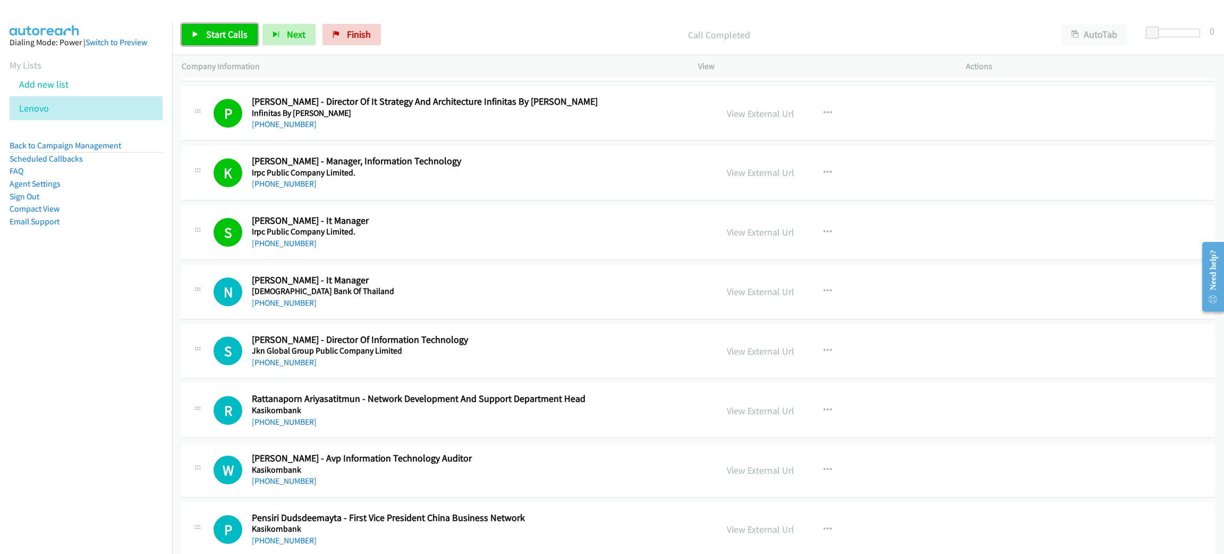
click at [199, 32] on link "Start Calls" at bounding box center [220, 34] width 76 height 21
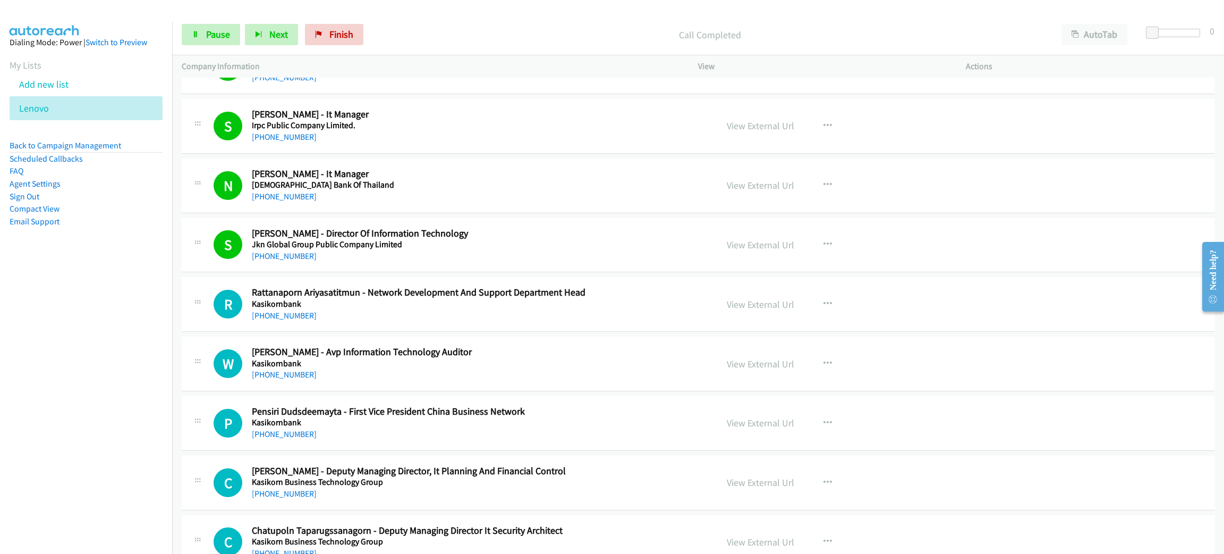
scroll to position [4702, 0]
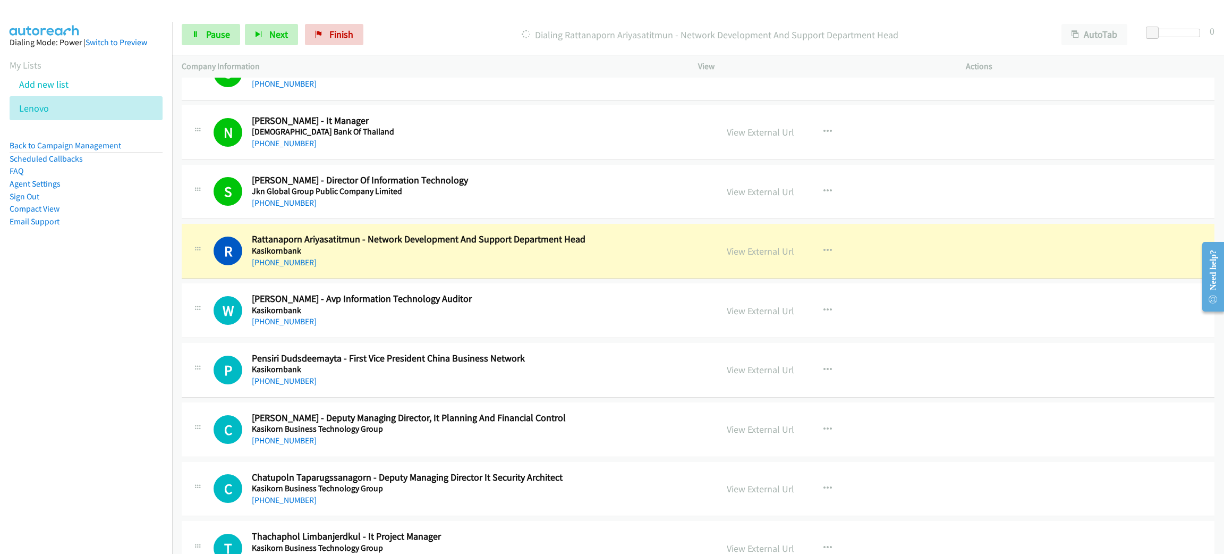
click at [348, 256] on h5 "Kasikornbank" at bounding box center [477, 250] width 450 height 11
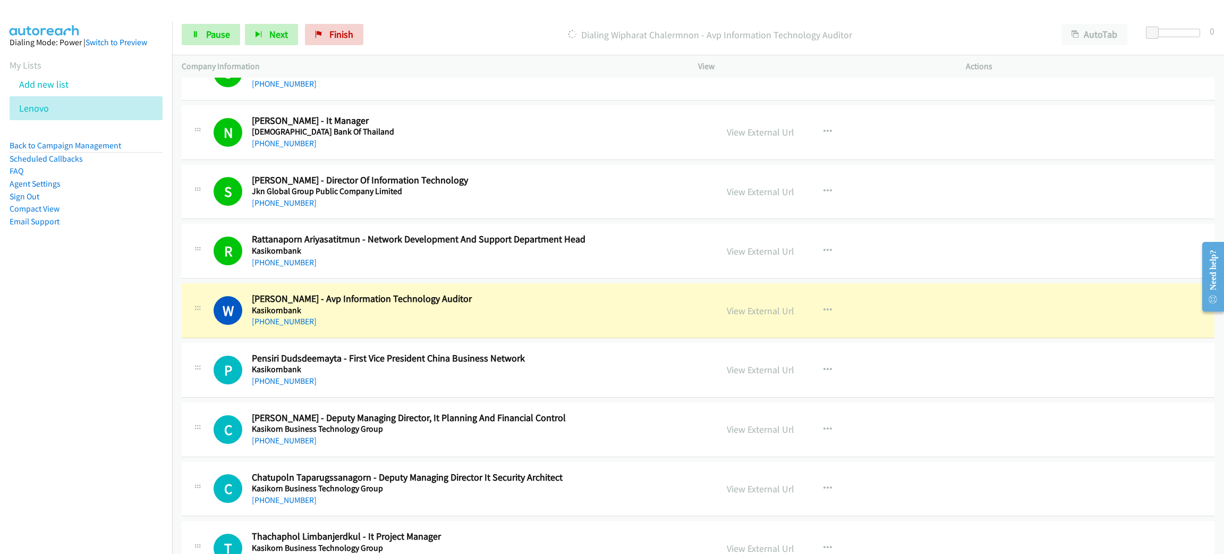
click at [444, 327] on div "+66 99 191 6659" at bounding box center [477, 321] width 450 height 13
click at [780, 317] on link "View External Url" at bounding box center [760, 310] width 67 height 12
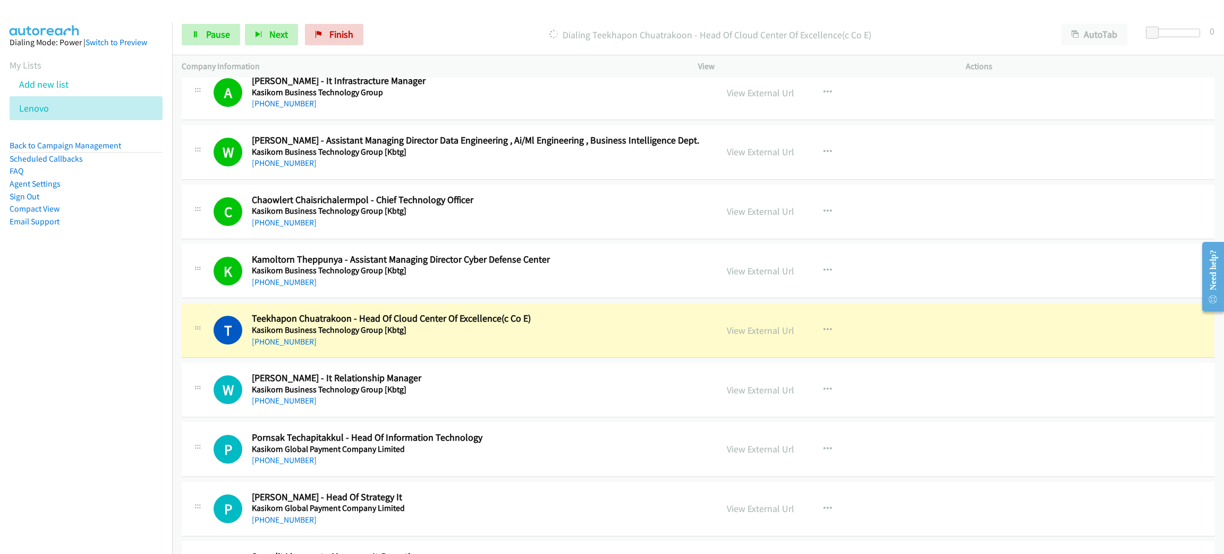
scroll to position [5260, 0]
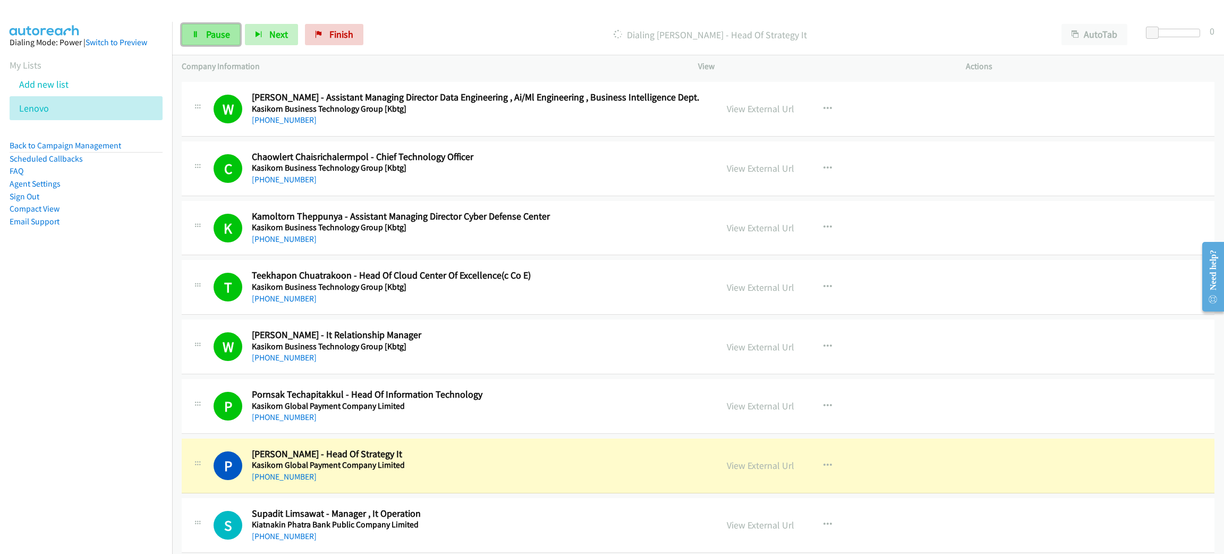
click at [216, 37] on span "Pause" at bounding box center [218, 34] width 24 height 12
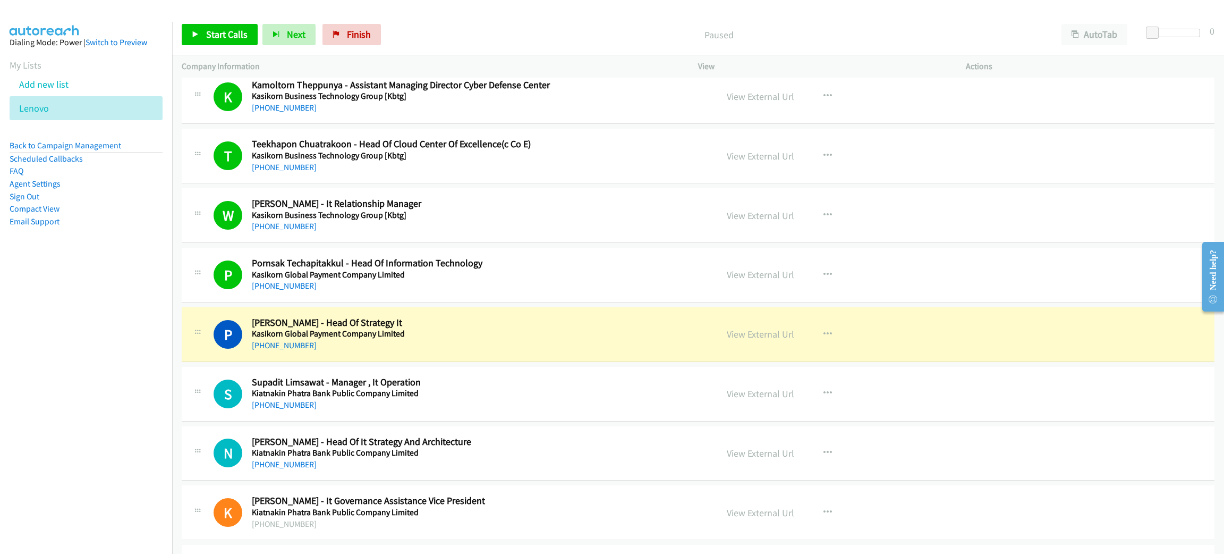
scroll to position [5498, 0]
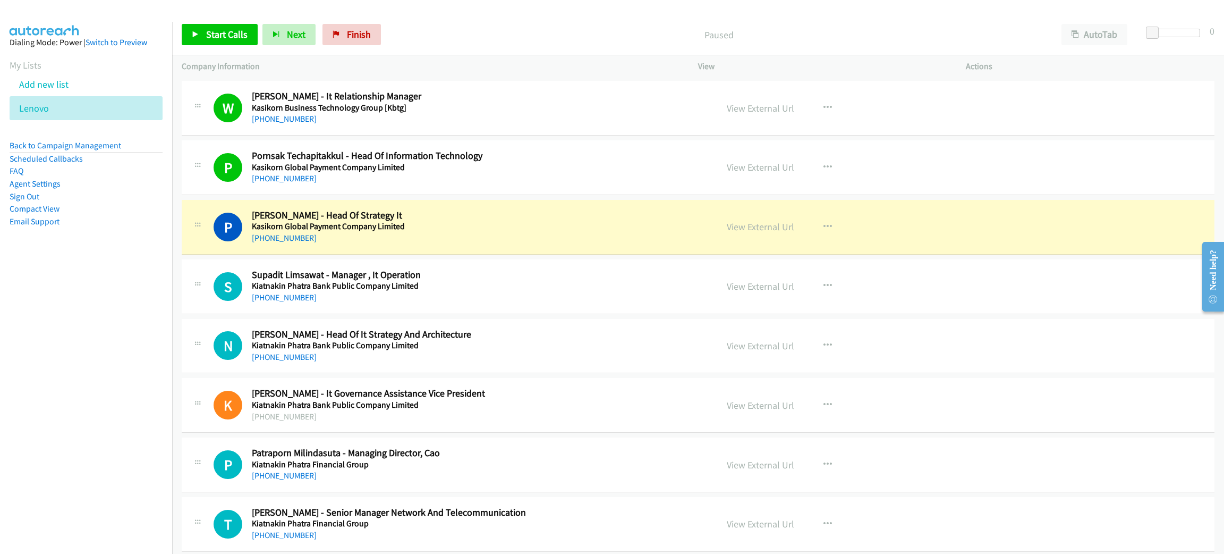
click at [758, 228] on div "View External Url" at bounding box center [760, 226] width 67 height 14
click at [758, 233] on link "View External Url" at bounding box center [760, 226] width 67 height 12
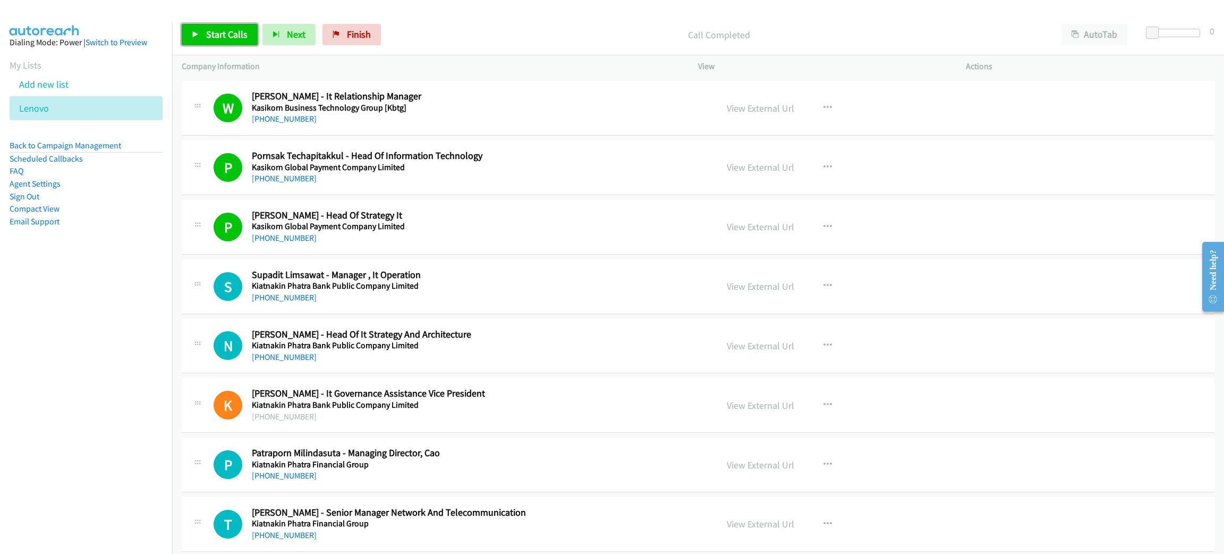
click at [225, 40] on link "Start Calls" at bounding box center [220, 34] width 76 height 21
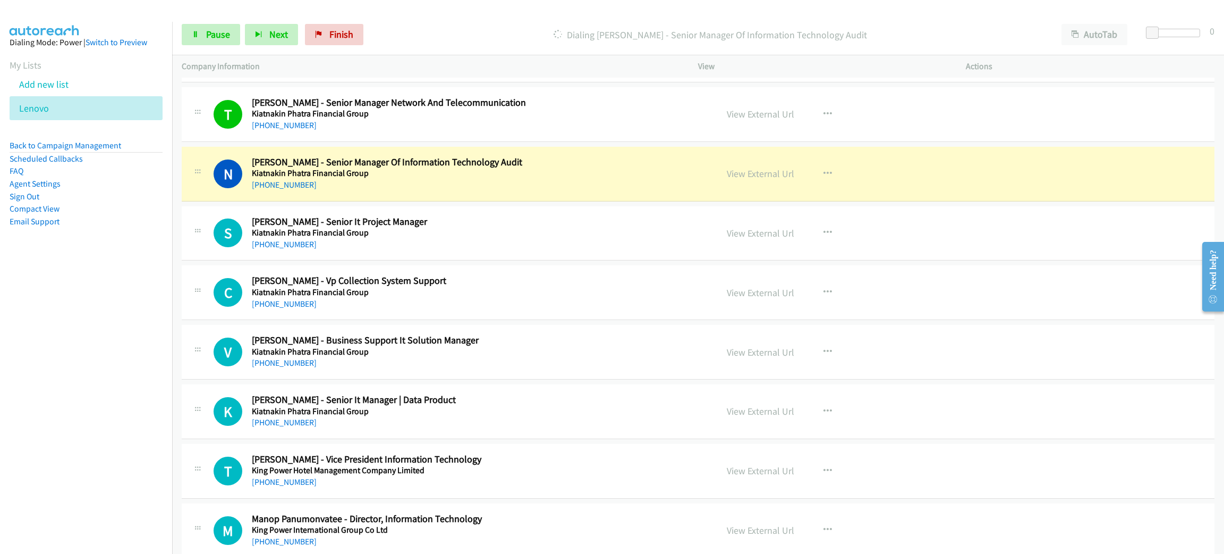
scroll to position [5897, 0]
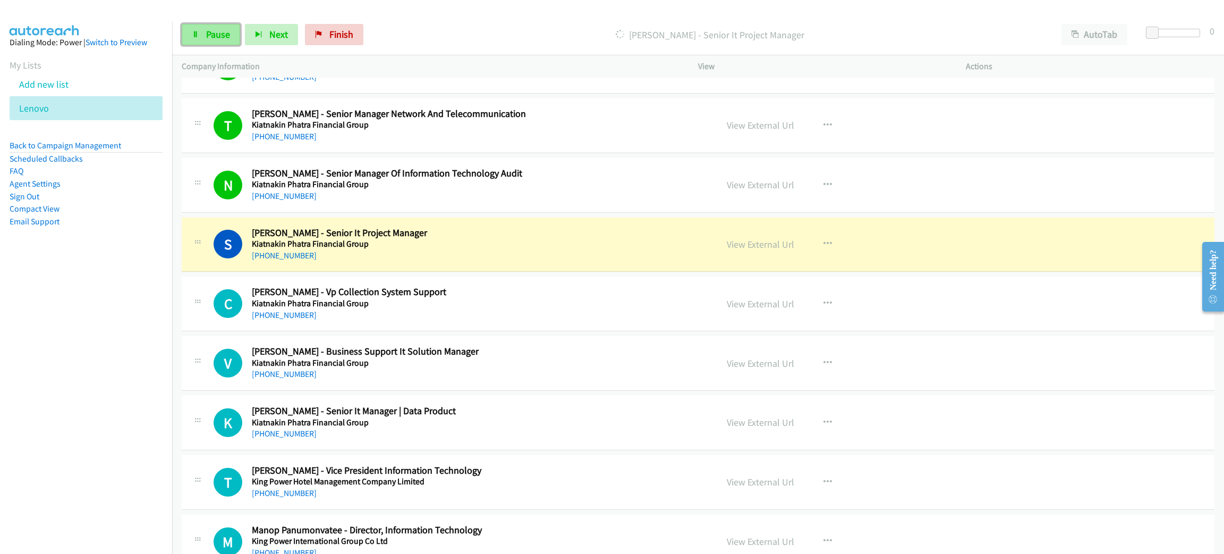
click at [224, 37] on span "Pause" at bounding box center [218, 34] width 24 height 12
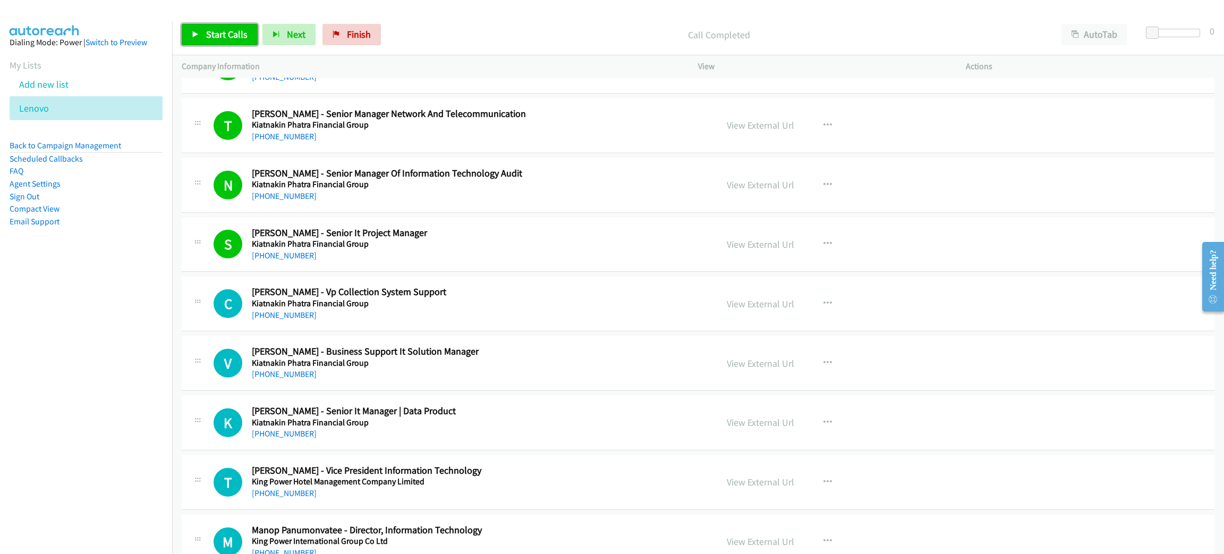
click at [244, 34] on span "Start Calls" at bounding box center [226, 34] width 41 height 12
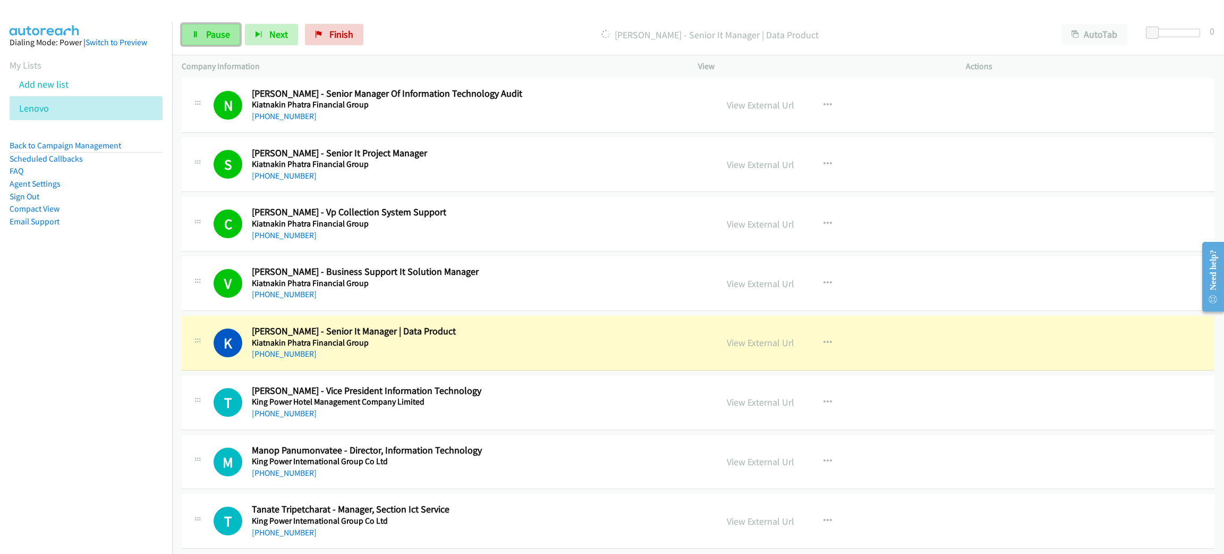
click at [218, 35] on span "Pause" at bounding box center [218, 34] width 24 height 12
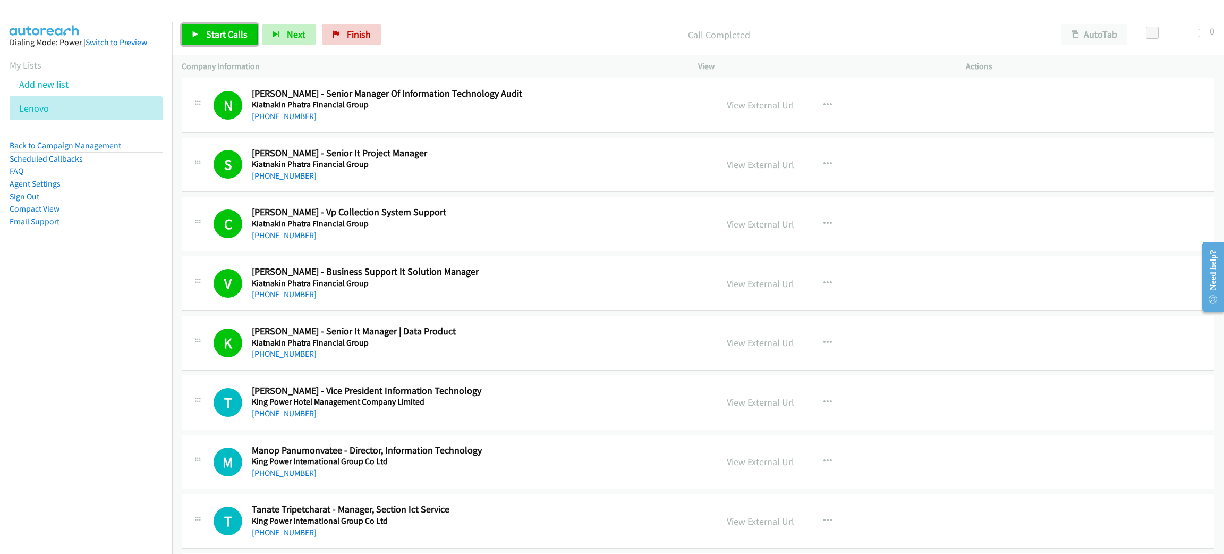
click at [205, 29] on link "Start Calls" at bounding box center [220, 34] width 76 height 21
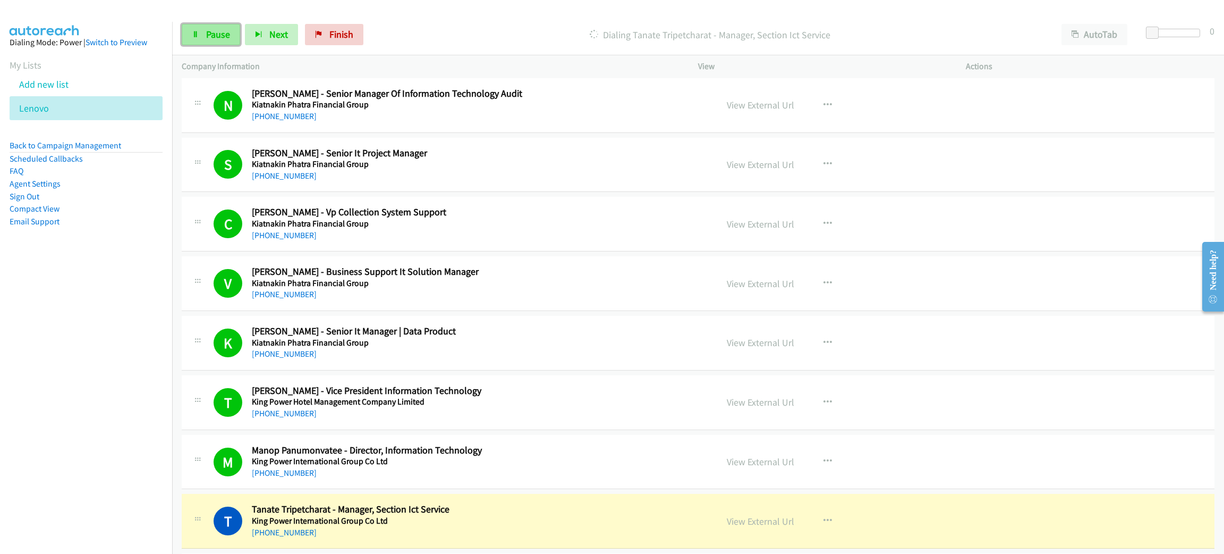
click at [215, 35] on span "Pause" at bounding box center [218, 34] width 24 height 12
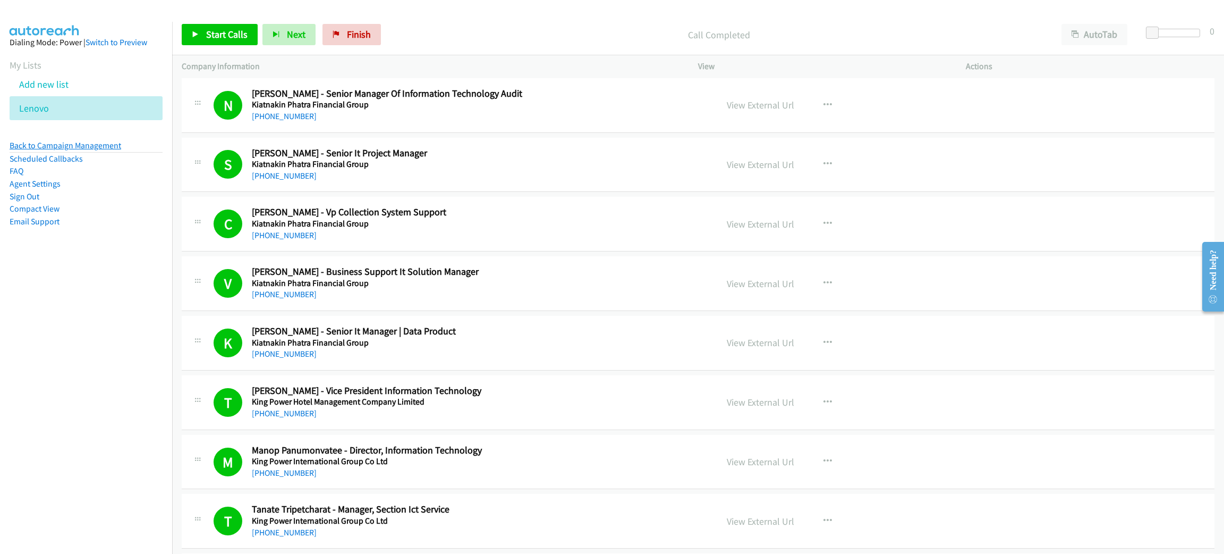
click at [78, 148] on link "Back to Campaign Management" at bounding box center [66, 145] width 112 height 10
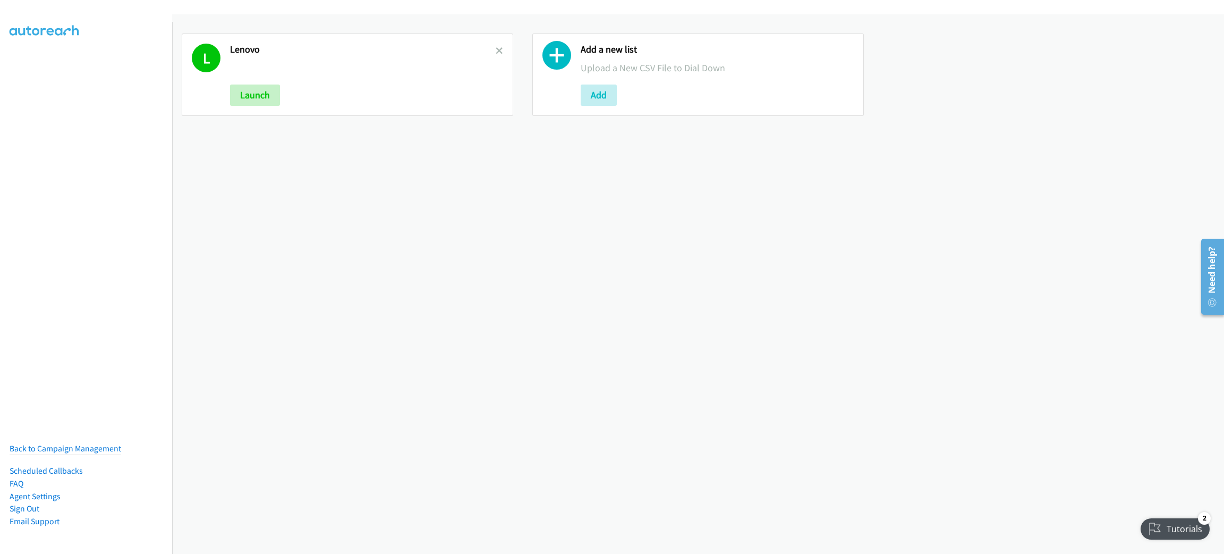
click at [253, 172] on div "L [GEOGRAPHIC_DATA] Launch Add a new list Upload a New CSV File to Dial Down Add" at bounding box center [698, 283] width 1052 height 539
click at [496, 48] on icon at bounding box center [499, 51] width 7 height 7
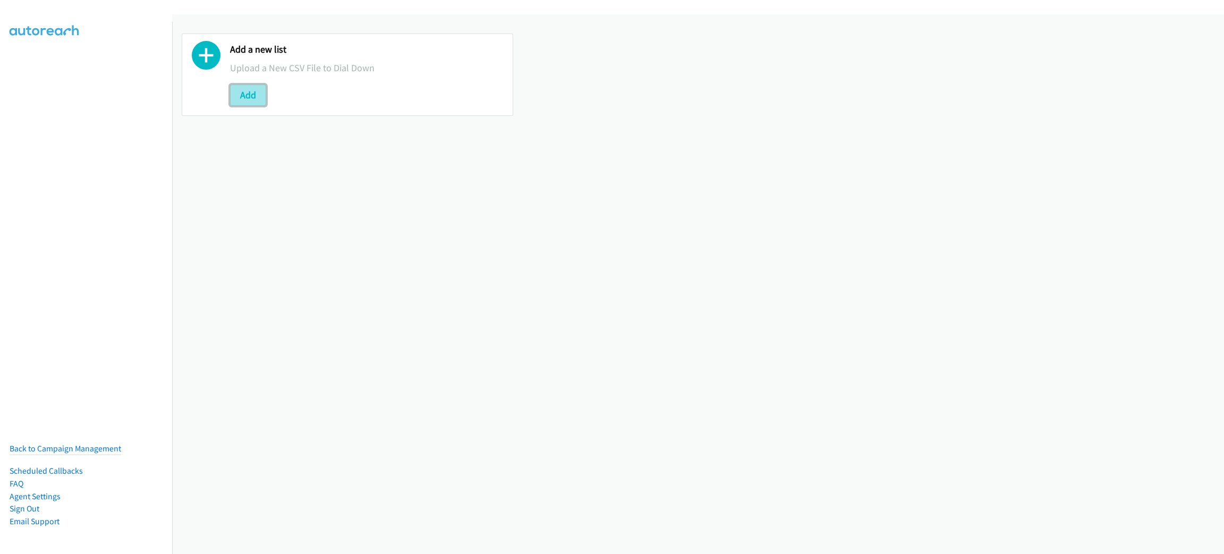
click at [260, 96] on button "Add" at bounding box center [248, 94] width 36 height 21
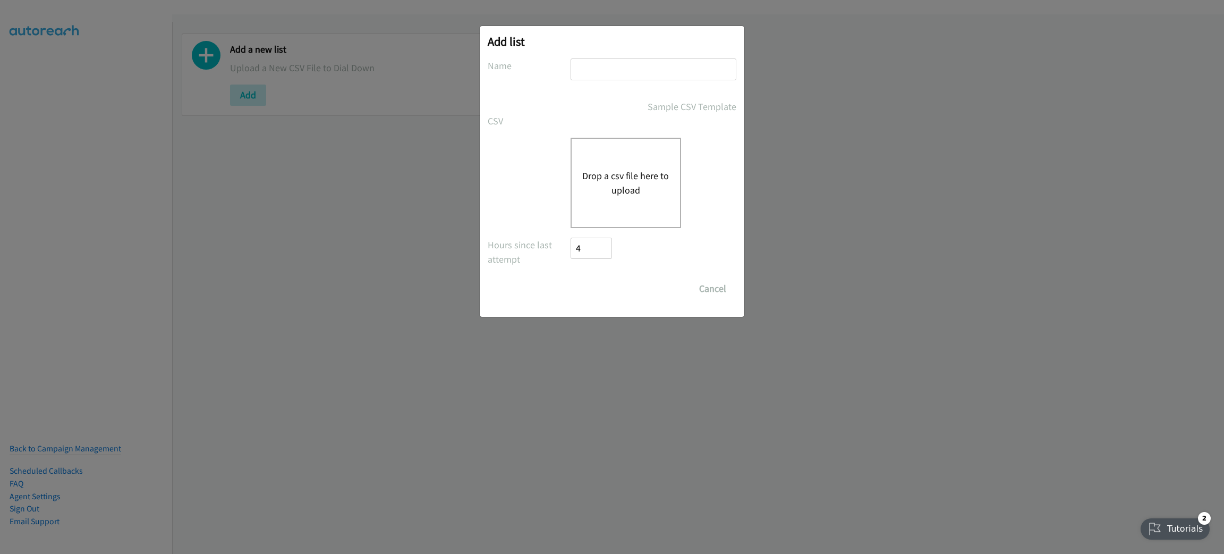
click at [670, 206] on div "Drop a csv file here to upload" at bounding box center [626, 183] width 111 height 90
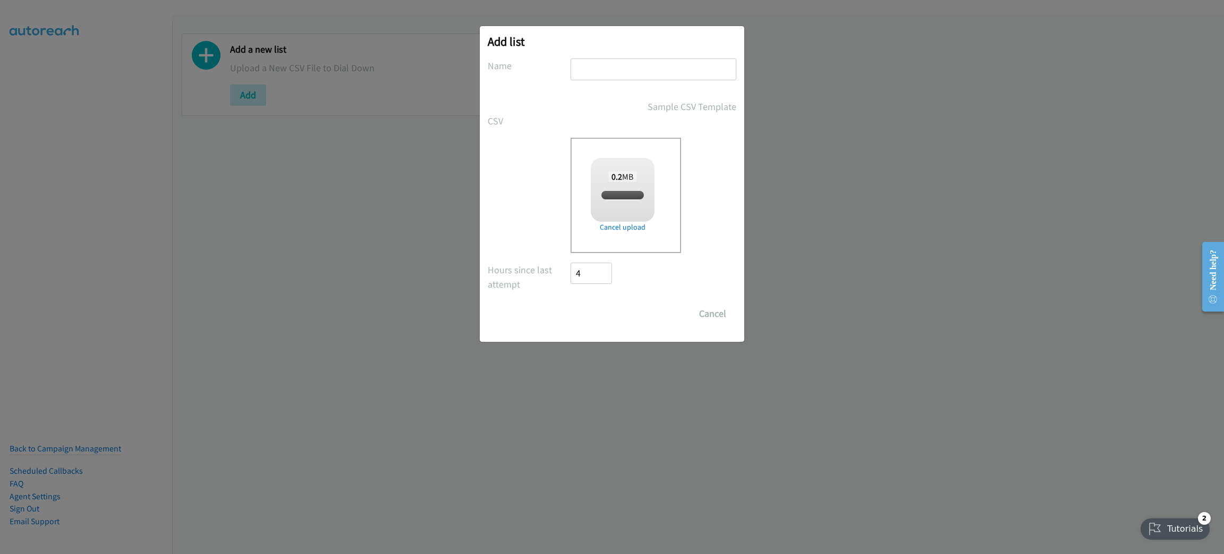
checkbox input "true"
click at [613, 73] on input "text" at bounding box center [654, 69] width 166 height 22
type input "SPLUNK"
click at [571, 303] on input "Save List" at bounding box center [599, 313] width 56 height 21
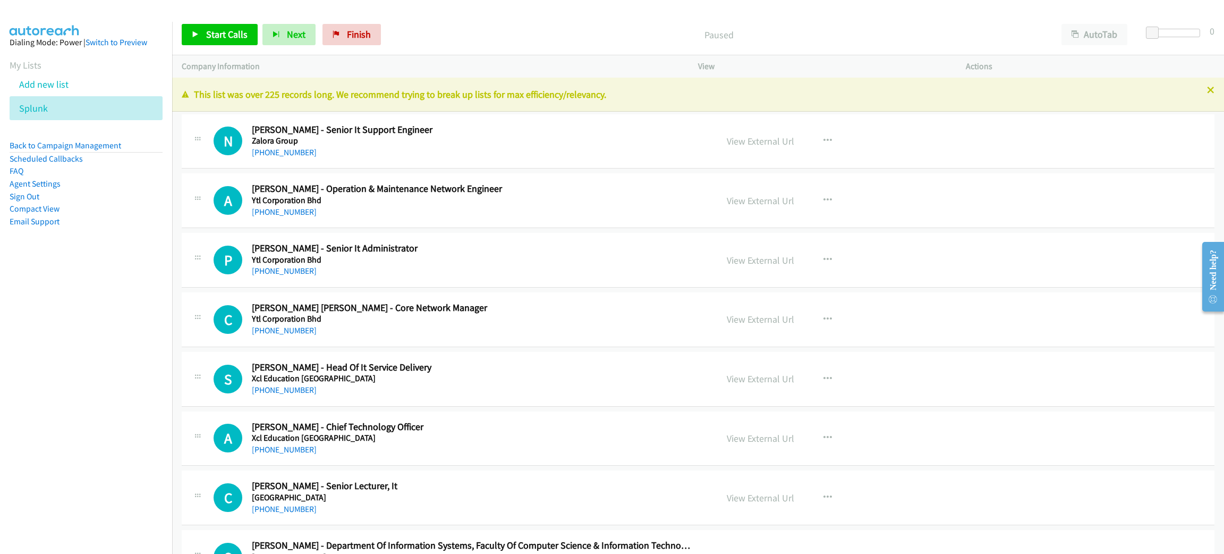
click at [108, 312] on nav "Dialing Mode: Power | Switch to Preview My Lists Add new list Splunk Back to Ca…" at bounding box center [86, 299] width 173 height 554
click at [192, 32] on icon at bounding box center [195, 34] width 7 height 7
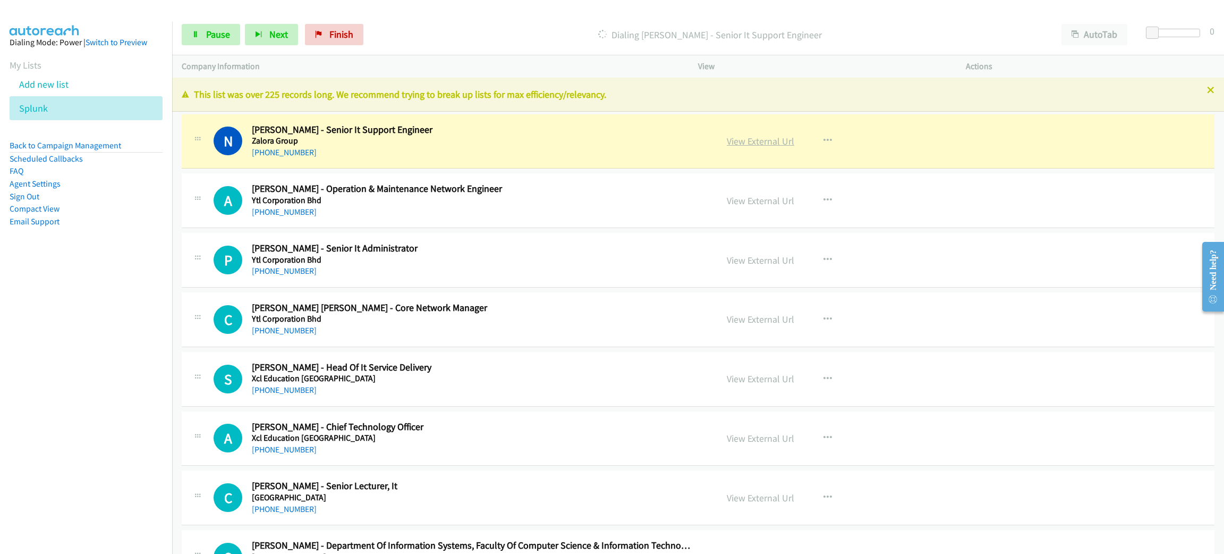
click at [754, 142] on link "View External Url" at bounding box center [760, 141] width 67 height 12
click at [215, 38] on span "Pause" at bounding box center [218, 34] width 24 height 12
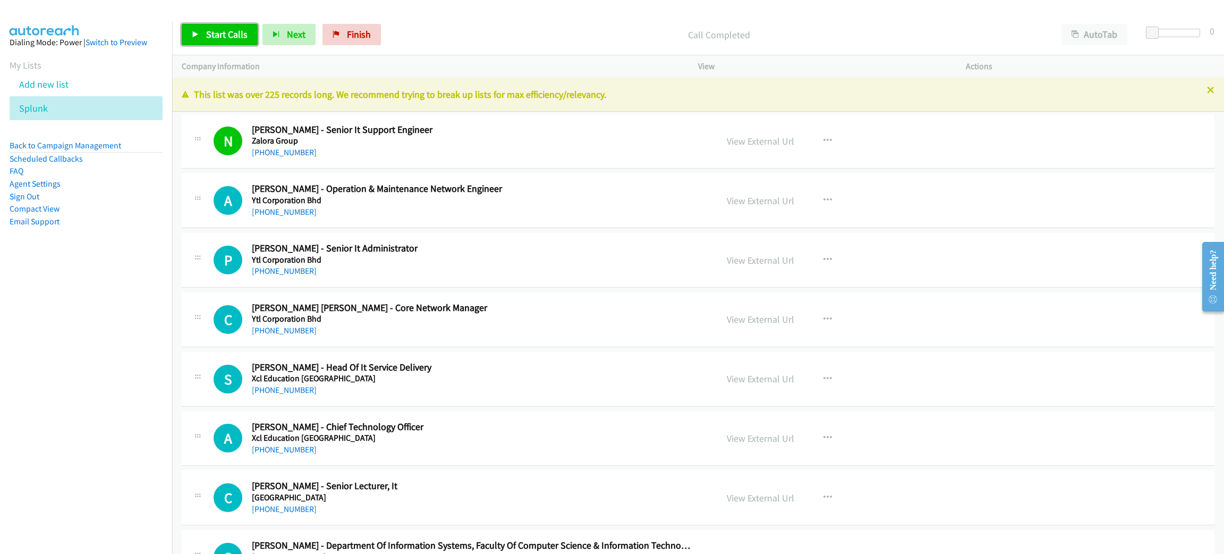
click at [220, 41] on link "Start Calls" at bounding box center [220, 34] width 76 height 21
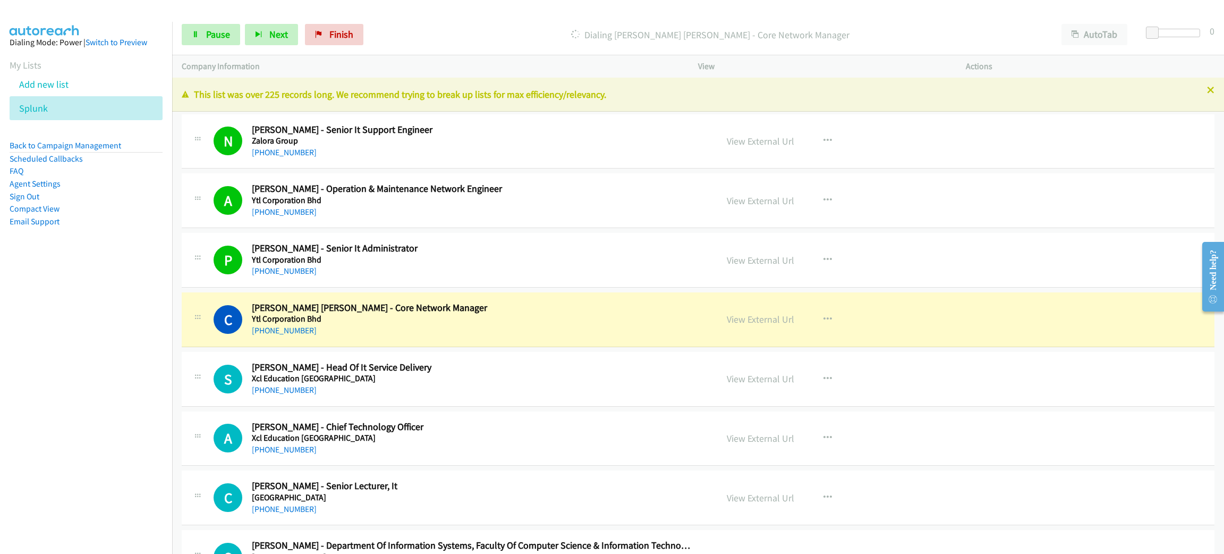
click at [463, 313] on h5 "Ytl Corporation Bhd" at bounding box center [472, 318] width 440 height 11
click at [206, 32] on span "Pause" at bounding box center [218, 34] width 24 height 12
click at [752, 321] on link "View External Url" at bounding box center [760, 319] width 67 height 12
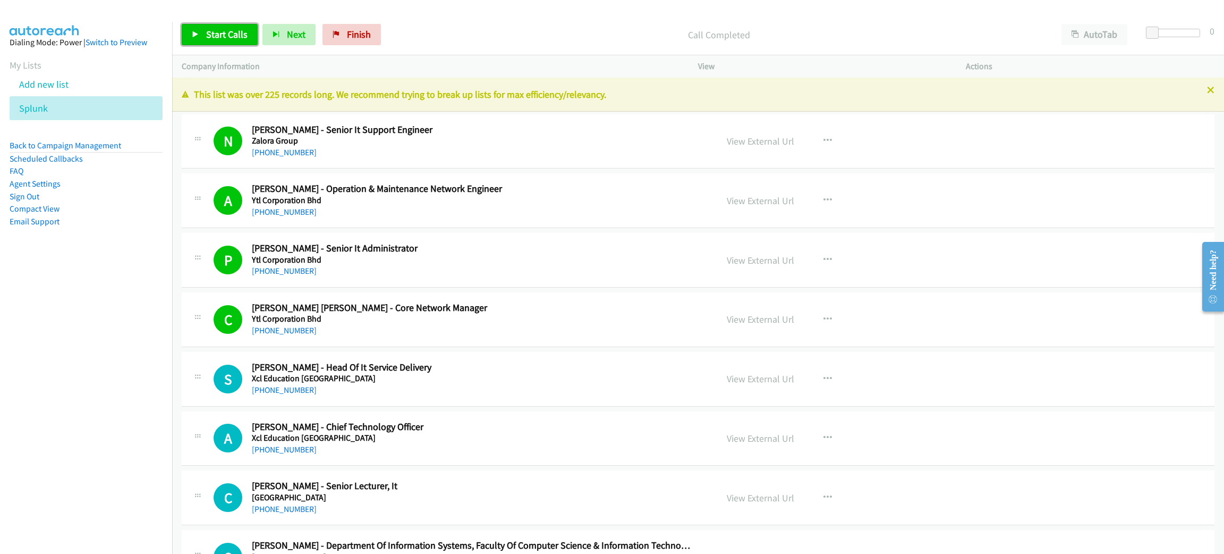
click at [231, 31] on span "Start Calls" at bounding box center [226, 34] width 41 height 12
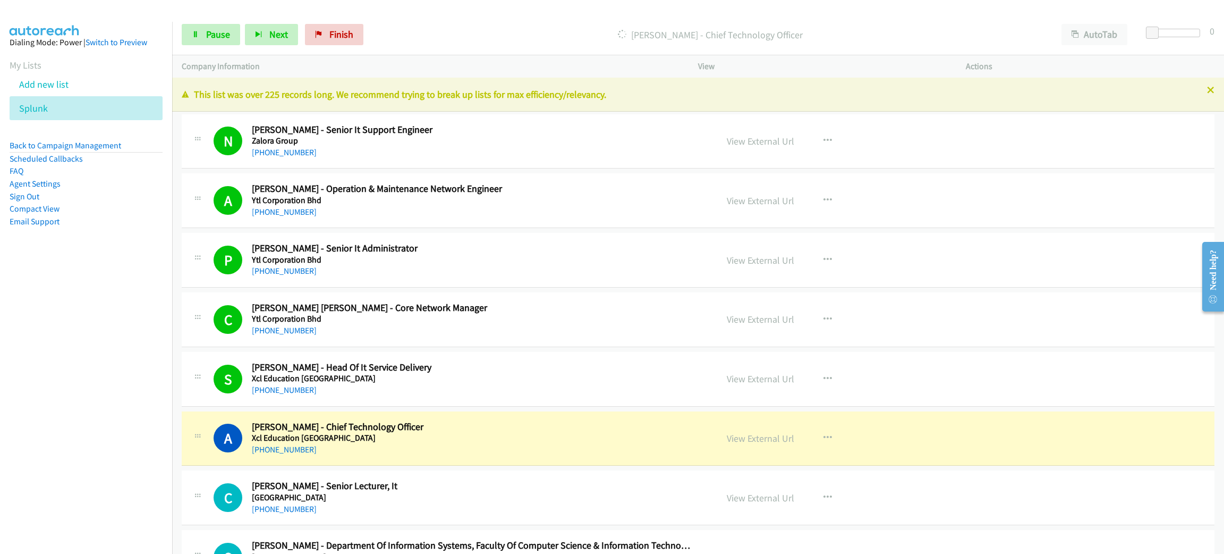
drag, startPoint x: 605, startPoint y: 107, endPoint x: 689, endPoint y: 53, distance: 99.6
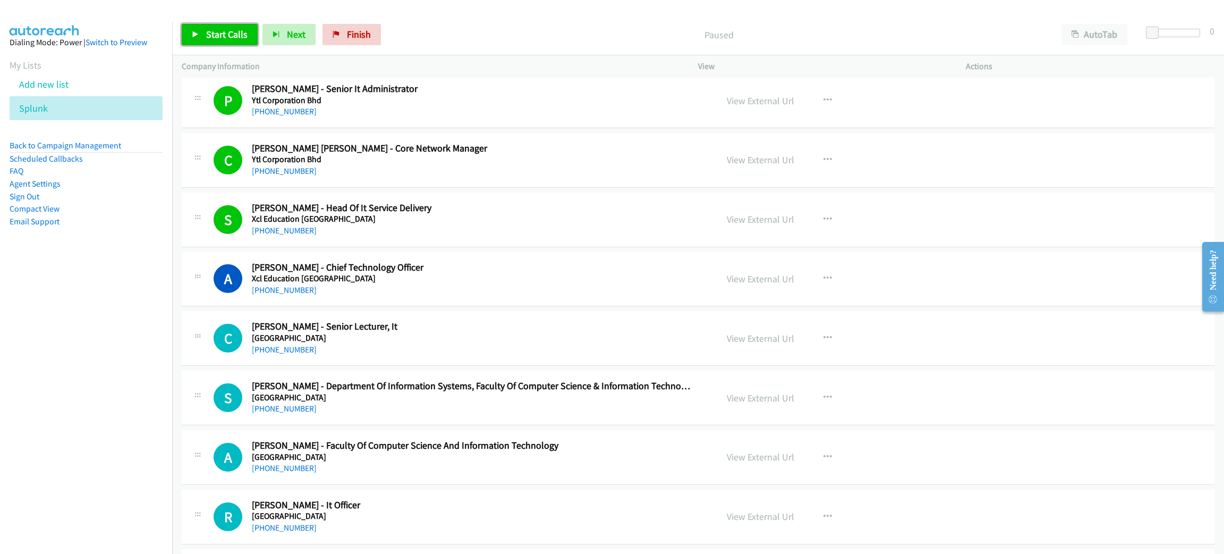
click at [201, 39] on link "Start Calls" at bounding box center [220, 34] width 76 height 21
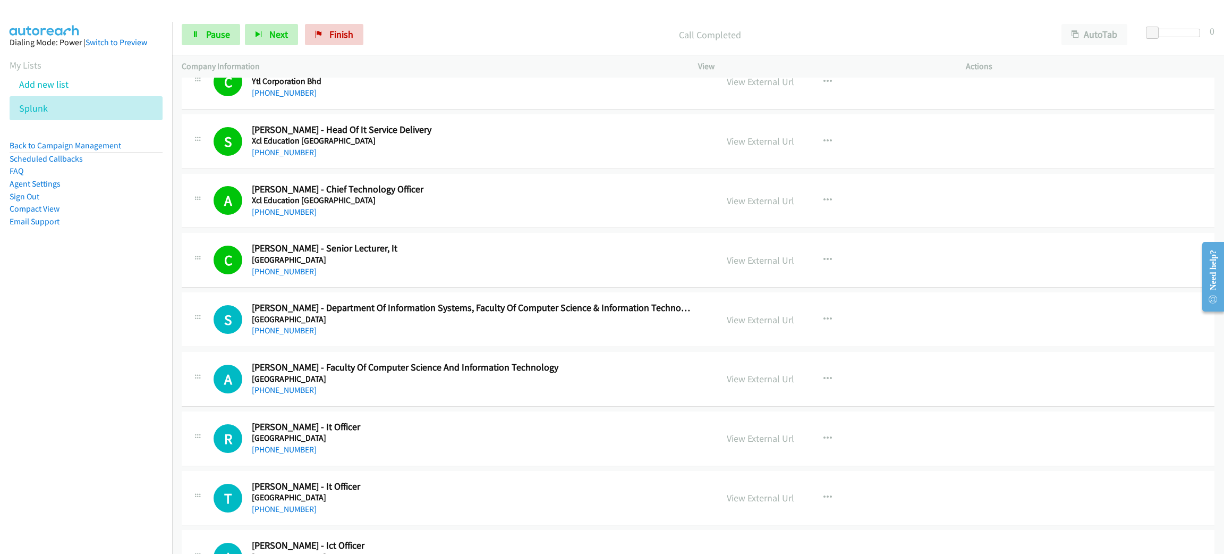
scroll to position [239, 0]
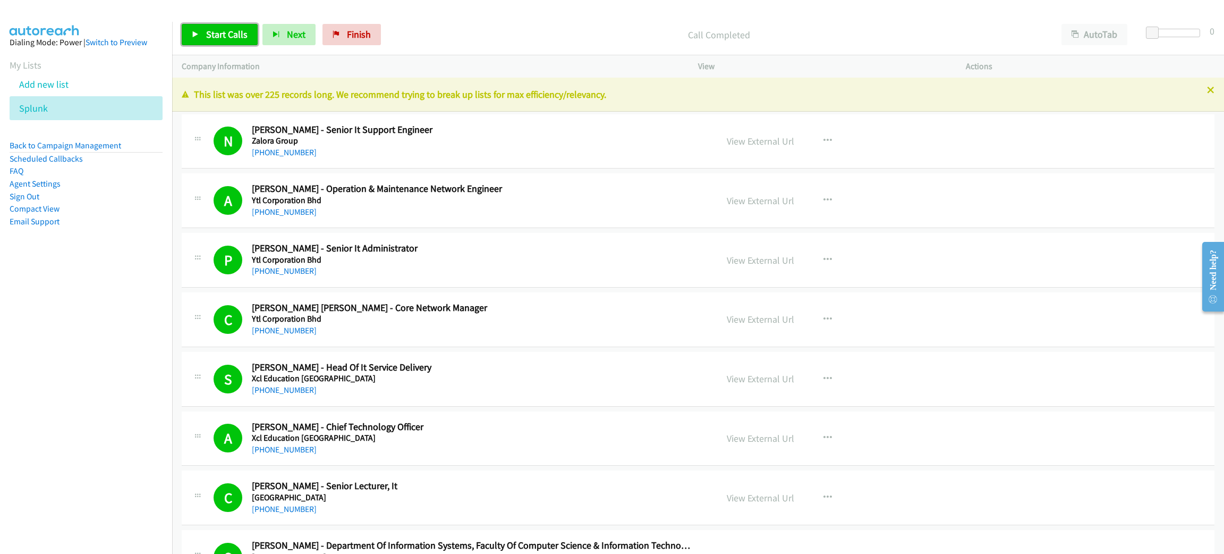
click at [227, 40] on link "Start Calls" at bounding box center [220, 34] width 76 height 21
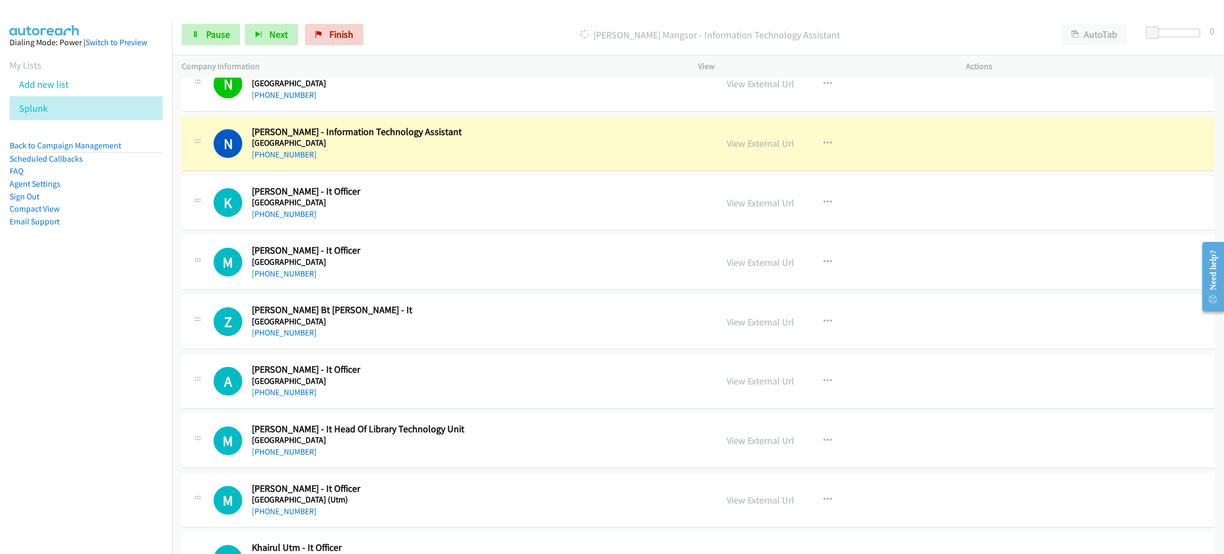
scroll to position [1195, 0]
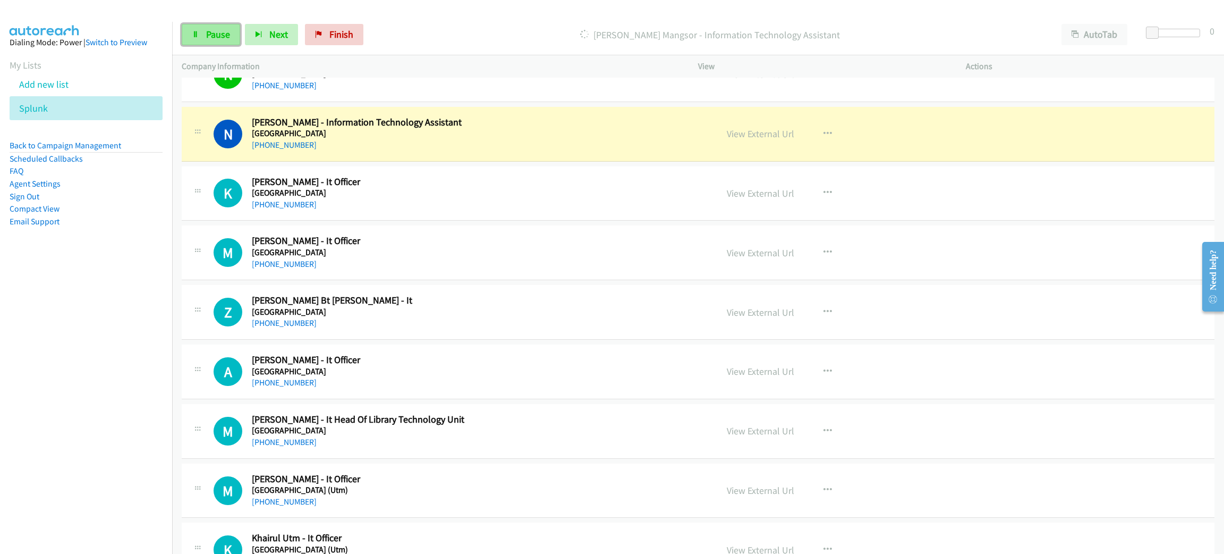
click at [221, 40] on span "Pause" at bounding box center [218, 34] width 24 height 12
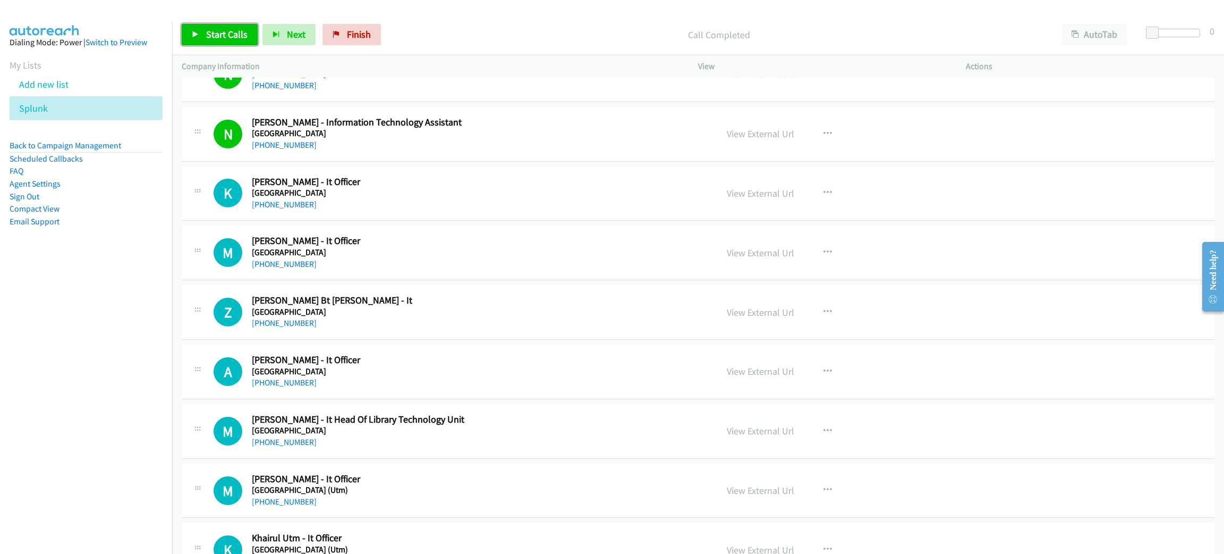
click at [237, 33] on span "Start Calls" at bounding box center [226, 34] width 41 height 12
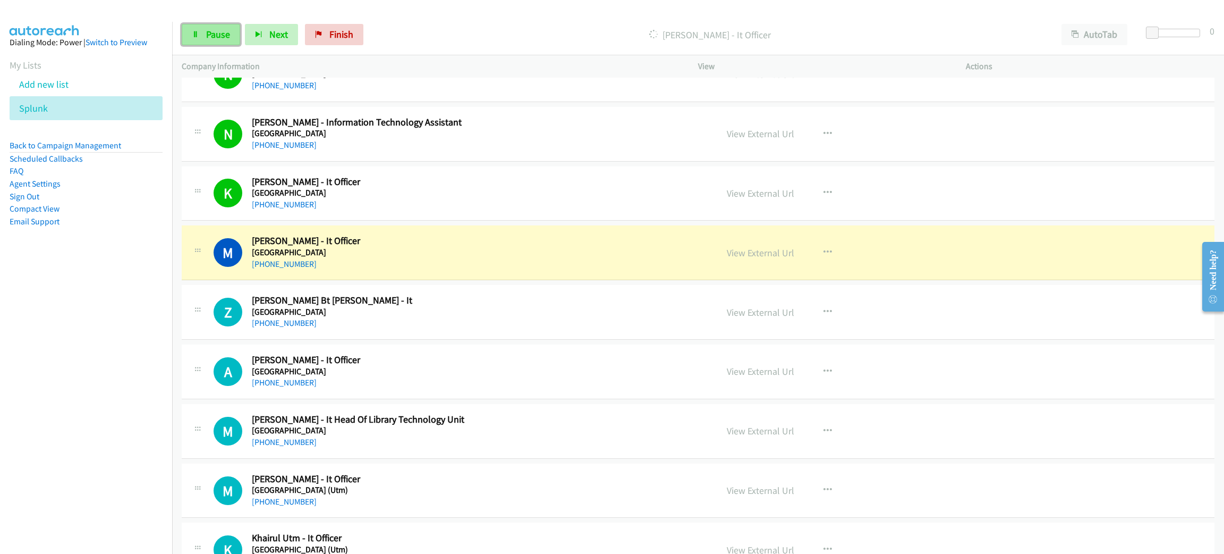
click at [215, 33] on span "Pause" at bounding box center [218, 34] width 24 height 12
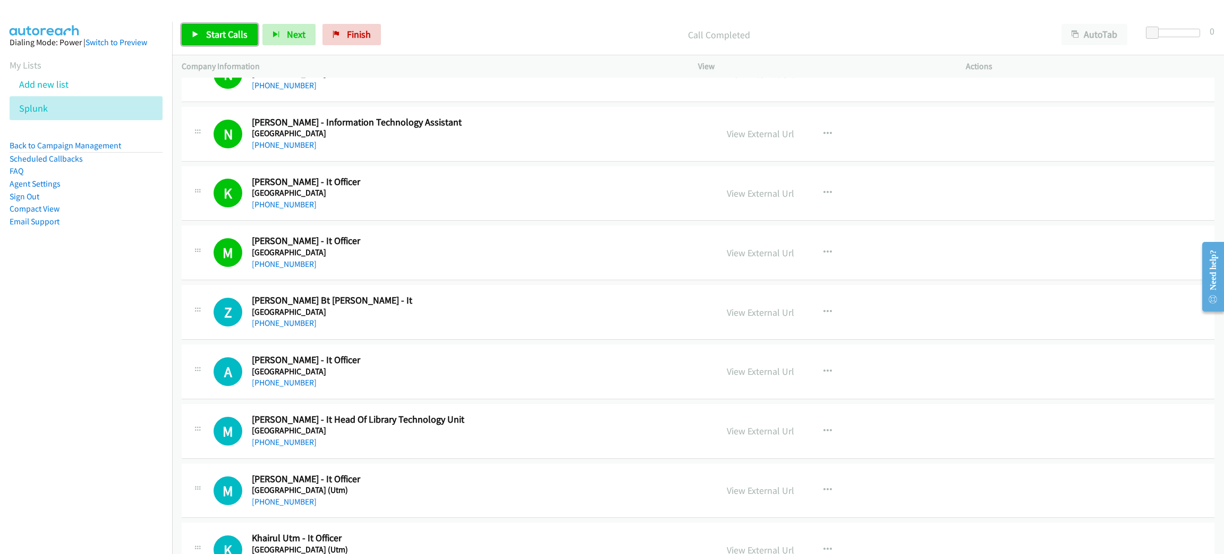
click at [228, 27] on link "Start Calls" at bounding box center [220, 34] width 76 height 21
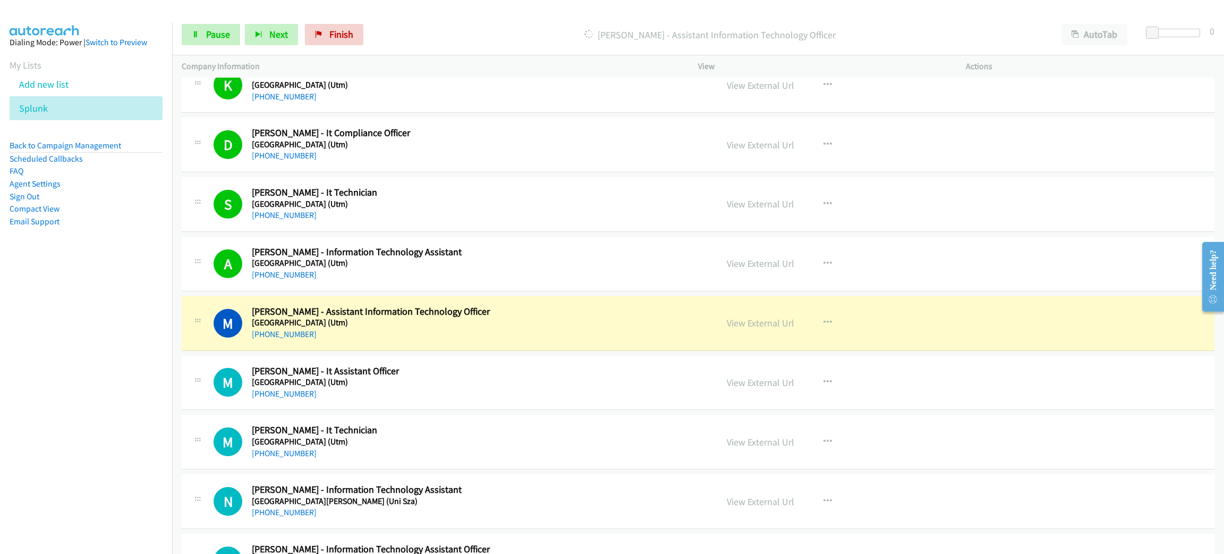
scroll to position [1673, 0]
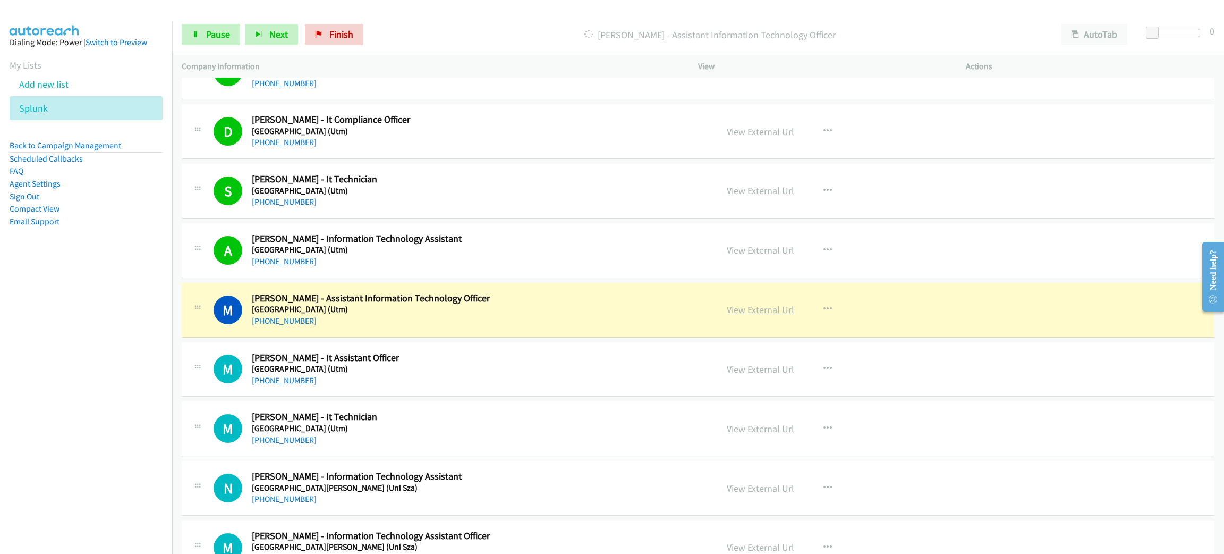
click at [760, 312] on link "View External Url" at bounding box center [760, 309] width 67 height 12
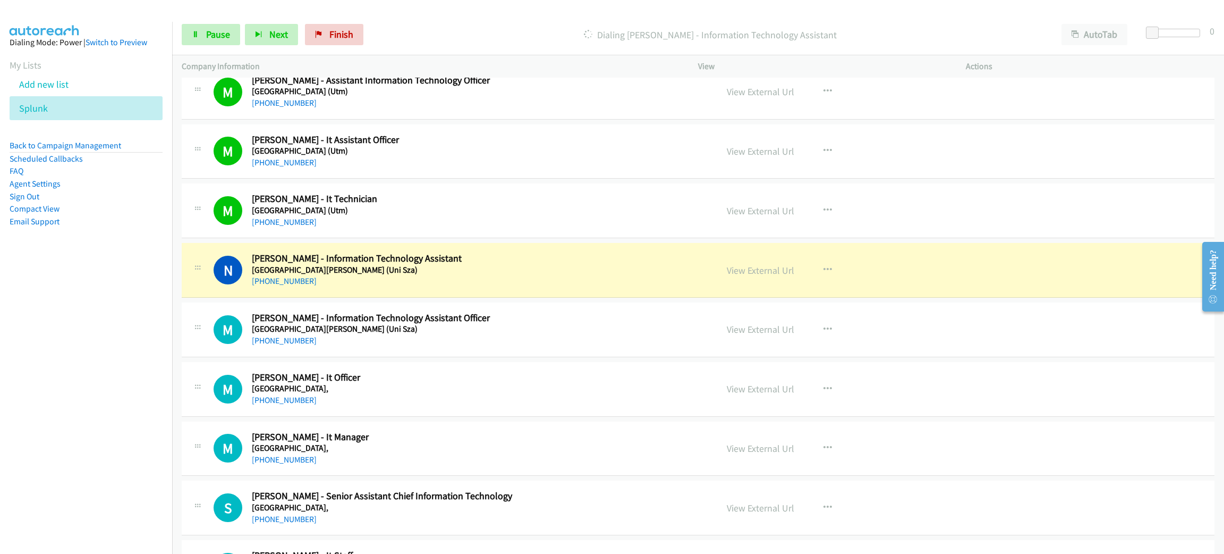
scroll to position [1912, 0]
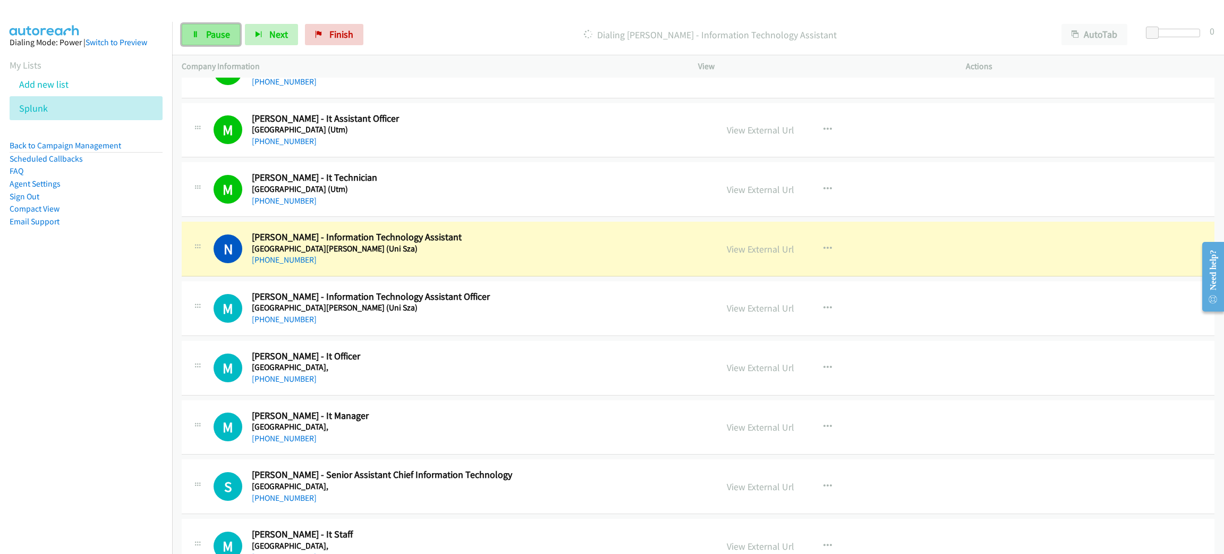
click at [216, 36] on span "Pause" at bounding box center [218, 34] width 24 height 12
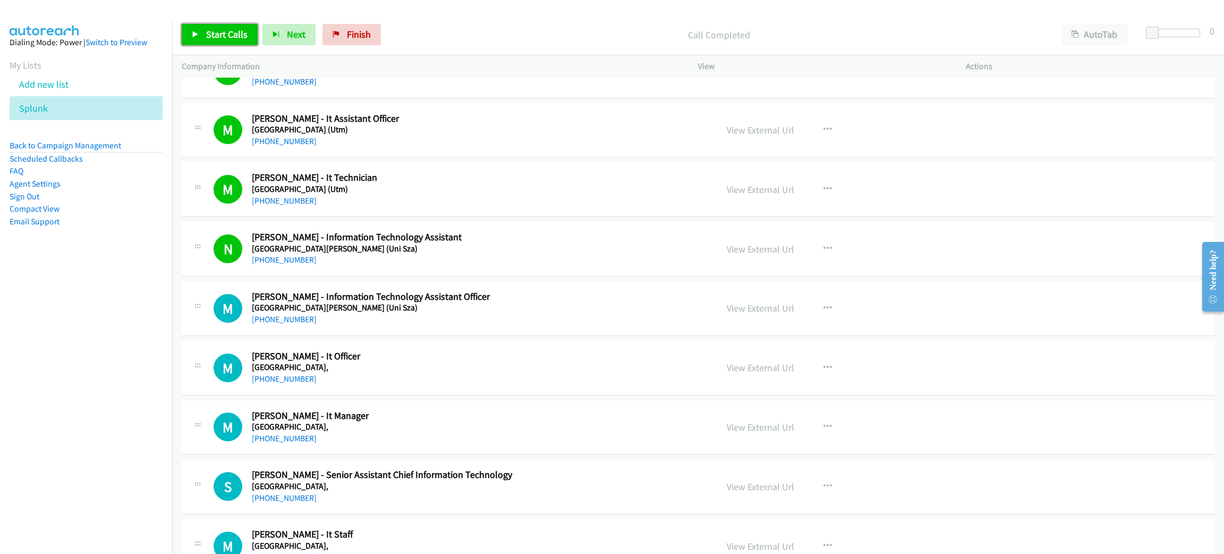
click at [224, 33] on span "Start Calls" at bounding box center [226, 34] width 41 height 12
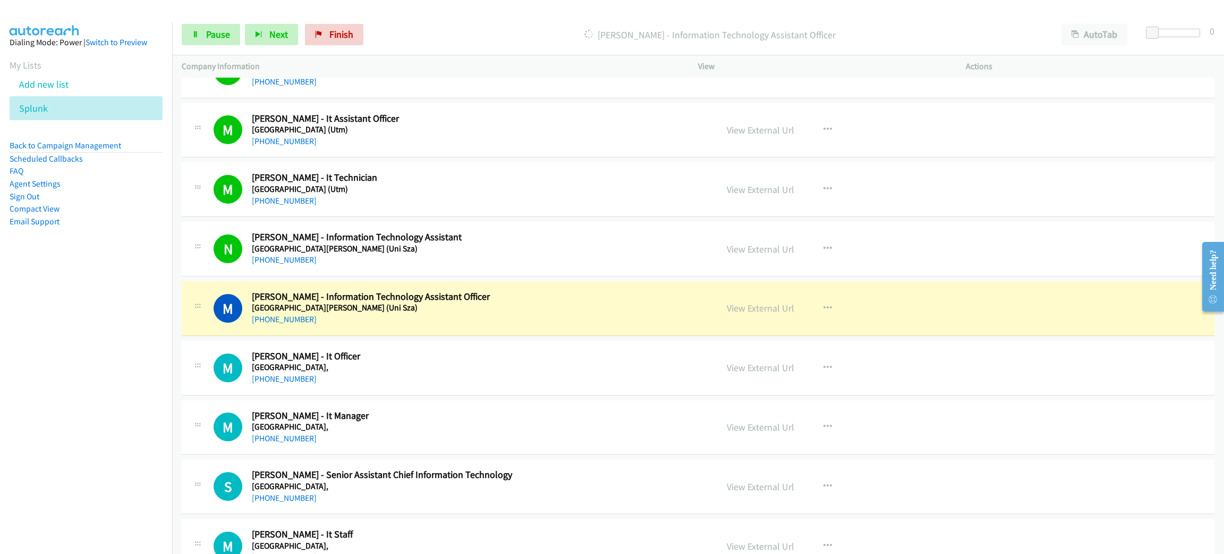
click at [430, 329] on div "M Callback Scheduled [PERSON_NAME] - Information Technology Assistant Officer […" at bounding box center [698, 308] width 1033 height 55
click at [734, 312] on link "View External Url" at bounding box center [760, 308] width 67 height 12
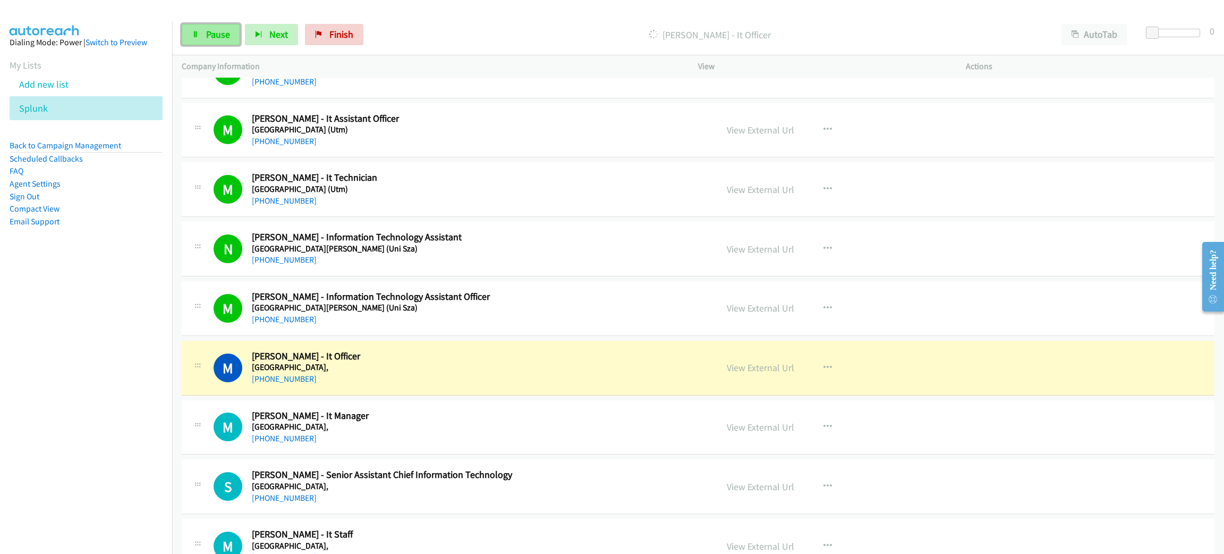
click at [211, 35] on span "Pause" at bounding box center [218, 34] width 24 height 12
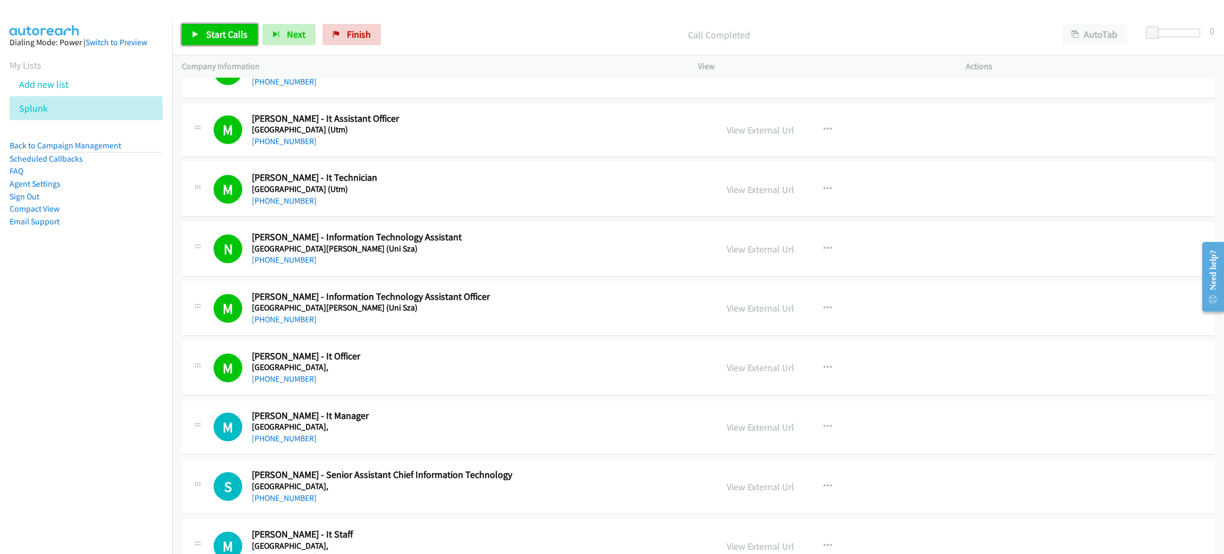
click at [213, 38] on span "Start Calls" at bounding box center [226, 34] width 41 height 12
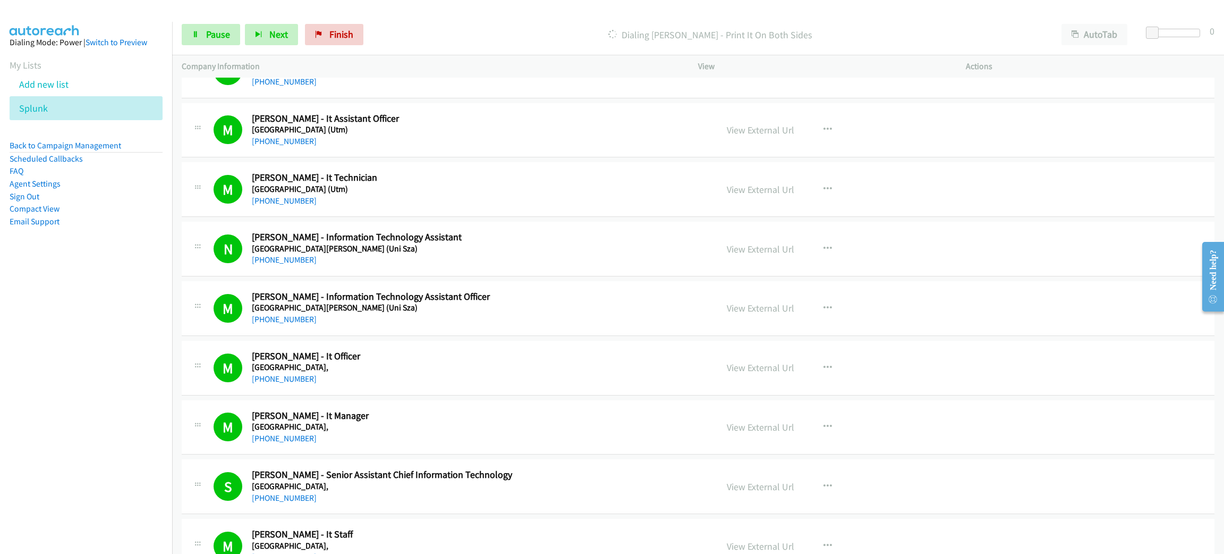
scroll to position [2231, 0]
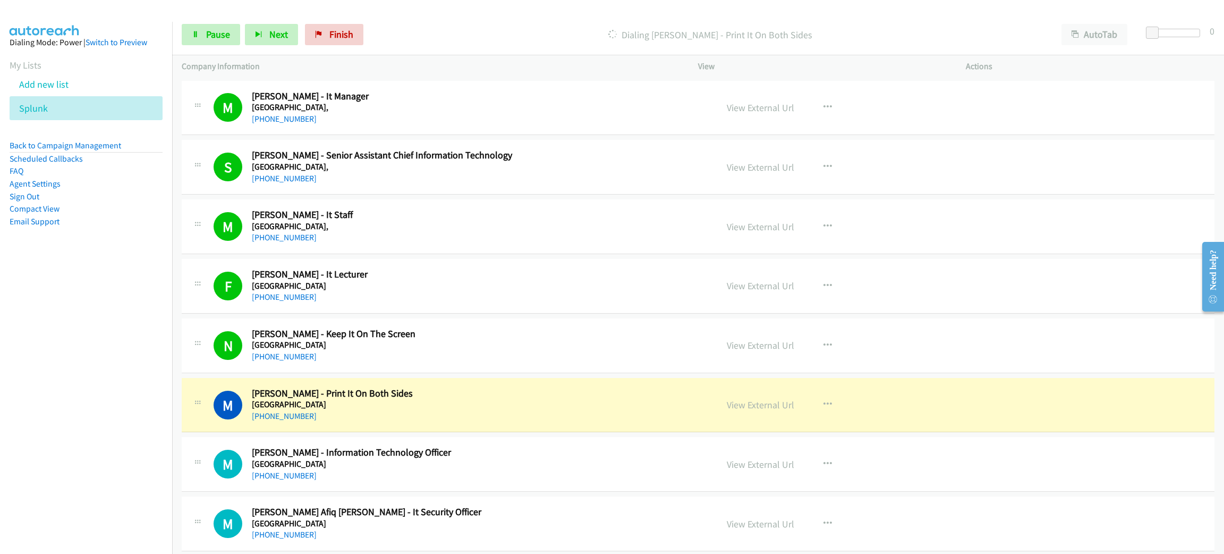
click at [441, 410] on h5 "[GEOGRAPHIC_DATA]" at bounding box center [472, 404] width 440 height 11
click at [1159, 398] on div "M Callback Scheduled [PERSON_NAME] - Print It On Both Sides [GEOGRAPHIC_DATA] A…" at bounding box center [698, 405] width 1033 height 55
click at [458, 406] on h5 "[GEOGRAPHIC_DATA]" at bounding box center [472, 404] width 440 height 11
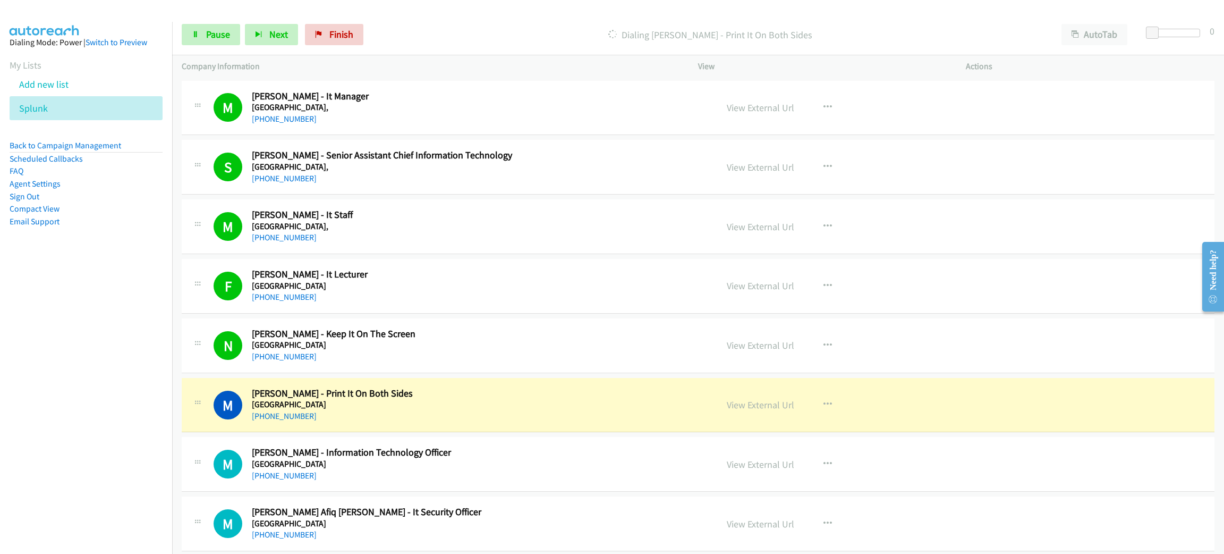
click at [458, 406] on h5 "[GEOGRAPHIC_DATA]" at bounding box center [472, 404] width 440 height 11
click at [741, 407] on link "View External Url" at bounding box center [760, 404] width 67 height 12
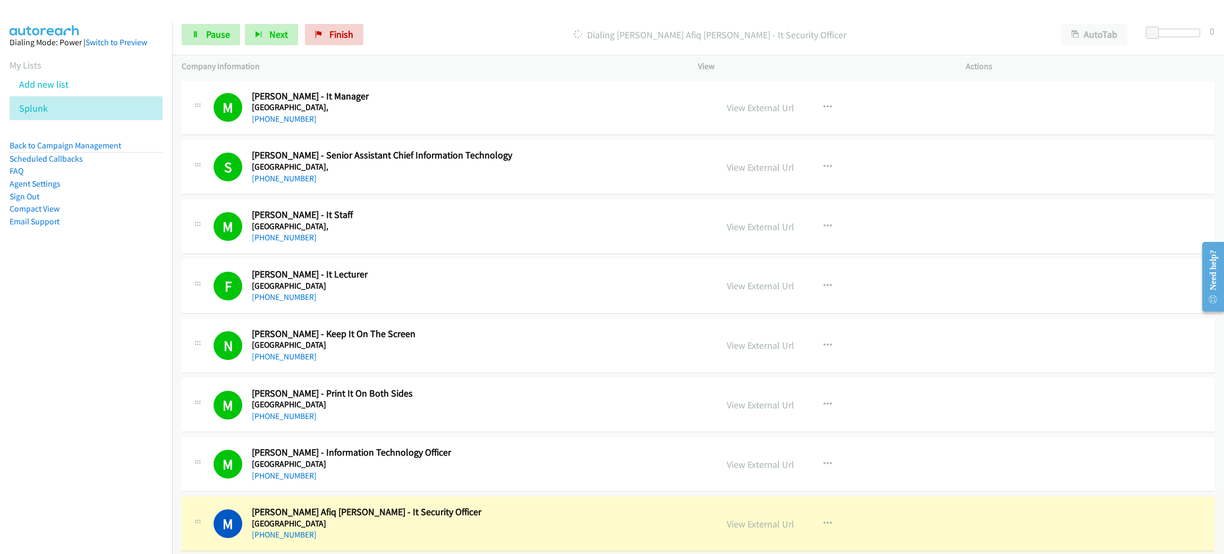
scroll to position [2311, 0]
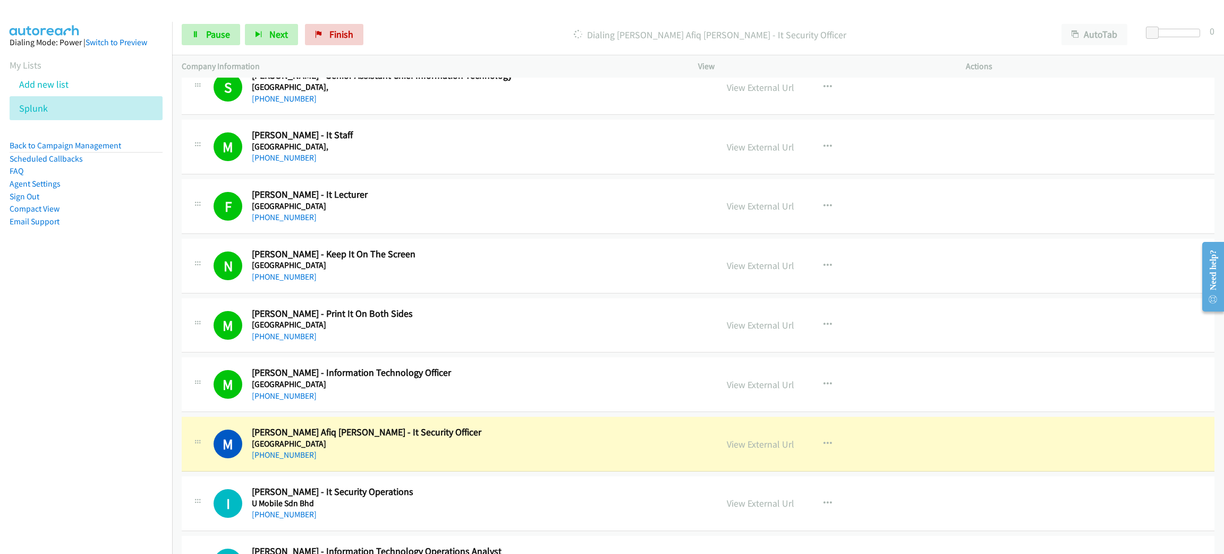
click at [767, 450] on link "View External Url" at bounding box center [760, 444] width 67 height 12
click at [201, 40] on link "Pause" at bounding box center [211, 34] width 58 height 21
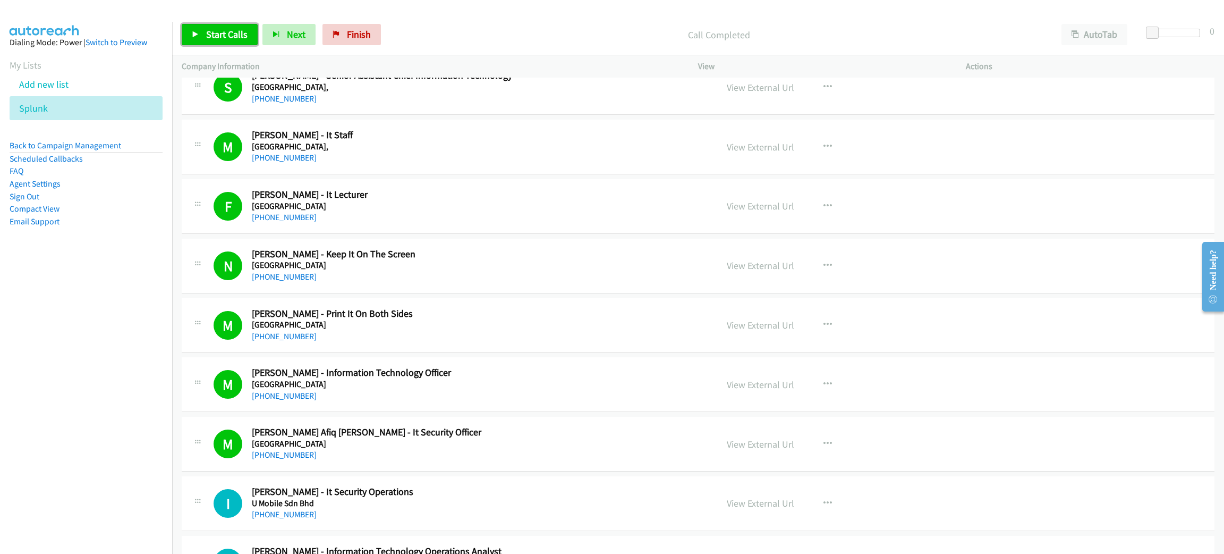
click at [211, 35] on span "Start Calls" at bounding box center [226, 34] width 41 height 12
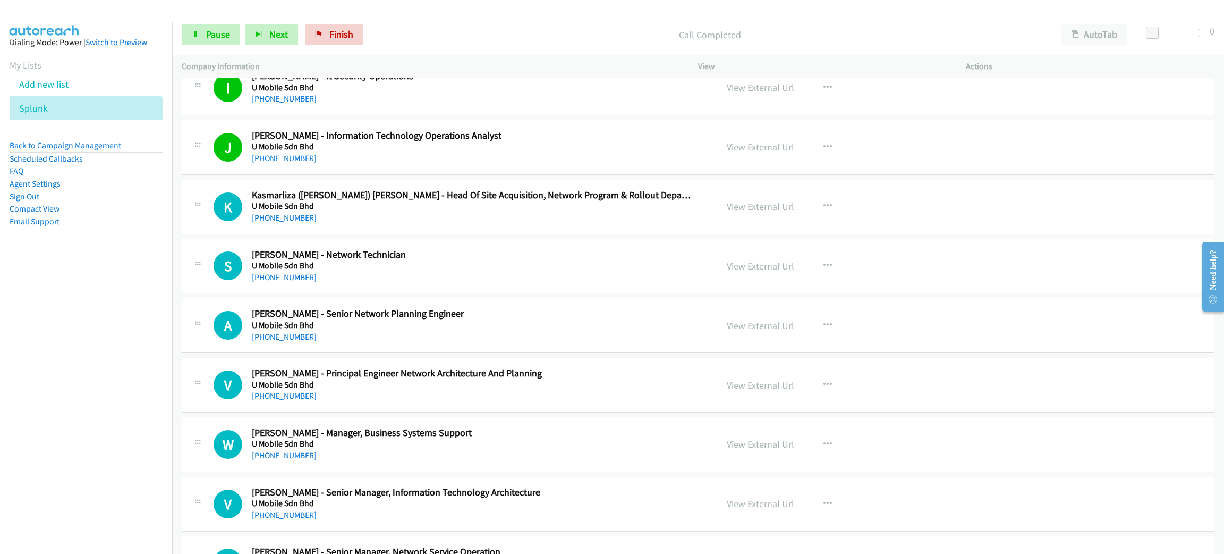
scroll to position [2710, 0]
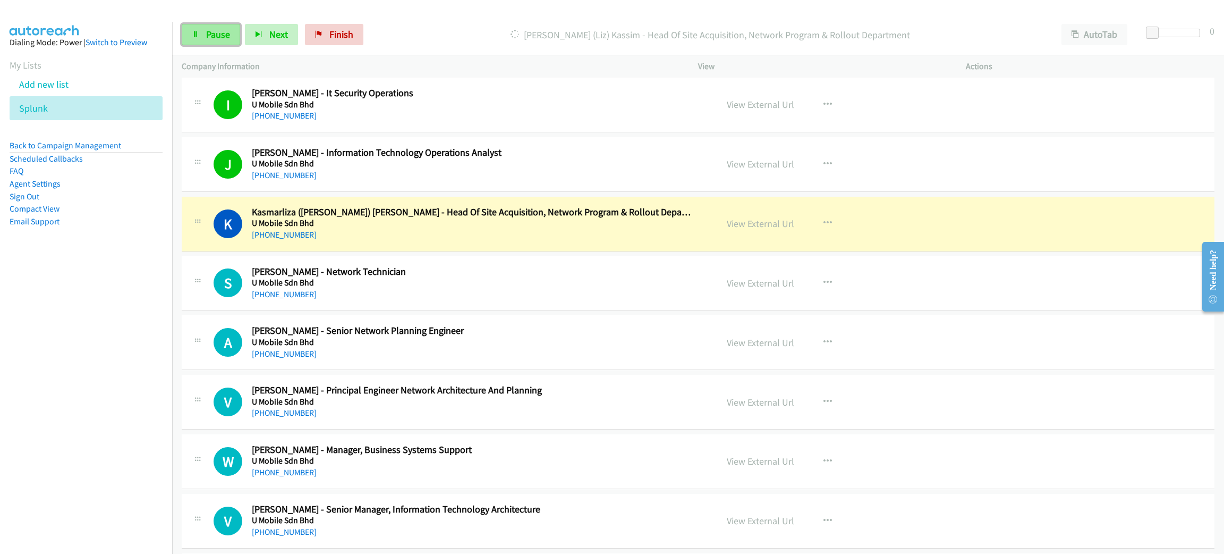
click at [215, 33] on span "Pause" at bounding box center [218, 34] width 24 height 12
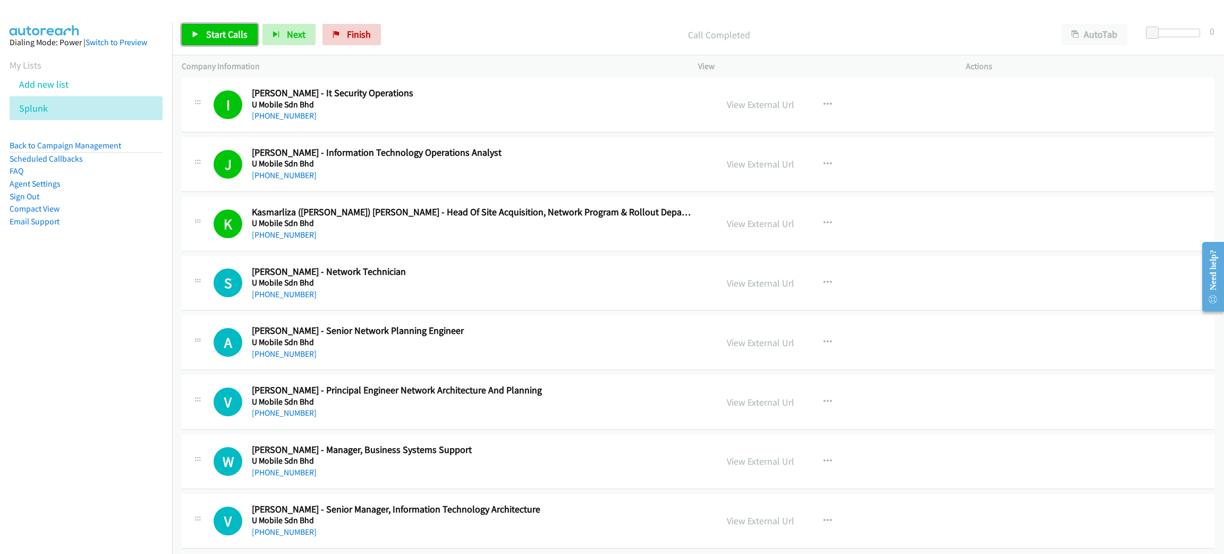
click at [249, 34] on link "Start Calls" at bounding box center [220, 34] width 76 height 21
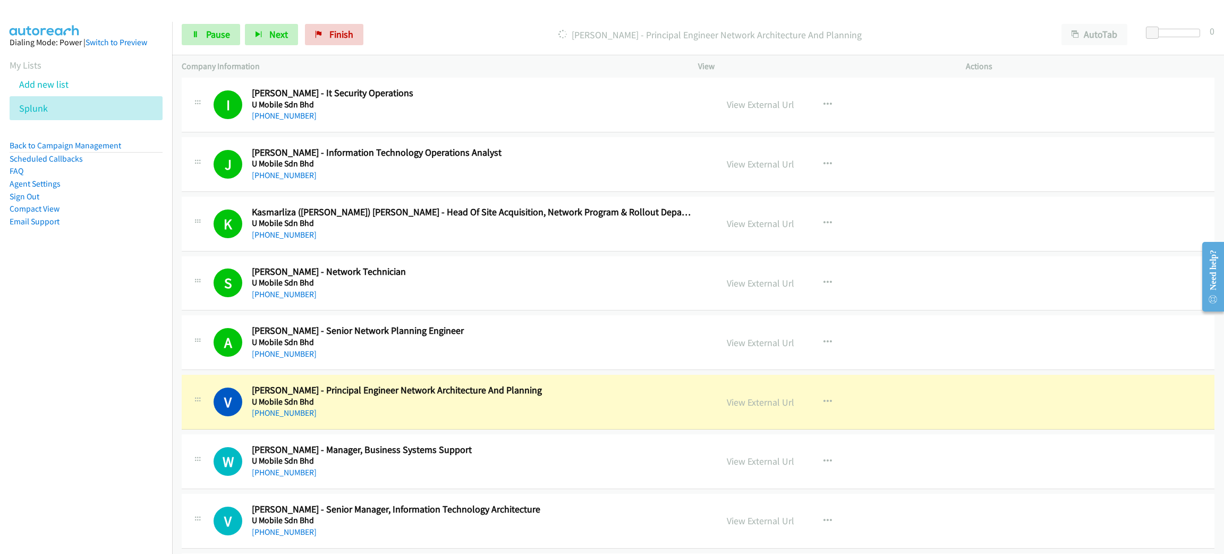
click at [490, 407] on h5 "U Mobile Sdn Bhd" at bounding box center [472, 401] width 440 height 11
click at [776, 408] on link "View External Url" at bounding box center [760, 402] width 67 height 12
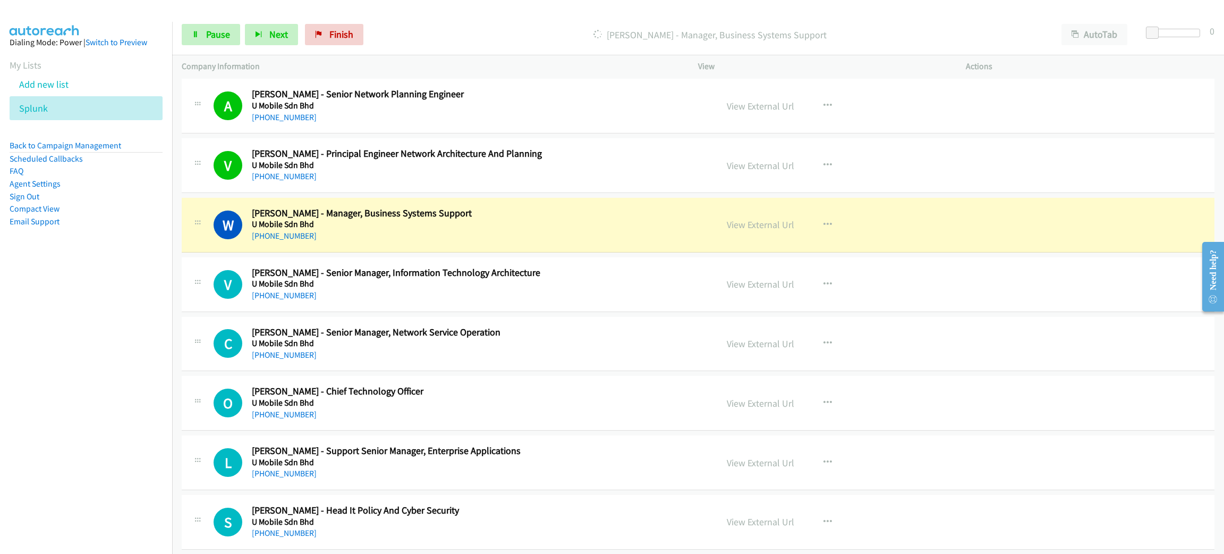
scroll to position [2948, 0]
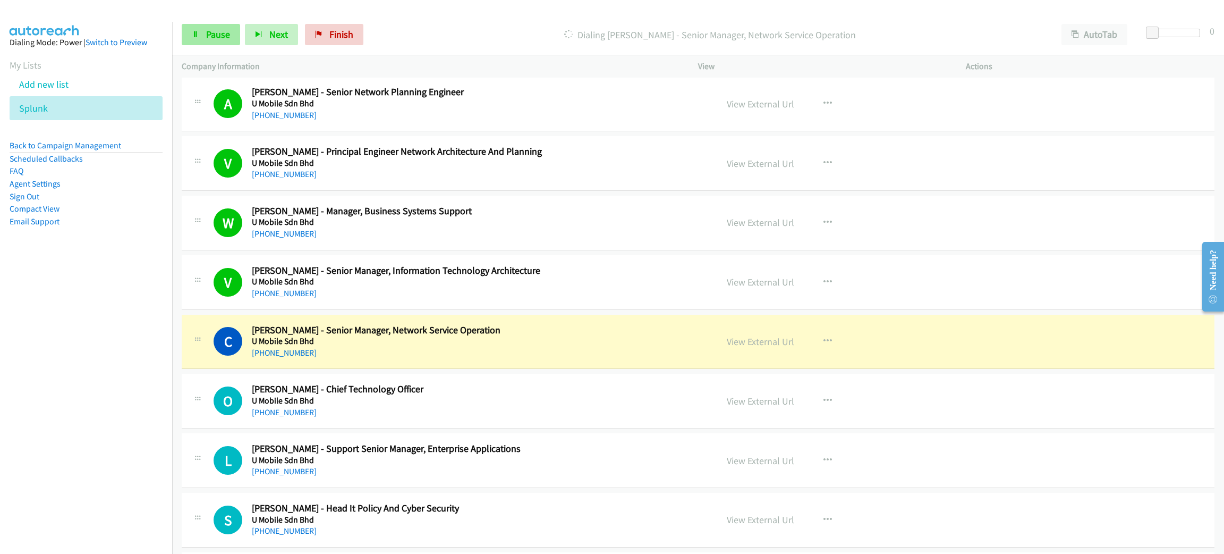
drag, startPoint x: 239, startPoint y: 44, endPoint x: 227, endPoint y: 45, distance: 11.7
click at [240, 44] on div "Start Calls Pause Next Finish" at bounding box center [275, 34] width 186 height 21
click at [213, 28] on span "Pause" at bounding box center [218, 34] width 24 height 12
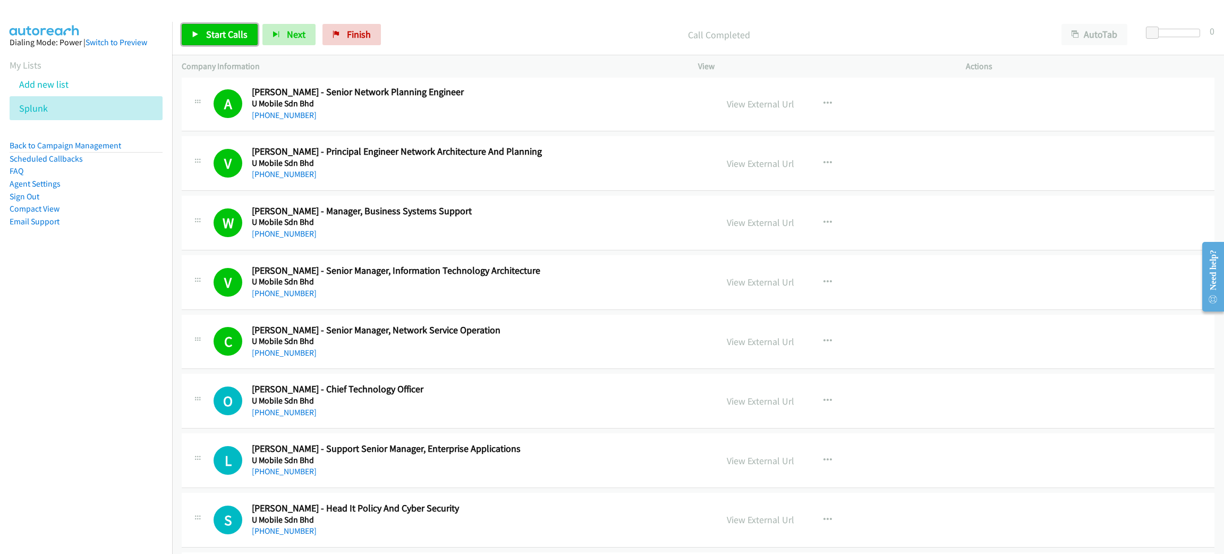
click at [243, 36] on span "Start Calls" at bounding box center [226, 34] width 41 height 12
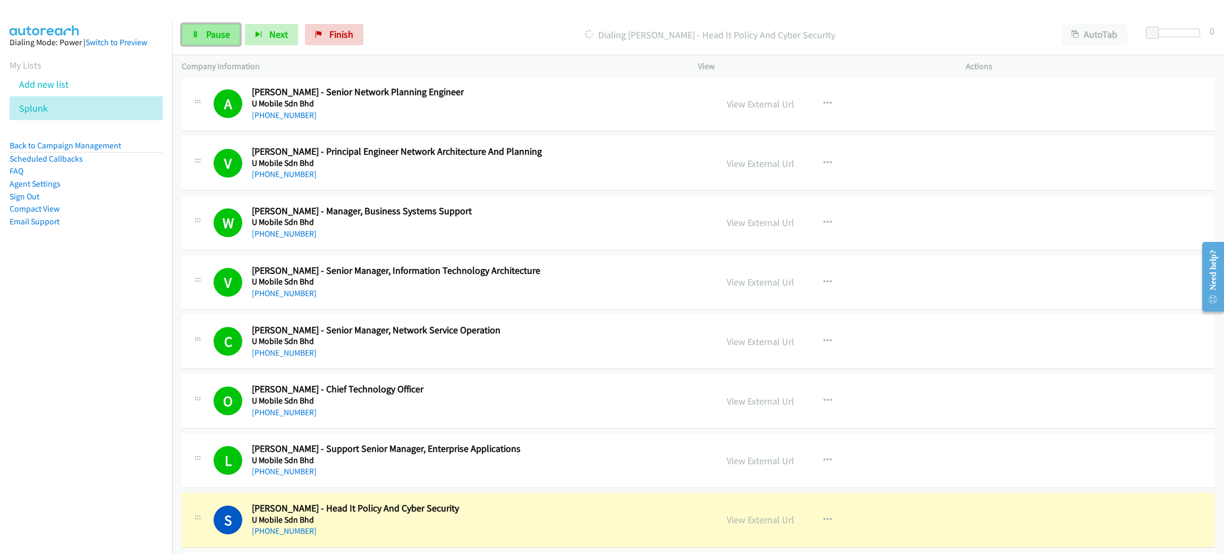
click at [219, 38] on span "Pause" at bounding box center [218, 34] width 24 height 12
click at [742, 519] on link "View External Url" at bounding box center [760, 519] width 67 height 12
